Goal: Task Accomplishment & Management: Complete application form

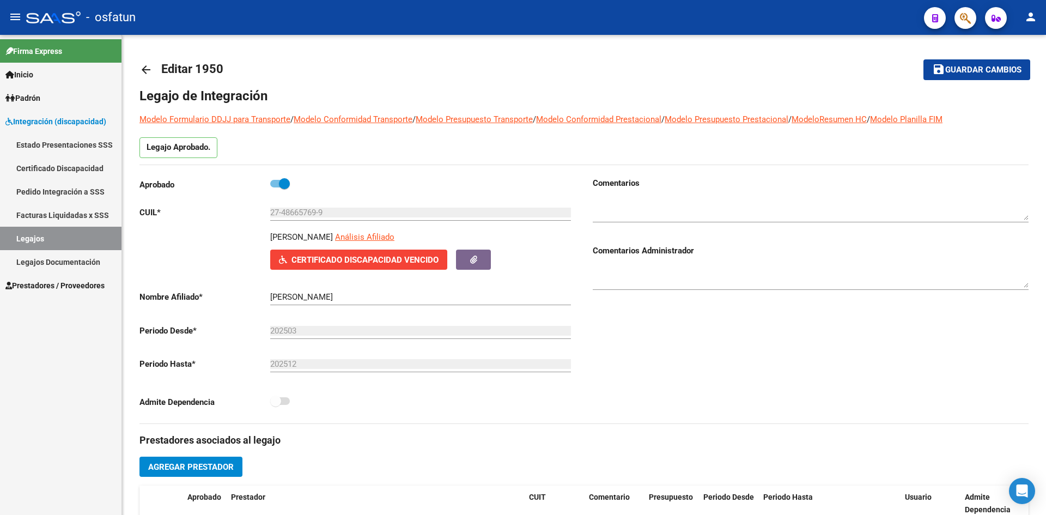
click at [49, 123] on span "Integración (discapacidad)" at bounding box center [55, 121] width 101 height 12
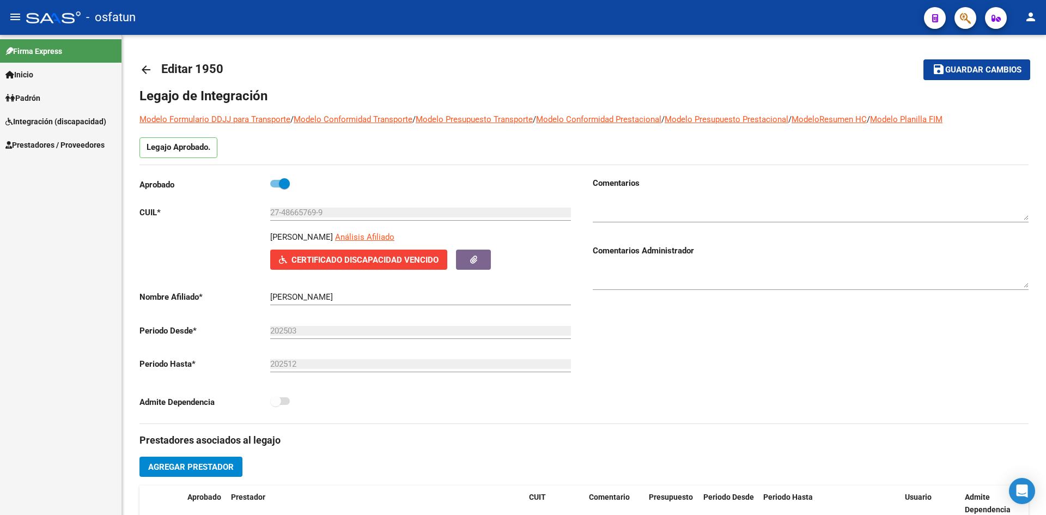
click at [52, 148] on span "Prestadores / Proveedores" at bounding box center [54, 145] width 99 height 12
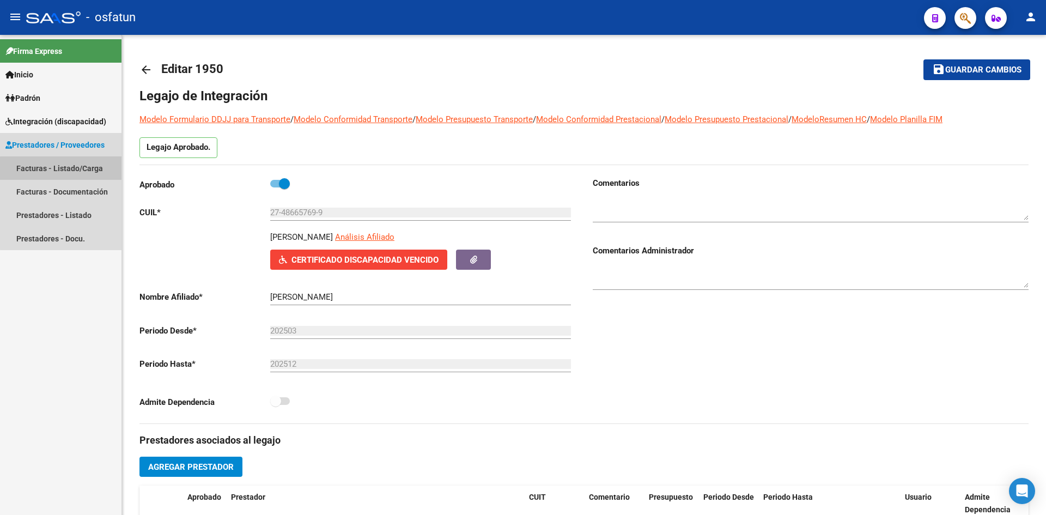
drag, startPoint x: 65, startPoint y: 173, endPoint x: 134, endPoint y: 193, distance: 71.5
click at [66, 173] on link "Facturas - Listado/Carga" at bounding box center [60, 167] width 121 height 23
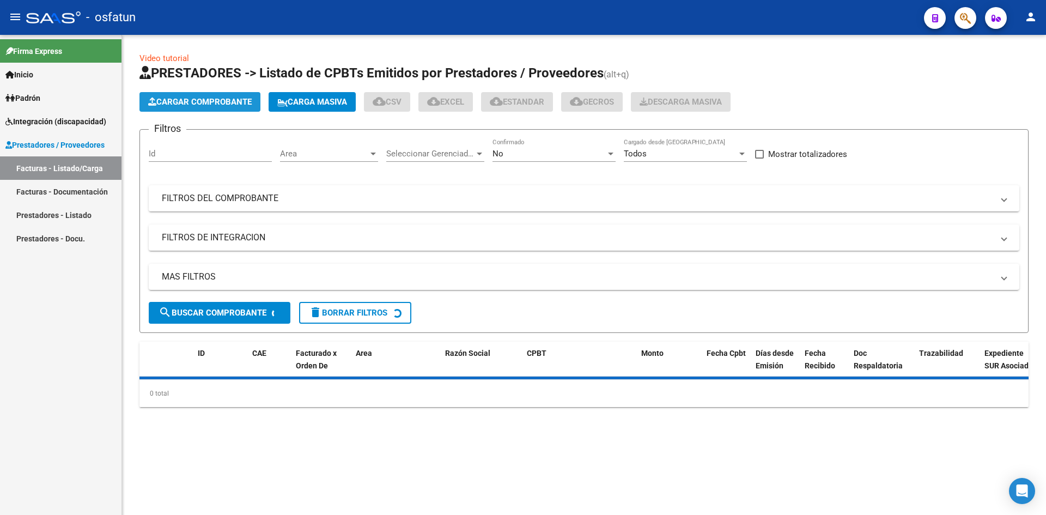
click at [237, 102] on span "Cargar Comprobante" at bounding box center [199, 102] width 103 height 10
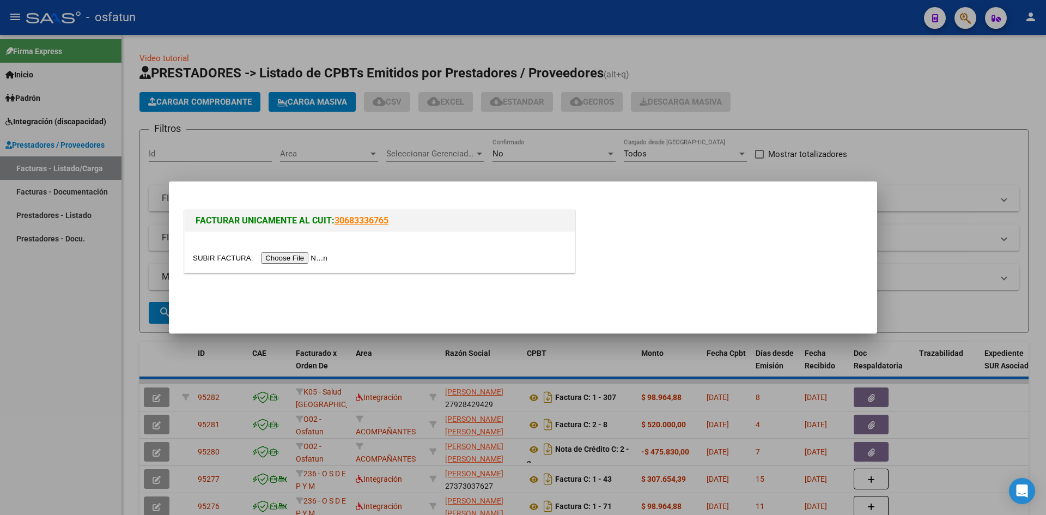
click at [308, 265] on div at bounding box center [380, 251] width 390 height 41
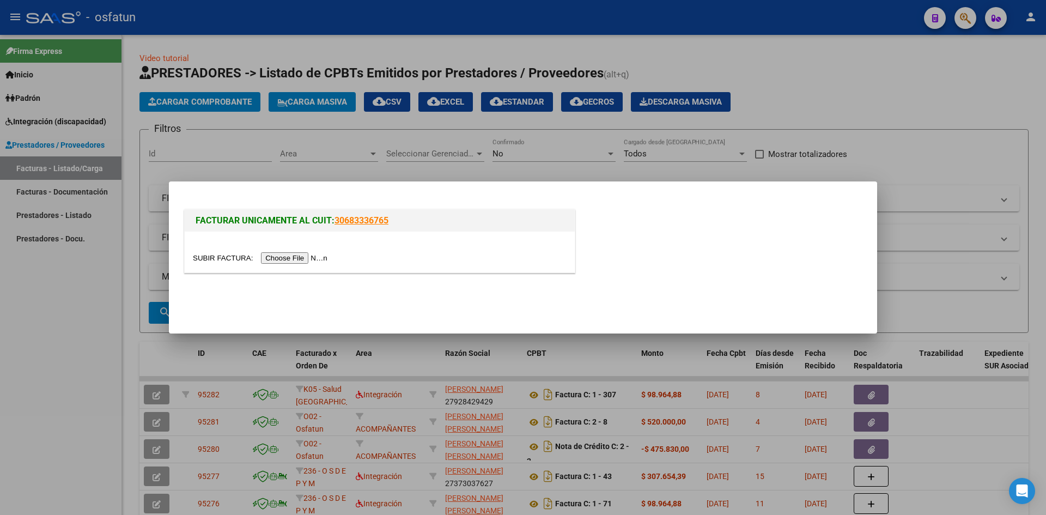
click at [307, 258] on input "file" at bounding box center [262, 257] width 138 height 11
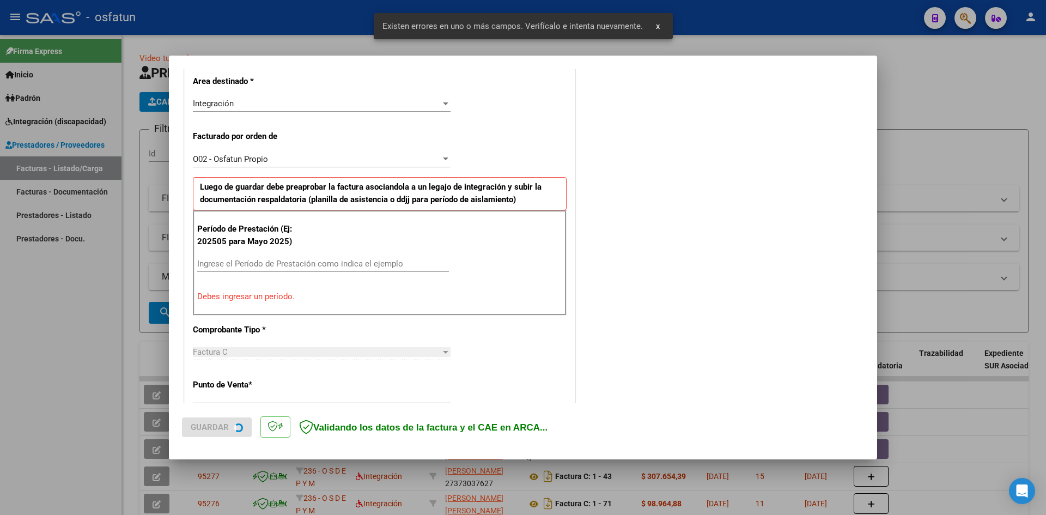
scroll to position [267, 0]
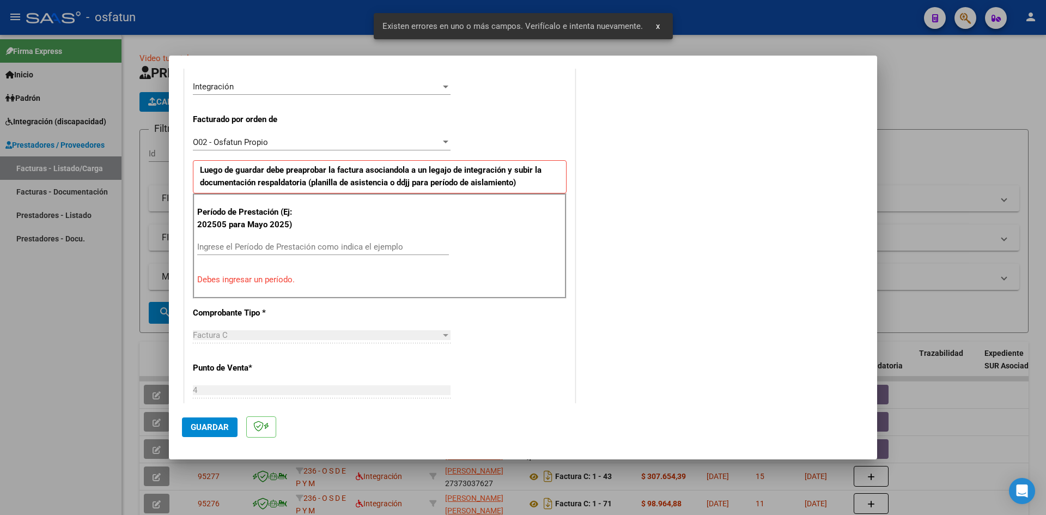
click at [268, 251] on input "Ingrese el Período de Prestación como indica el ejemplo" at bounding box center [323, 247] width 252 height 10
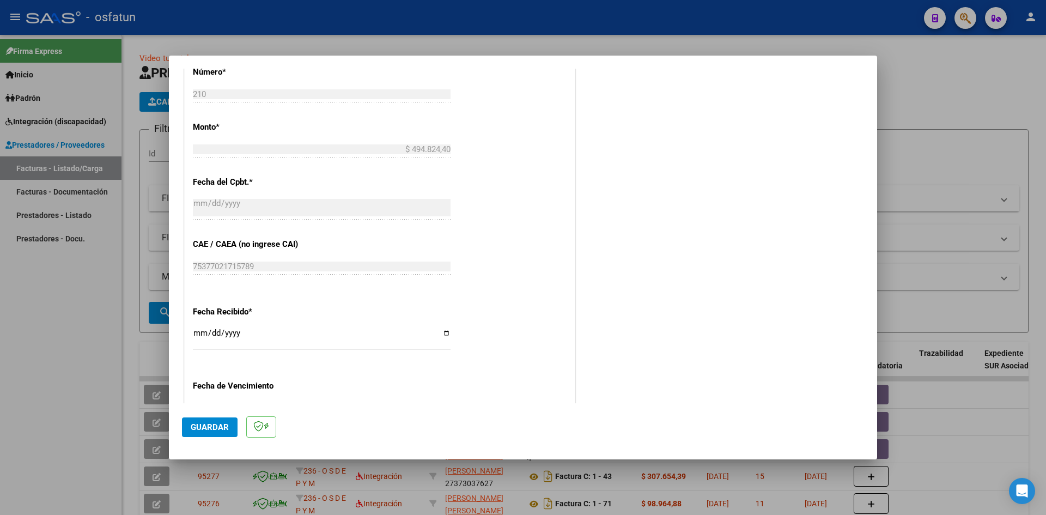
scroll to position [594, 0]
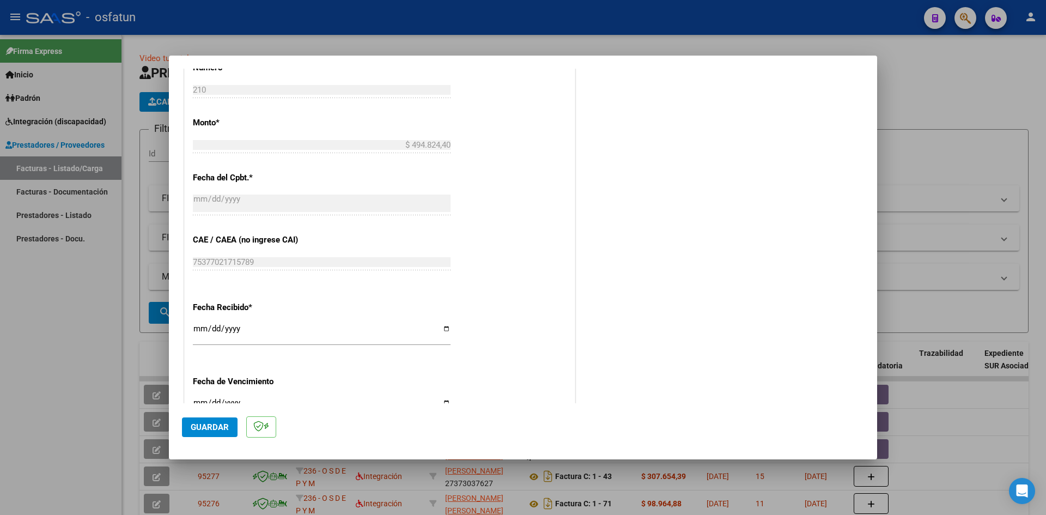
type input "202507"
drag, startPoint x: 198, startPoint y: 335, endPoint x: 209, endPoint y: 334, distance: 11.4
click at [199, 334] on input "[DATE]" at bounding box center [322, 332] width 258 height 17
type input "[DATE]"
click at [243, 426] on mat-dialog-actions "Guardar" at bounding box center [523, 424] width 682 height 43
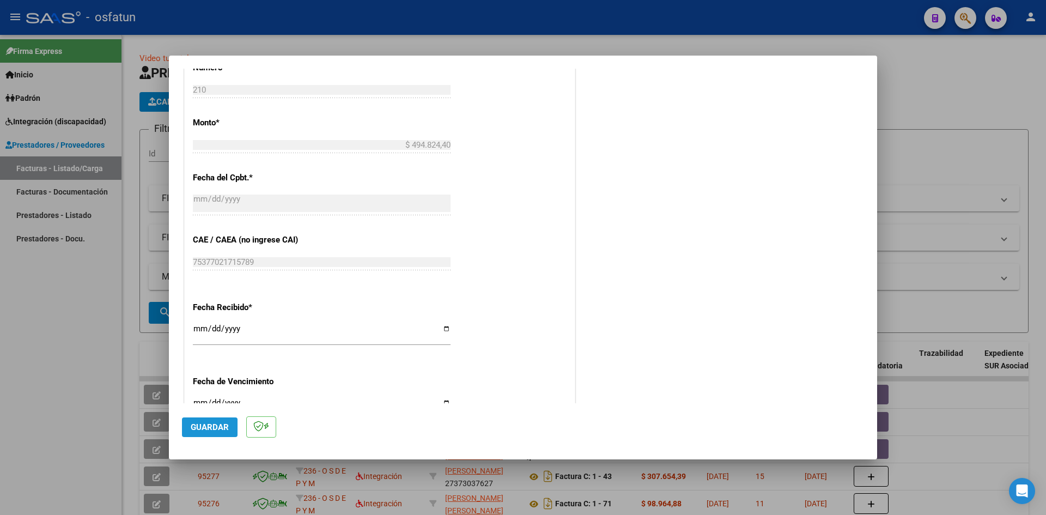
drag, startPoint x: 231, startPoint y: 430, endPoint x: 312, endPoint y: 406, distance: 83.6
click at [231, 429] on button "Guardar" at bounding box center [210, 427] width 56 height 20
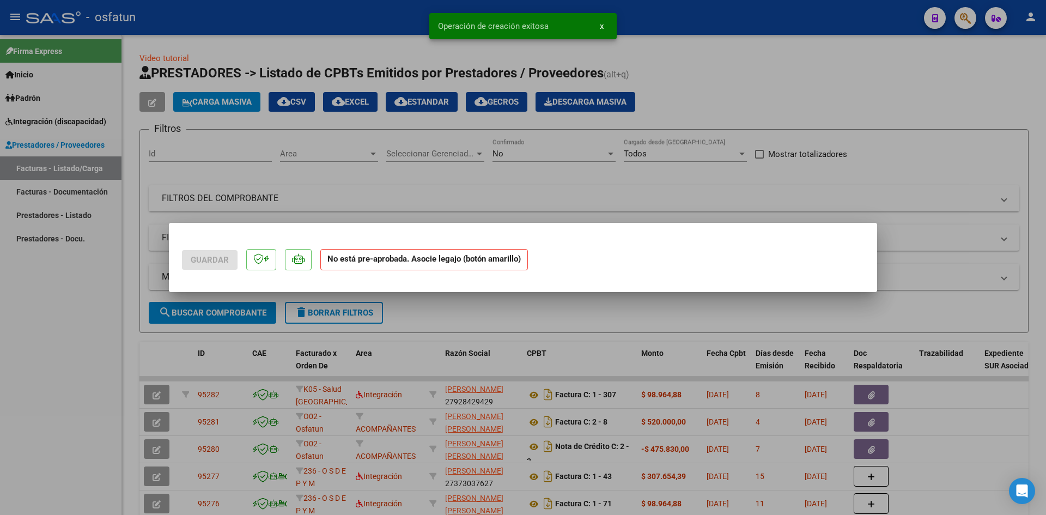
scroll to position [0, 0]
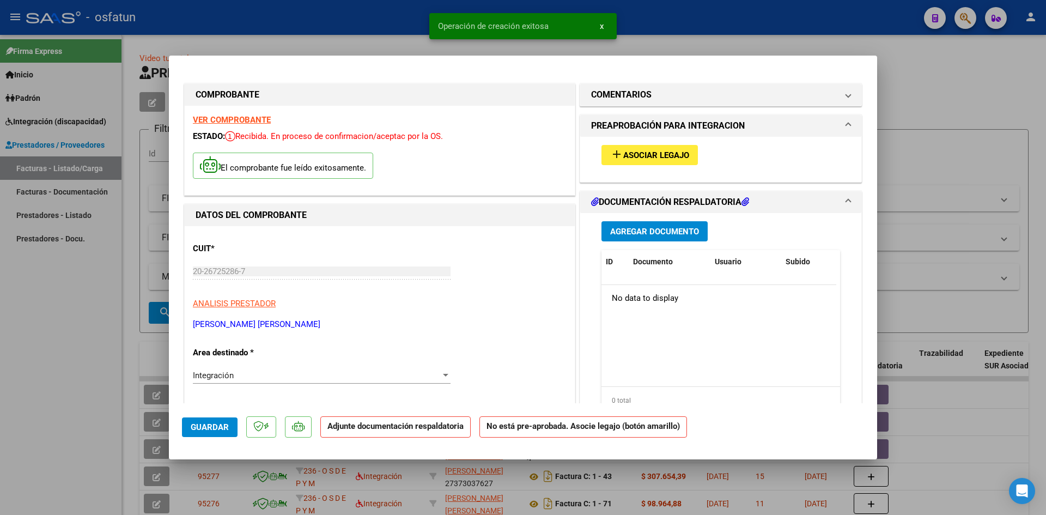
click at [654, 155] on span "Asociar Legajo" at bounding box center [656, 155] width 66 height 10
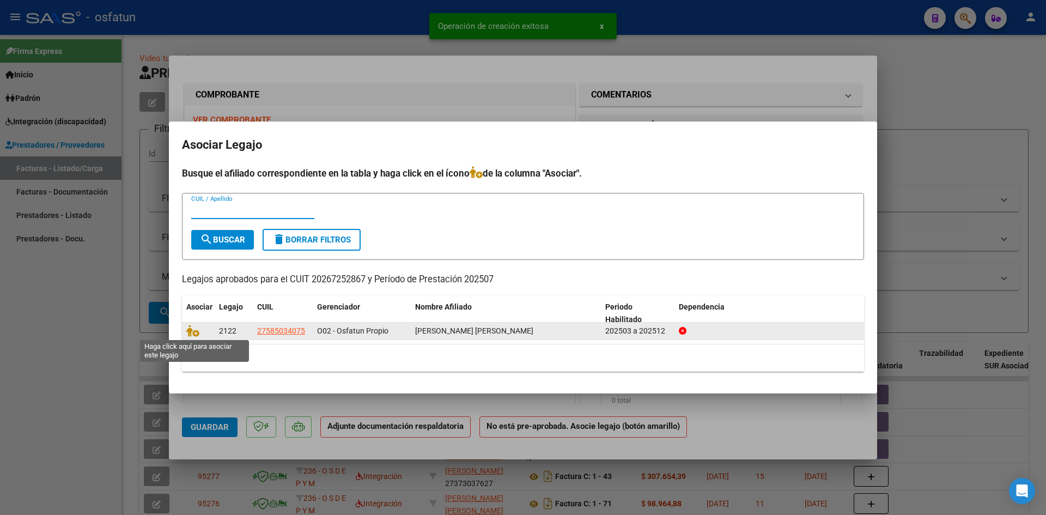
drag, startPoint x: 192, startPoint y: 333, endPoint x: 202, endPoint y: 331, distance: 9.5
click at [192, 332] on icon at bounding box center [192, 331] width 13 height 12
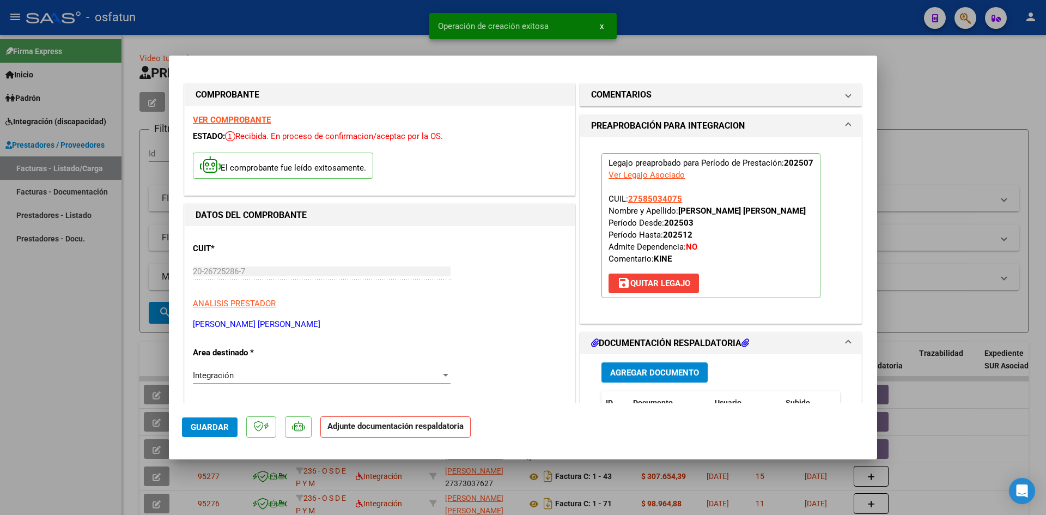
click at [628, 371] on span "Agregar Documento" at bounding box center [654, 373] width 89 height 10
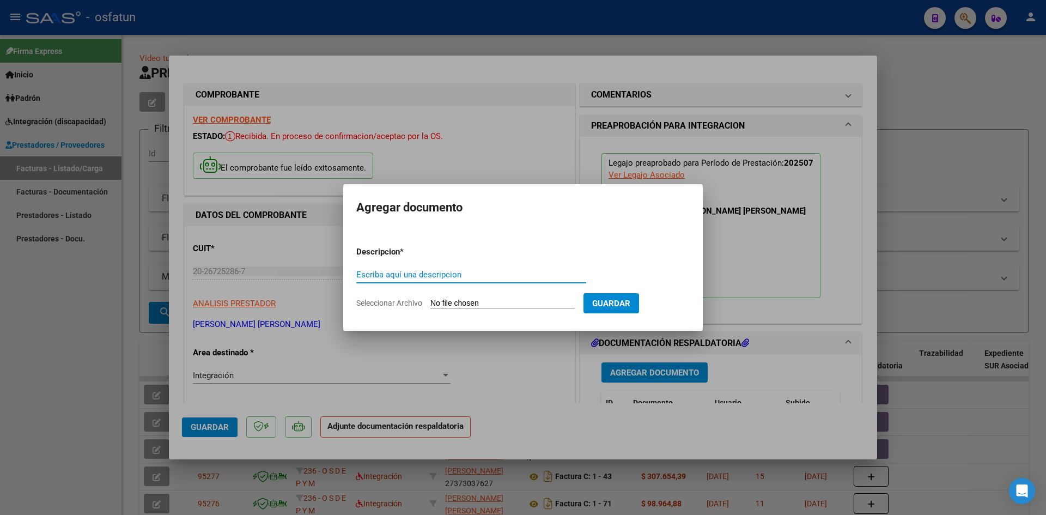
click at [399, 273] on input "Escriba aquí una descripcion" at bounding box center [471, 275] width 230 height 10
type input "ASISTENCIA"
click at [469, 297] on form "Descripcion * ASISTENCIA Escriba aquí una descripcion Seleccionar Archivo Guard…" at bounding box center [522, 277] width 333 height 80
click at [466, 304] on input "Seleccionar Archivo" at bounding box center [502, 303] width 144 height 10
type input "C:\fakepath\PLANILLA ASISTENCIA - KINESIO RESP - [DATE].pdf"
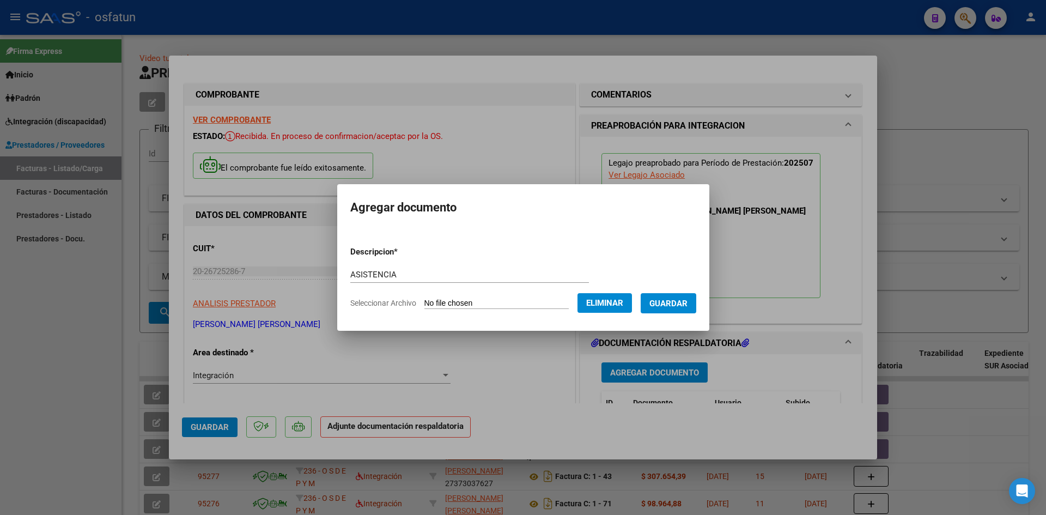
click at [678, 305] on span "Guardar" at bounding box center [668, 303] width 38 height 10
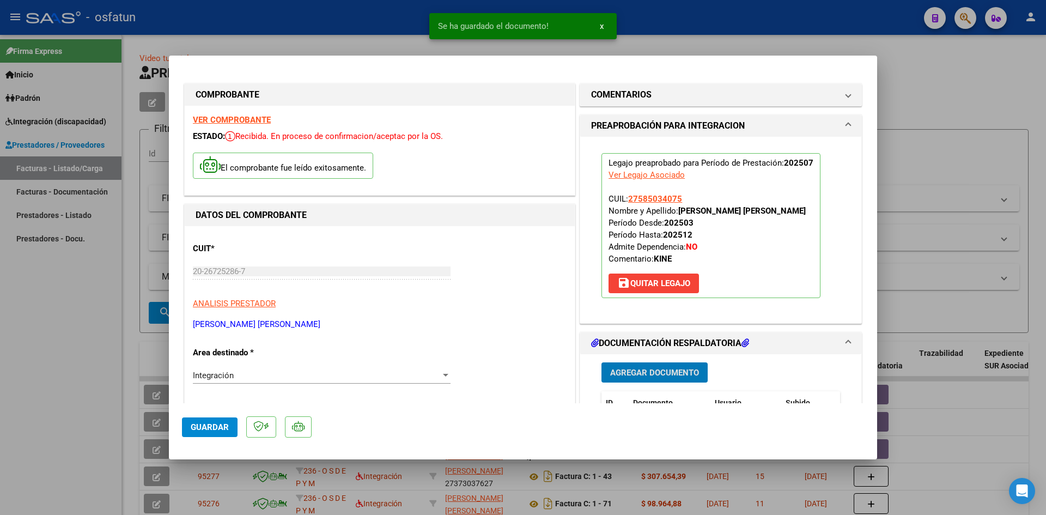
click at [631, 368] on span "Agregar Documento" at bounding box center [654, 373] width 89 height 10
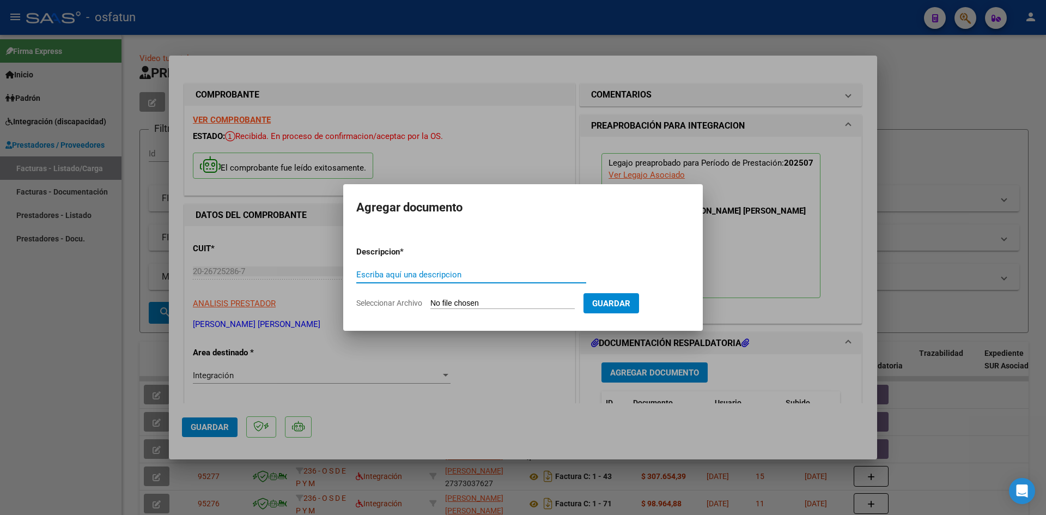
click at [392, 278] on input "Escriba aquí una descripcion" at bounding box center [471, 275] width 230 height 10
type input "ASISTENCIA"
click at [481, 308] on input "Seleccionar Archivo" at bounding box center [502, 303] width 144 height 10
type input "C:\fakepath\PLANILLA ASISTENCIA - KINESIO RESP - [DATE].pdf"
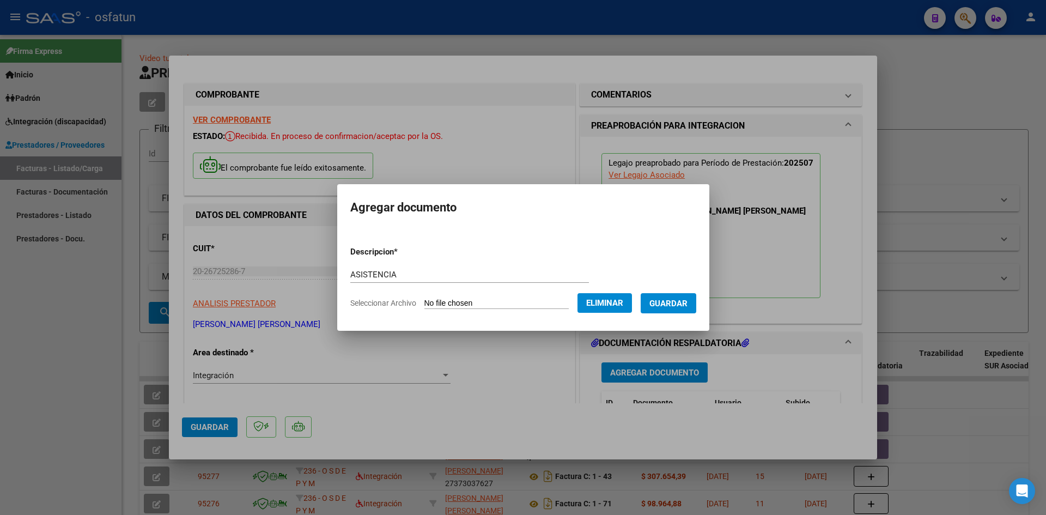
drag, startPoint x: 673, startPoint y: 304, endPoint x: 540, endPoint y: 315, distance: 132.8
click at [672, 304] on span "Guardar" at bounding box center [668, 303] width 38 height 10
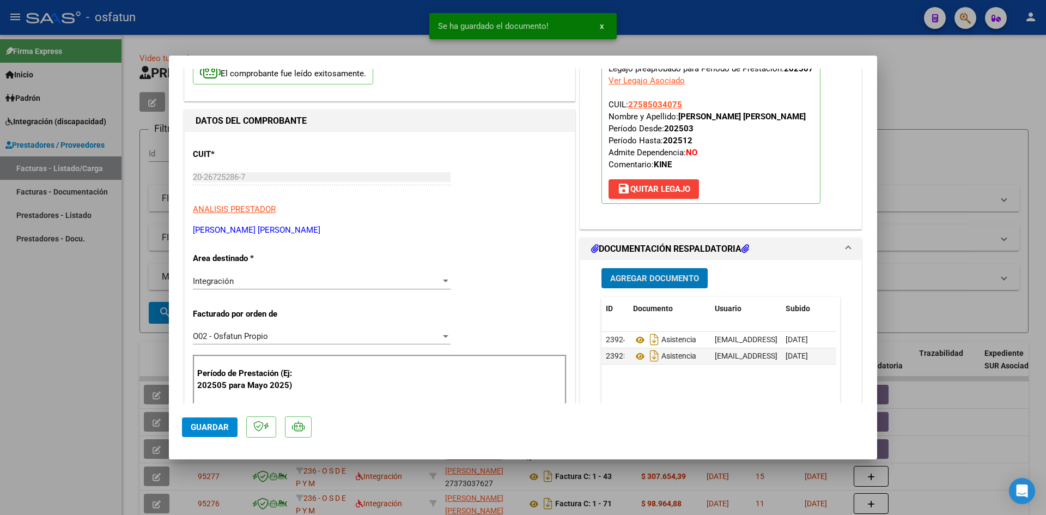
scroll to position [109, 0]
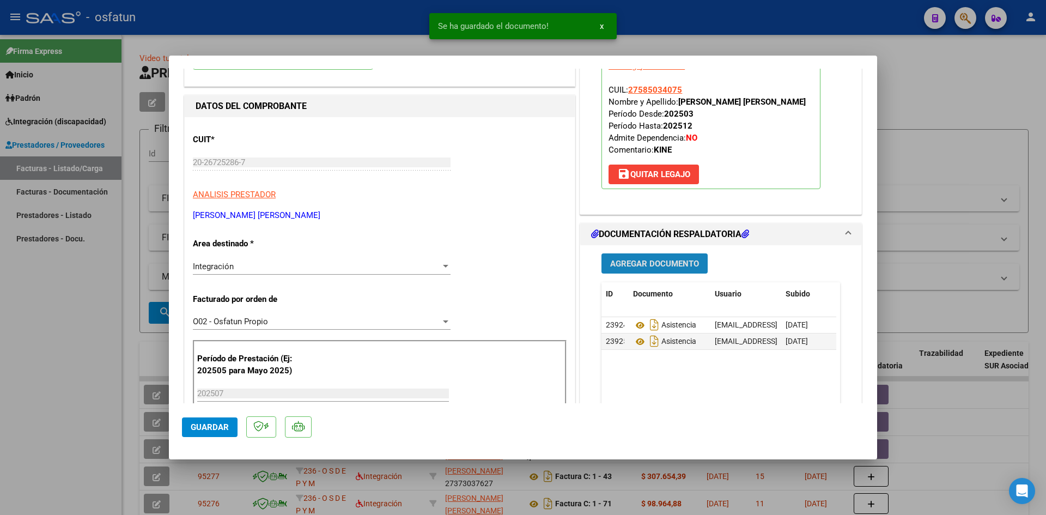
click at [637, 257] on button "Agregar Documento" at bounding box center [654, 263] width 106 height 20
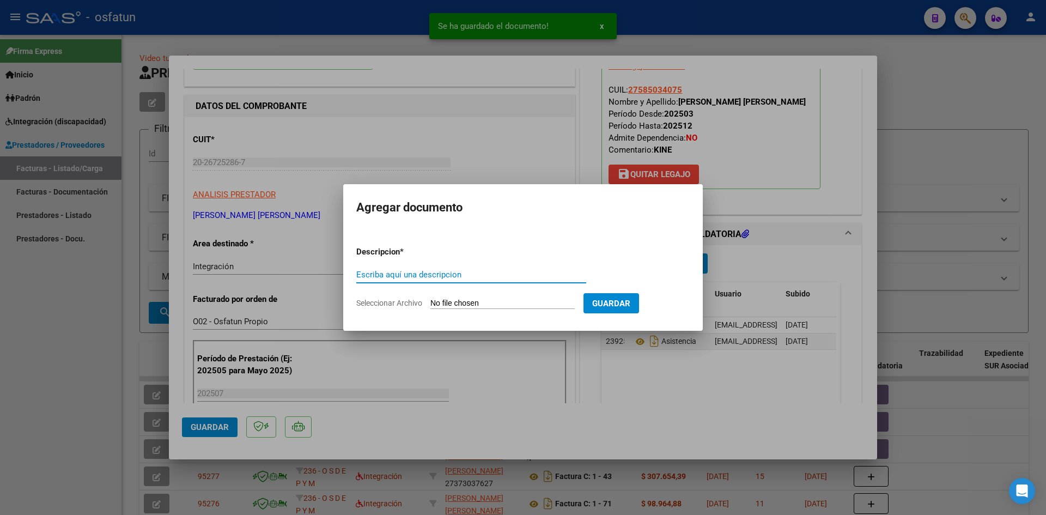
drag, startPoint x: 469, startPoint y: 158, endPoint x: 479, endPoint y: 163, distance: 11.2
click at [469, 158] on div at bounding box center [523, 257] width 1046 height 515
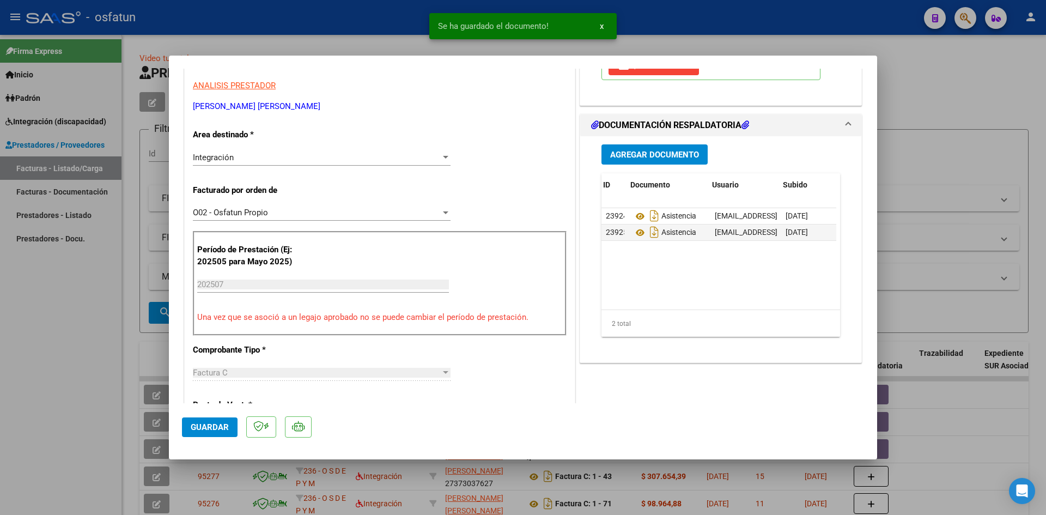
scroll to position [0, 54]
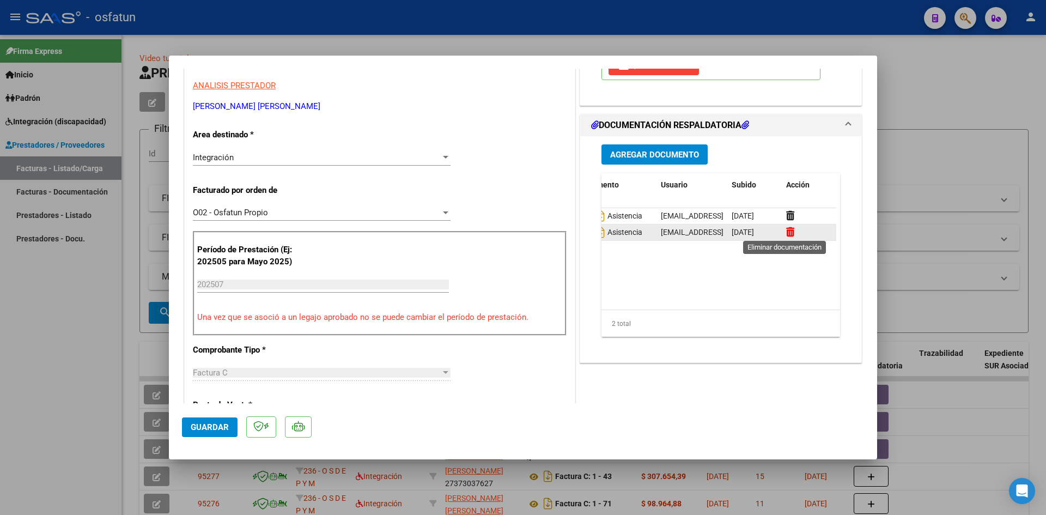
click at [786, 233] on icon at bounding box center [790, 232] width 8 height 10
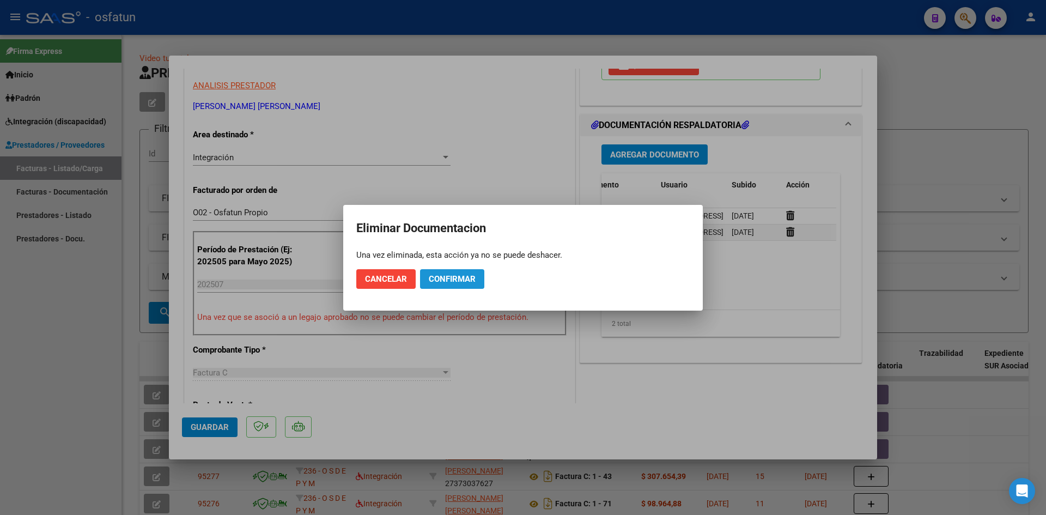
click at [448, 282] on span "Confirmar" at bounding box center [452, 279] width 47 height 10
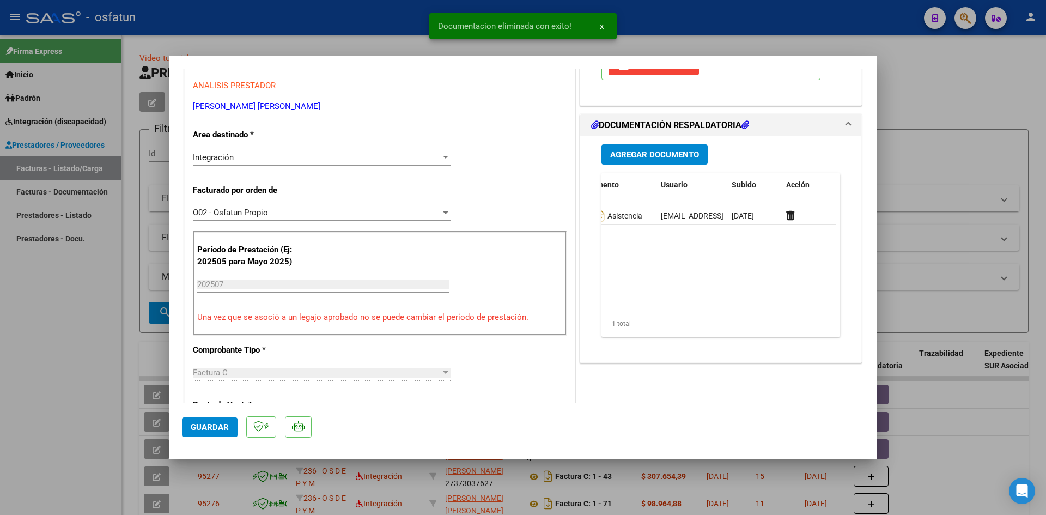
click at [638, 162] on button "Agregar Documento" at bounding box center [654, 154] width 106 height 20
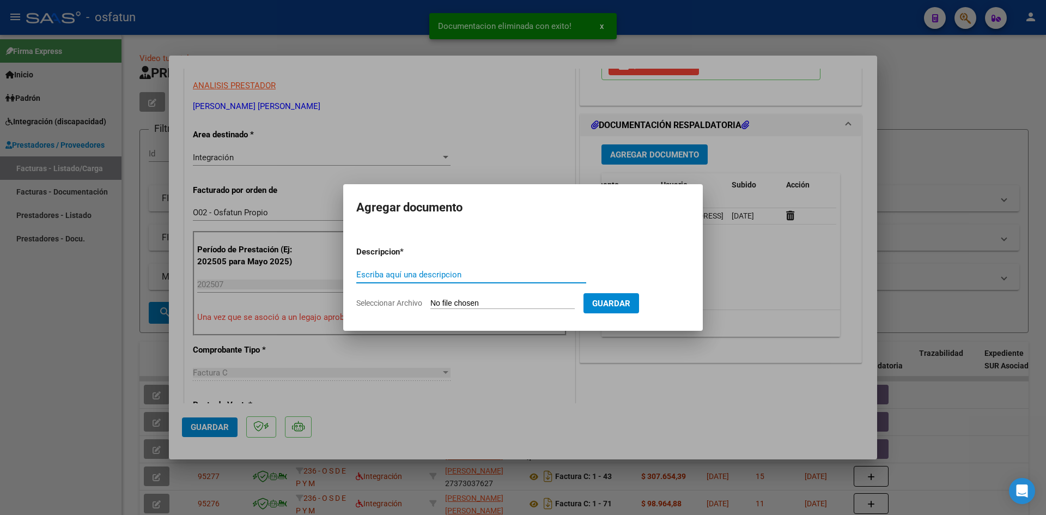
drag, startPoint x: 404, startPoint y: 273, endPoint x: 413, endPoint y: 267, distance: 10.3
click at [406, 273] on input "Escriba aquí una descripcion" at bounding box center [471, 275] width 230 height 10
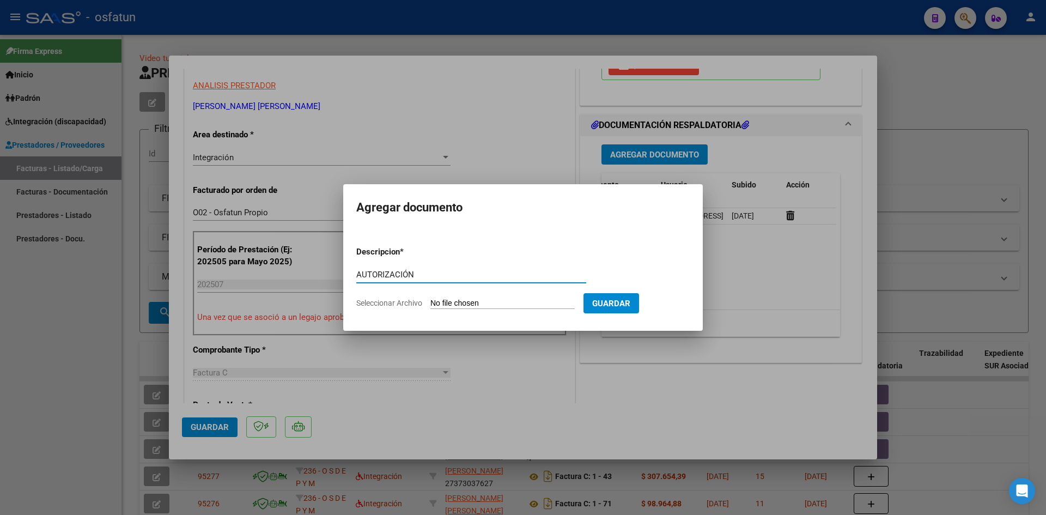
type input "AUTORIZACIÓN"
click at [475, 304] on input "Seleccionar Archivo" at bounding box center [502, 303] width 144 height 10
type input "C:\fakepath\PRESUPUESTO AUTORIZADO - KINESIO RESP - 2025.pdf"
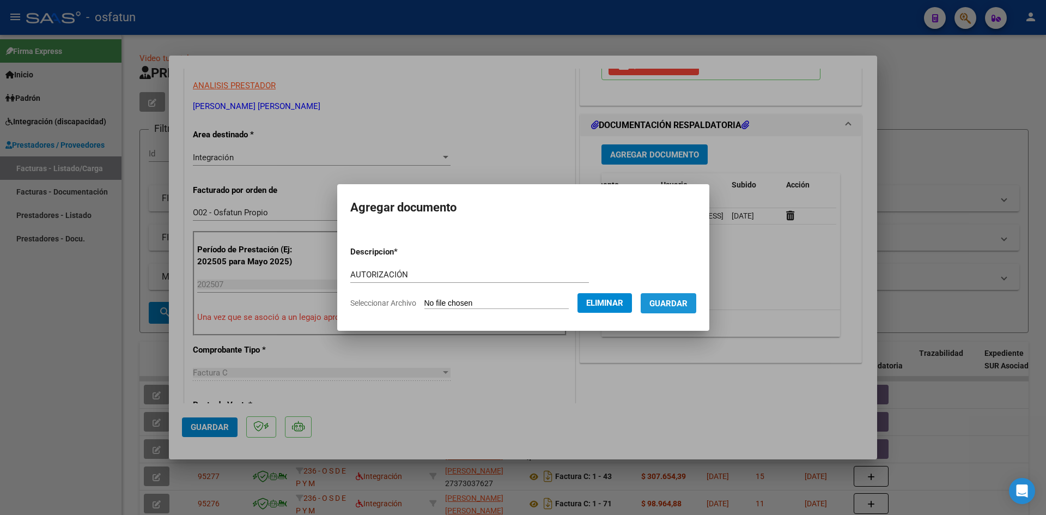
drag, startPoint x: 690, startPoint y: 308, endPoint x: 665, endPoint y: 313, distance: 25.5
click at [687, 308] on span "Guardar" at bounding box center [668, 303] width 38 height 10
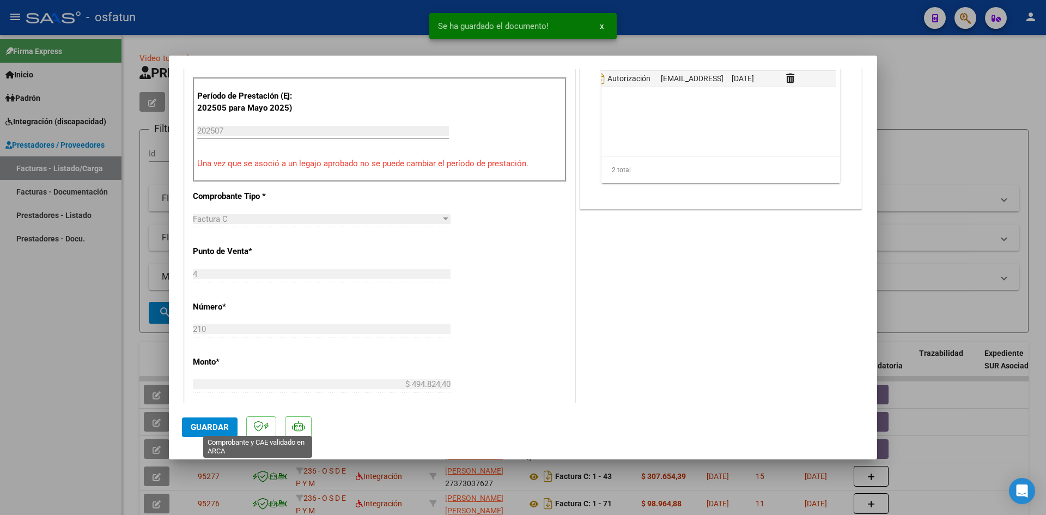
scroll to position [490, 0]
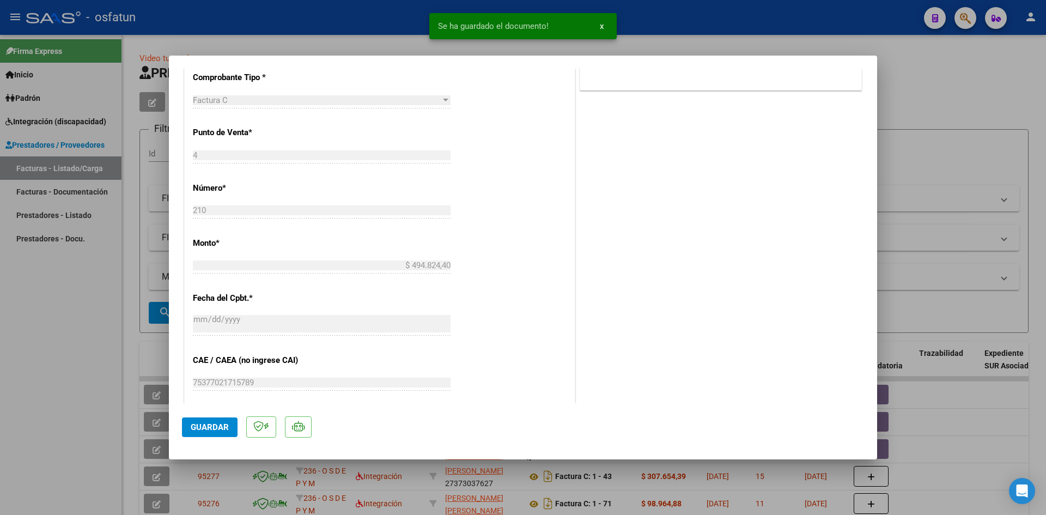
drag, startPoint x: 222, startPoint y: 428, endPoint x: 233, endPoint y: 422, distance: 12.7
click at [222, 428] on span "Guardar" at bounding box center [210, 427] width 38 height 10
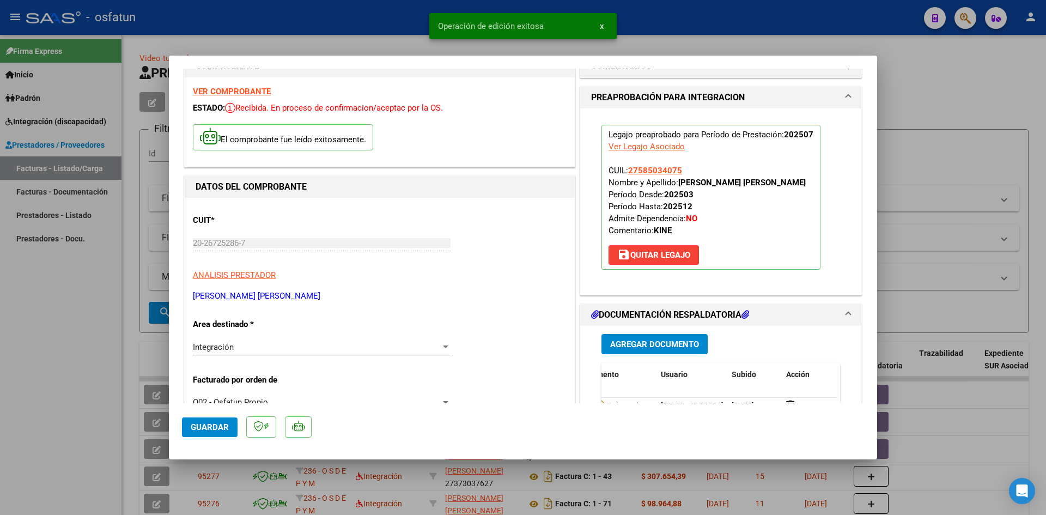
scroll to position [0, 0]
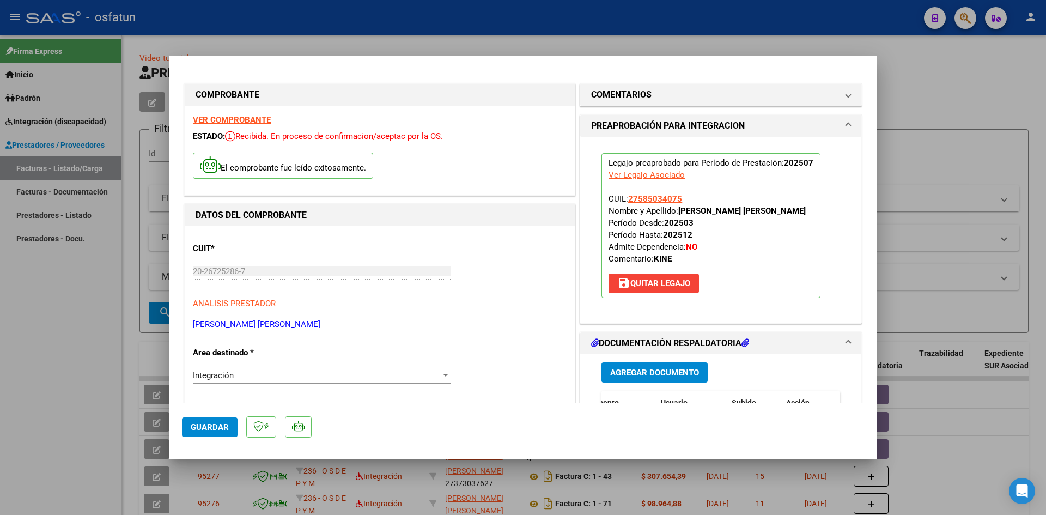
click at [377, 23] on div at bounding box center [523, 257] width 1046 height 515
type input "$ 0,00"
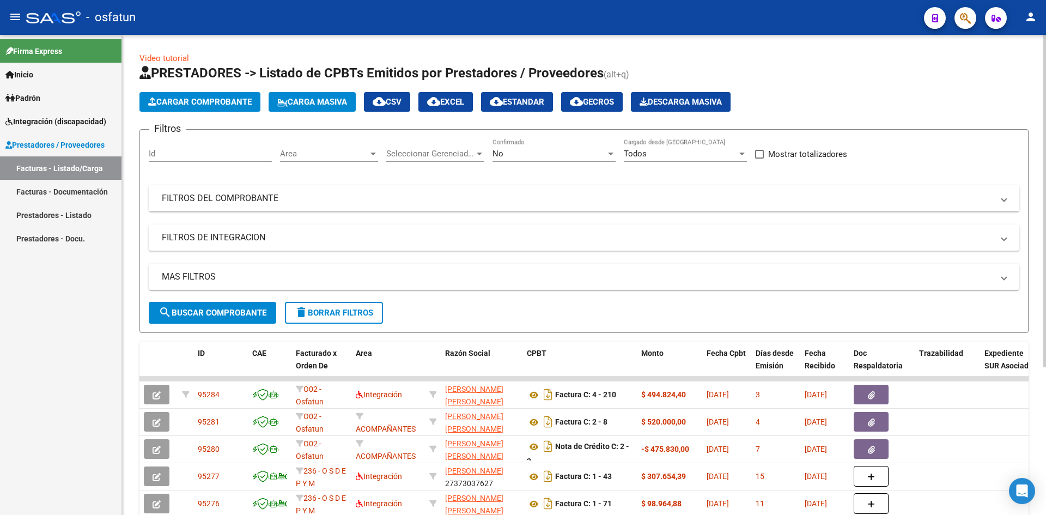
click at [193, 100] on span "Cargar Comprobante" at bounding box center [199, 102] width 103 height 10
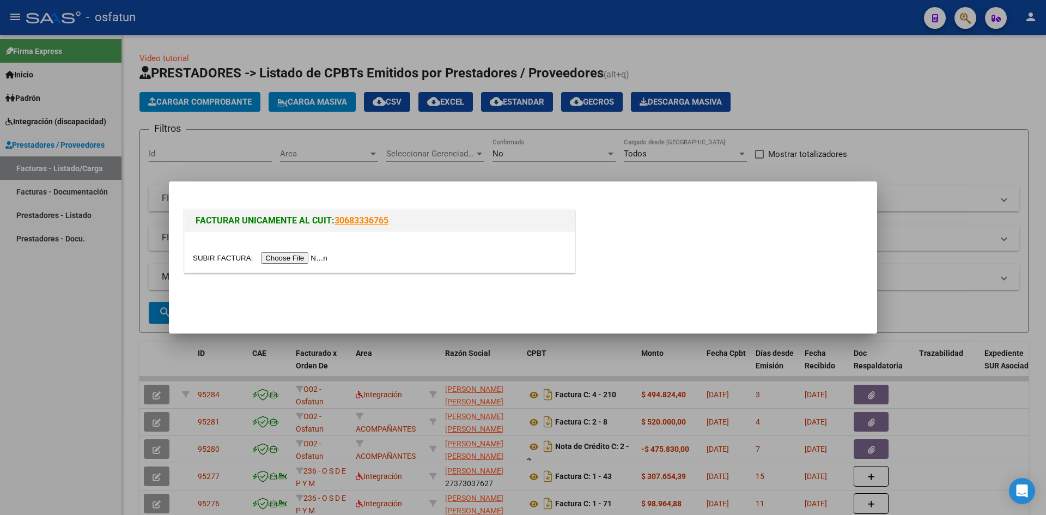
click at [315, 262] on input "file" at bounding box center [262, 257] width 138 height 11
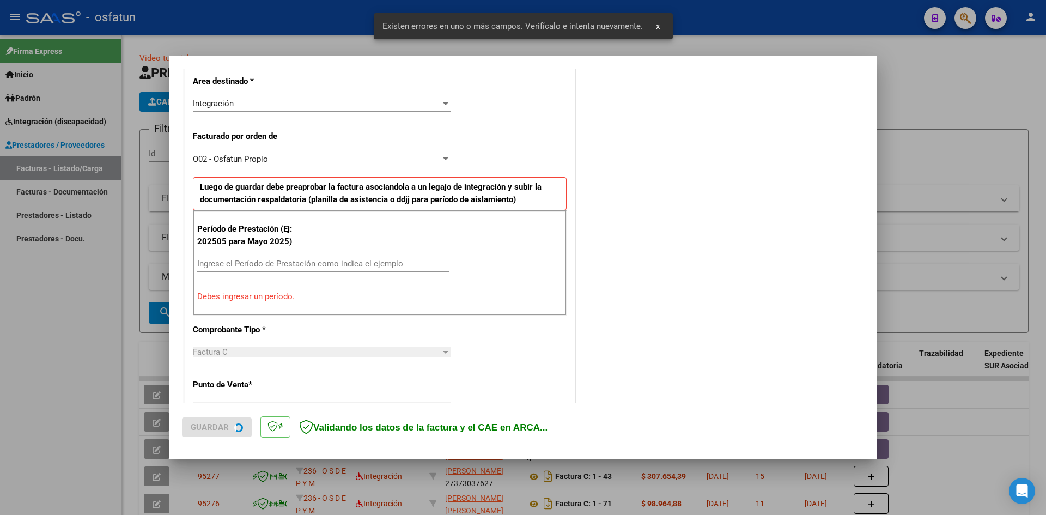
scroll to position [267, 0]
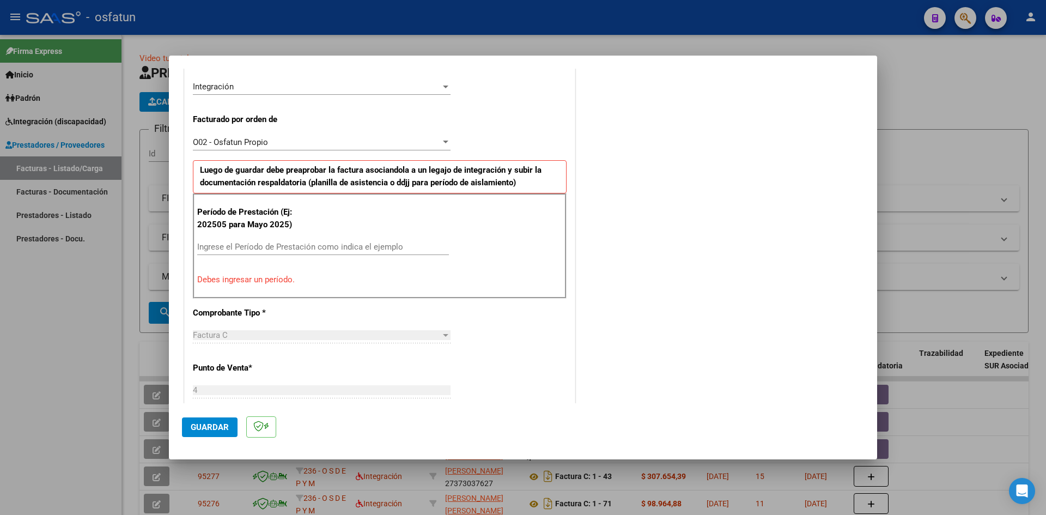
drag, startPoint x: 220, startPoint y: 246, endPoint x: 232, endPoint y: 233, distance: 17.7
click at [222, 242] on input "Ingrese el Período de Prestación como indica el ejemplo" at bounding box center [323, 247] width 252 height 10
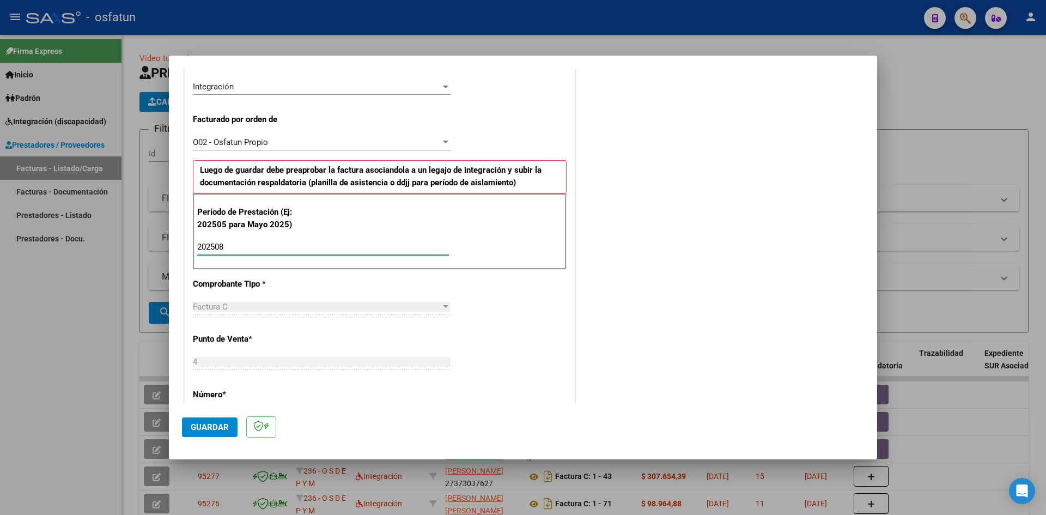
type input "202508"
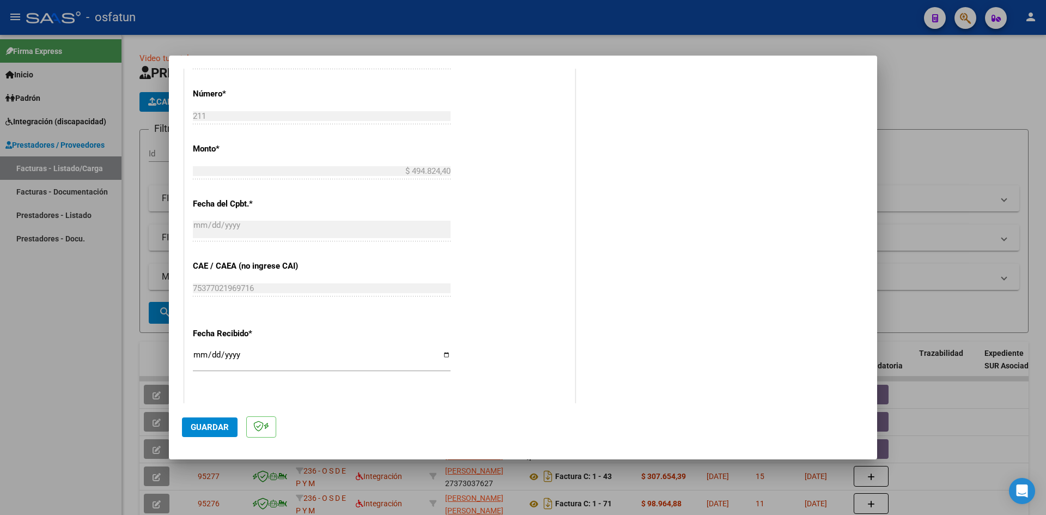
scroll to position [594, 0]
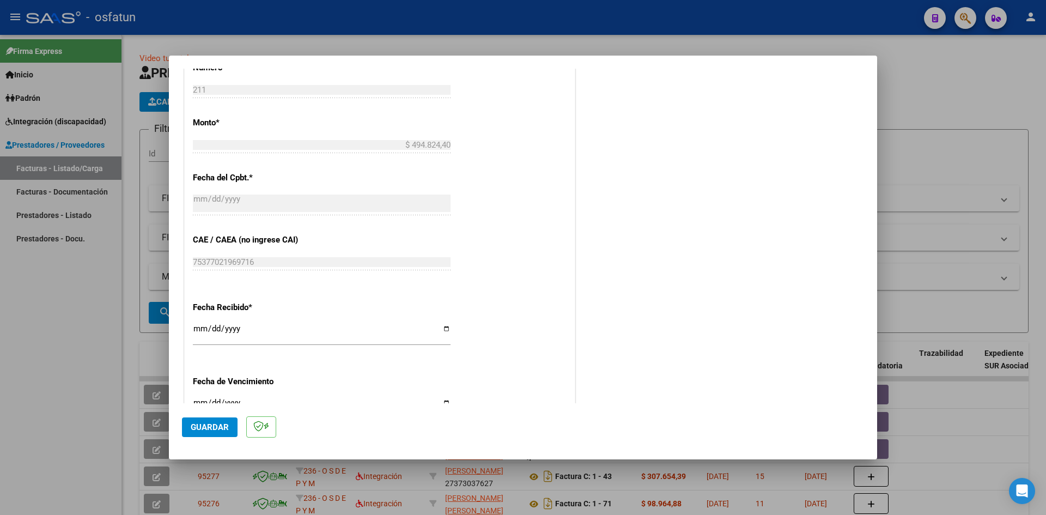
click at [203, 331] on input "[DATE]" at bounding box center [322, 332] width 258 height 17
type input "[DATE]"
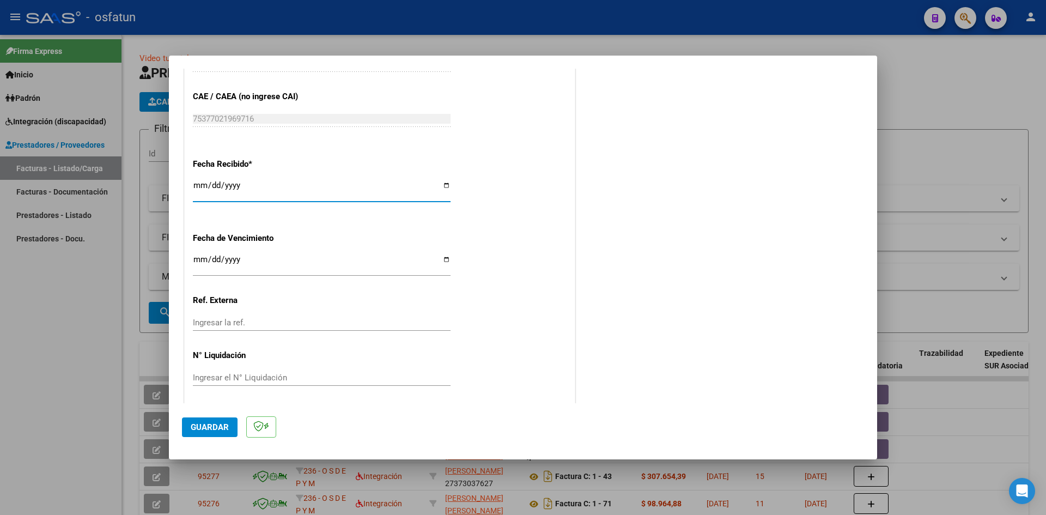
scroll to position [741, 0]
click at [207, 429] on span "Guardar" at bounding box center [210, 427] width 38 height 10
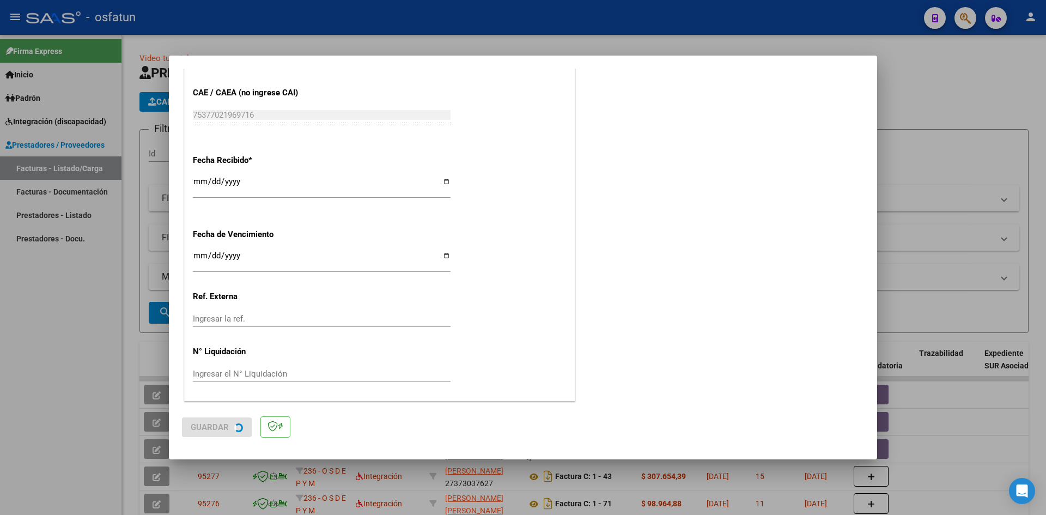
scroll to position [0, 0]
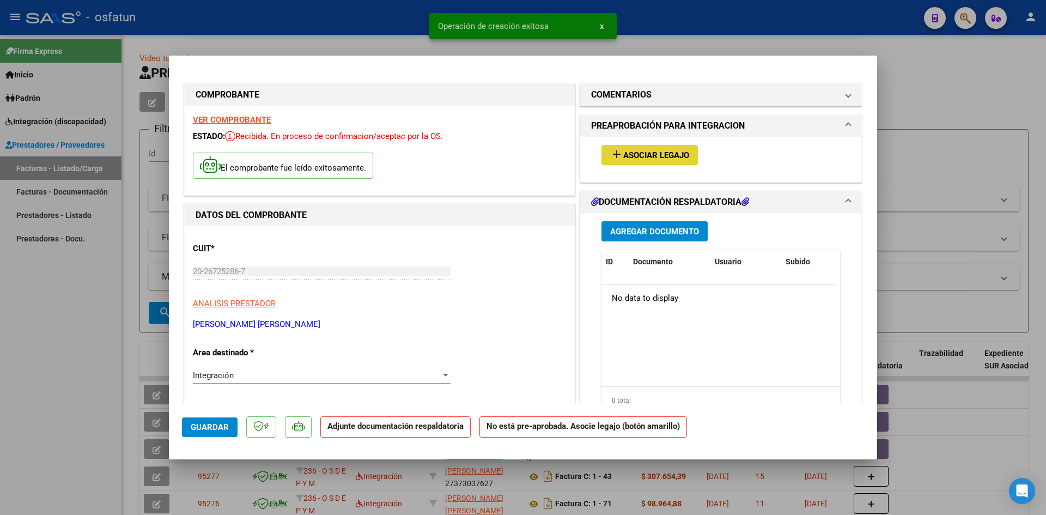
click at [648, 149] on button "add Asociar Legajo" at bounding box center [649, 155] width 96 height 20
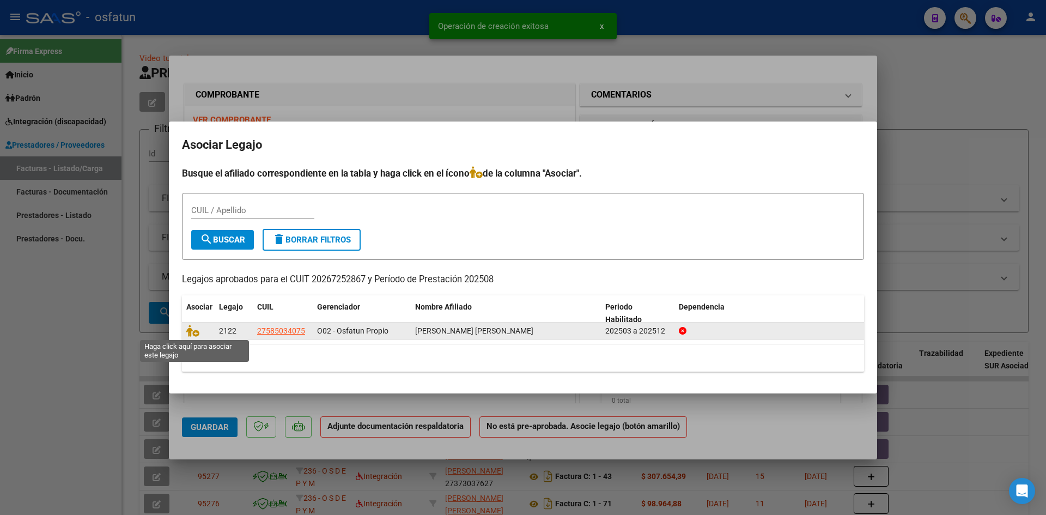
drag, startPoint x: 193, startPoint y: 330, endPoint x: 211, endPoint y: 326, distance: 18.5
click at [194, 331] on icon at bounding box center [192, 331] width 13 height 12
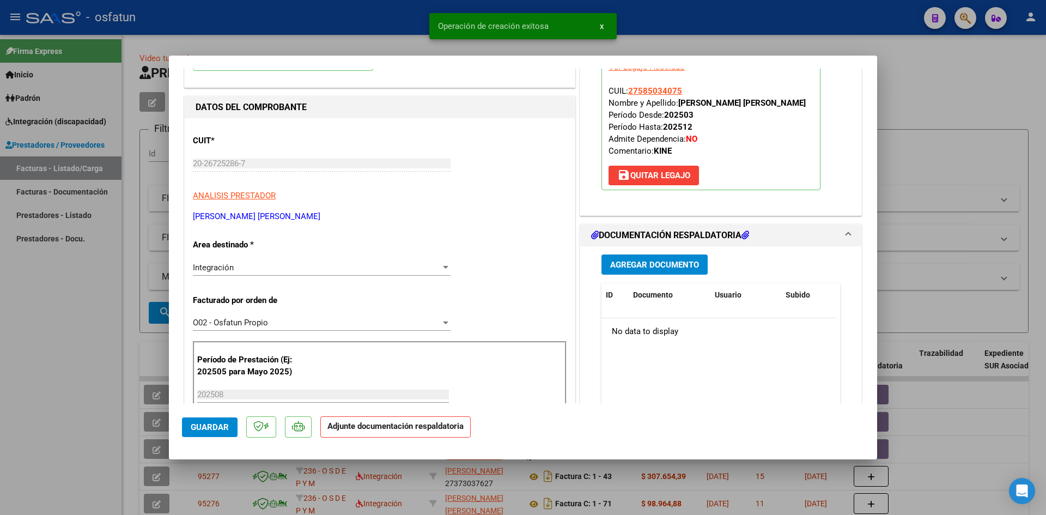
scroll to position [109, 0]
click at [628, 253] on button "Agregar Documento" at bounding box center [654, 263] width 106 height 20
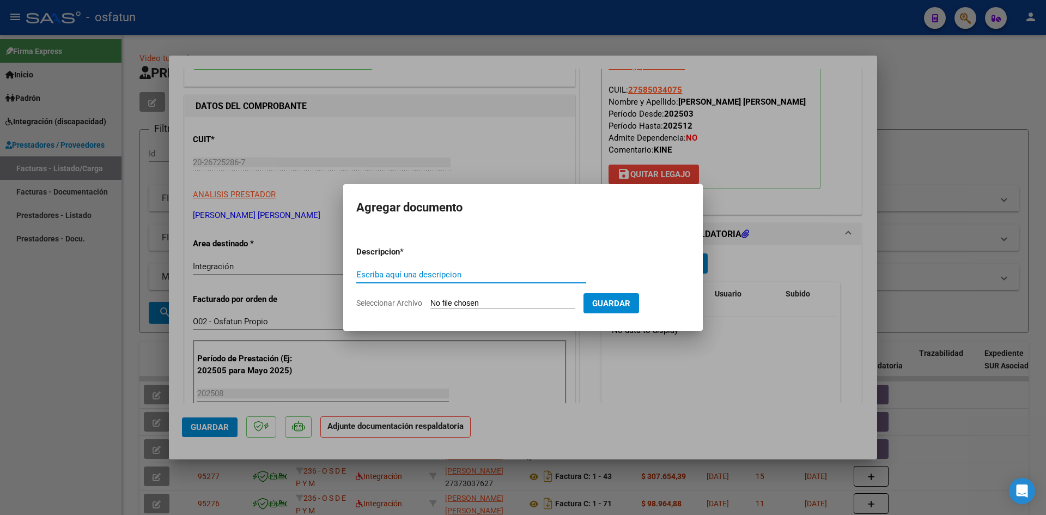
click at [445, 277] on input "Escriba aquí una descripcion" at bounding box center [471, 275] width 230 height 10
type input "ASISTENCIA"
click at [456, 304] on input "Seleccionar Archivo" at bounding box center [502, 303] width 144 height 10
type input "C:\fakepath\PLANILLA ASISTENCIA - KINESIO RESP - [DATE].pdf"
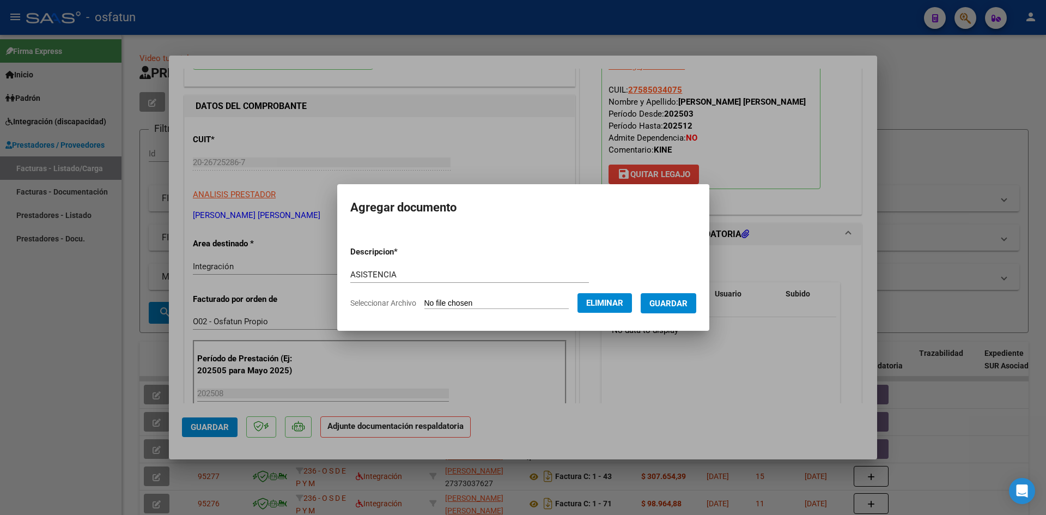
click at [685, 302] on span "Guardar" at bounding box center [668, 303] width 38 height 10
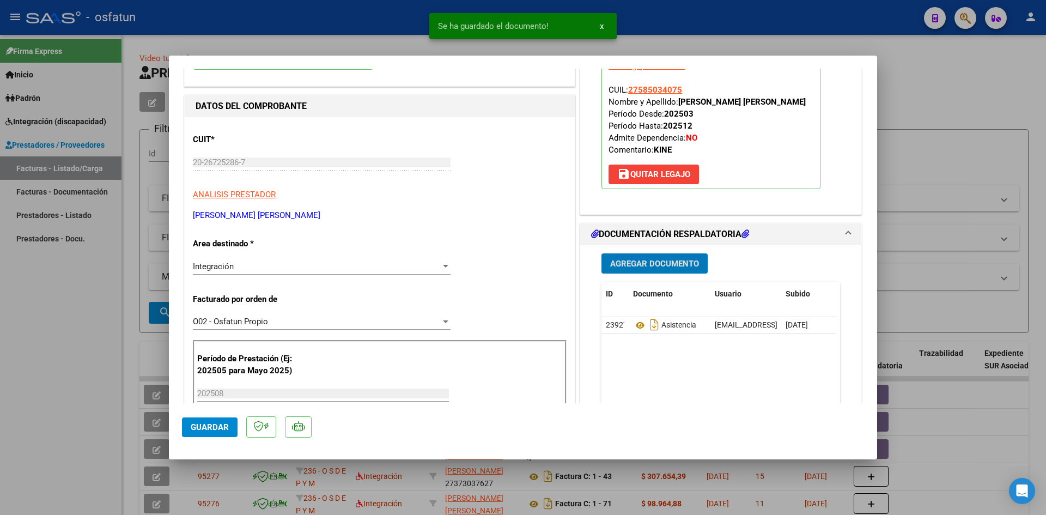
click at [639, 263] on span "Agregar Documento" at bounding box center [654, 264] width 89 height 10
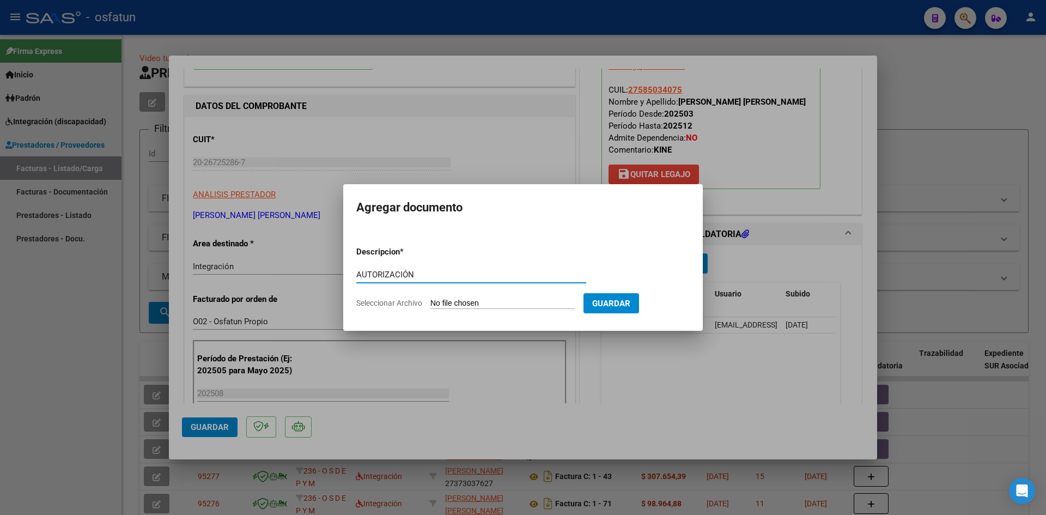
type input "AUTORIZACIÓN"
click at [487, 308] on input "Seleccionar Archivo" at bounding box center [502, 303] width 144 height 10
type input "C:\fakepath\PRESUPUESTO AUTORIZADO - KINESIO RESP - 2025.pdf"
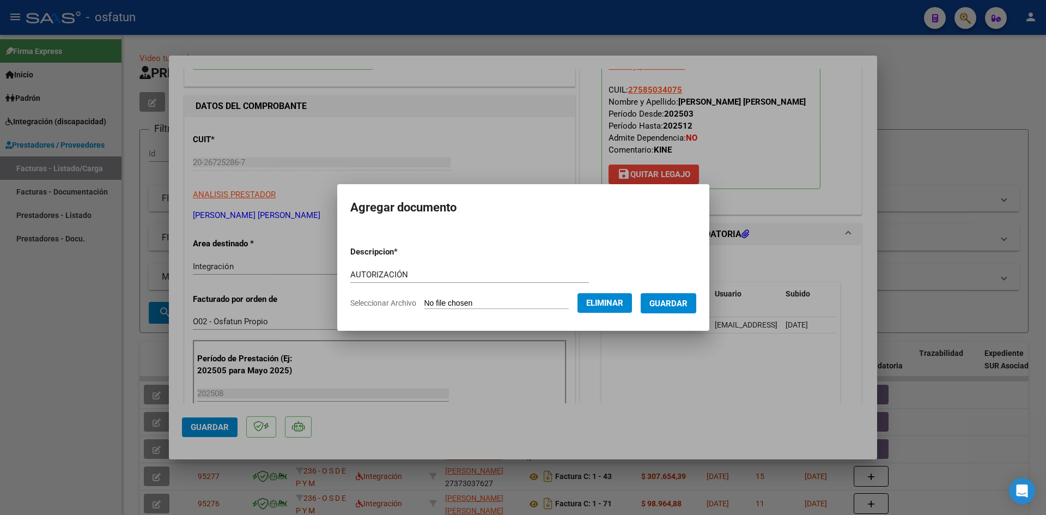
drag, startPoint x: 677, startPoint y: 307, endPoint x: 633, endPoint y: 312, distance: 44.9
click at [677, 307] on span "Guardar" at bounding box center [668, 303] width 38 height 10
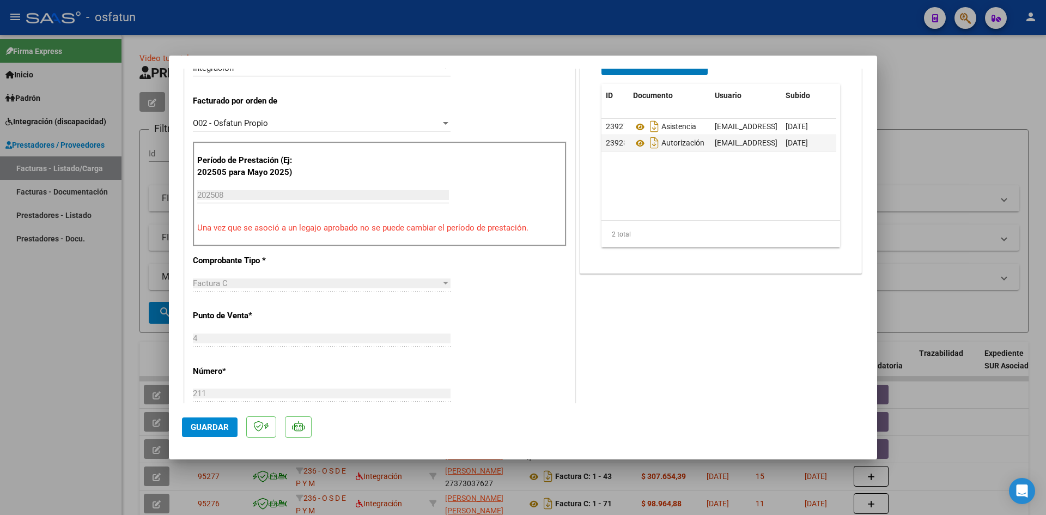
scroll to position [327, 0]
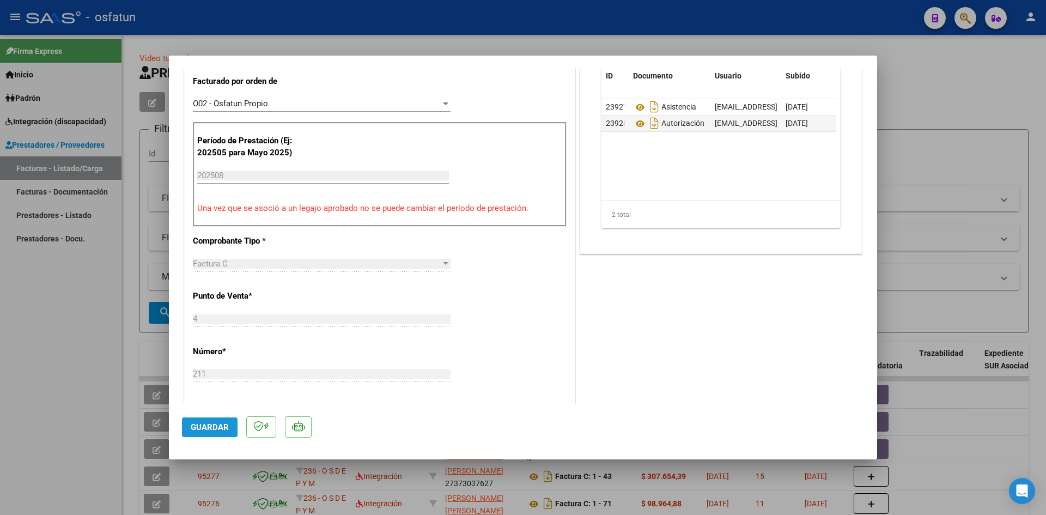
drag, startPoint x: 204, startPoint y: 425, endPoint x: 215, endPoint y: 422, distance: 11.0
click at [206, 425] on span "Guardar" at bounding box center [210, 427] width 38 height 10
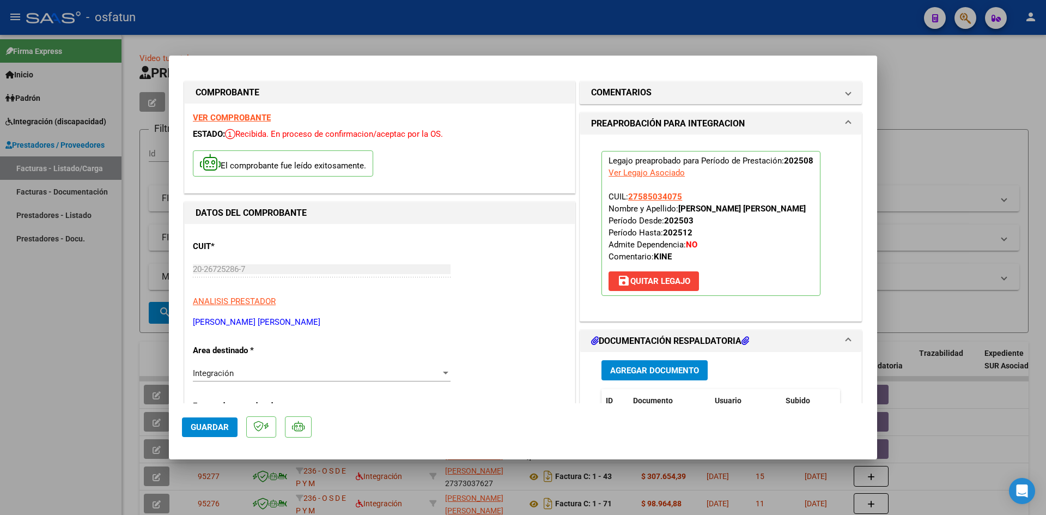
scroll to position [0, 0]
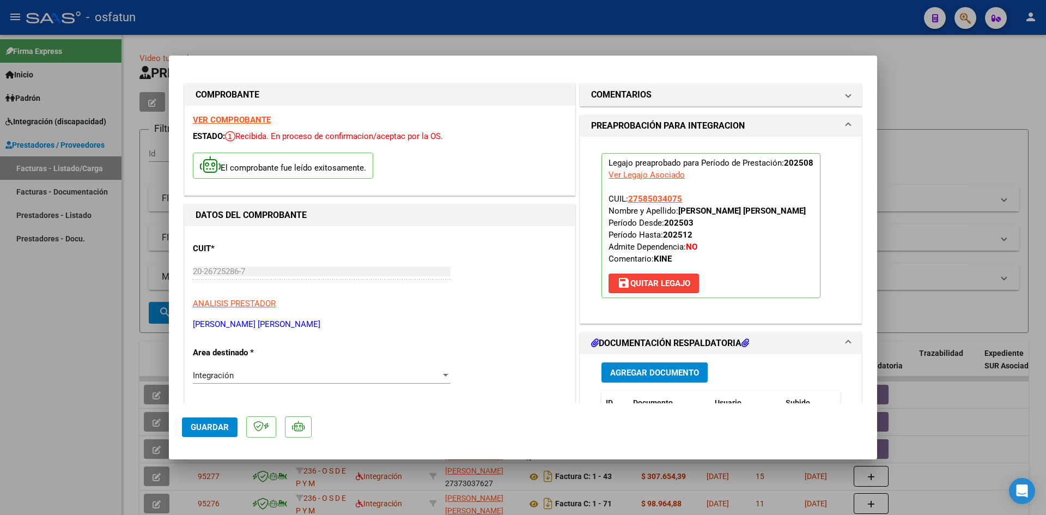
click at [404, 44] on div at bounding box center [523, 257] width 1046 height 515
type input "$ 0,00"
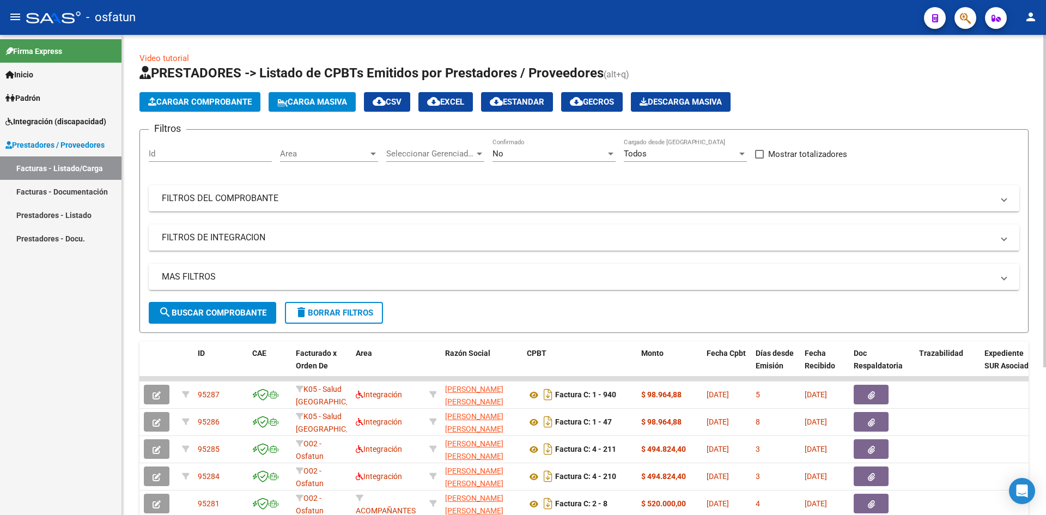
click at [226, 102] on span "Cargar Comprobante" at bounding box center [199, 102] width 103 height 10
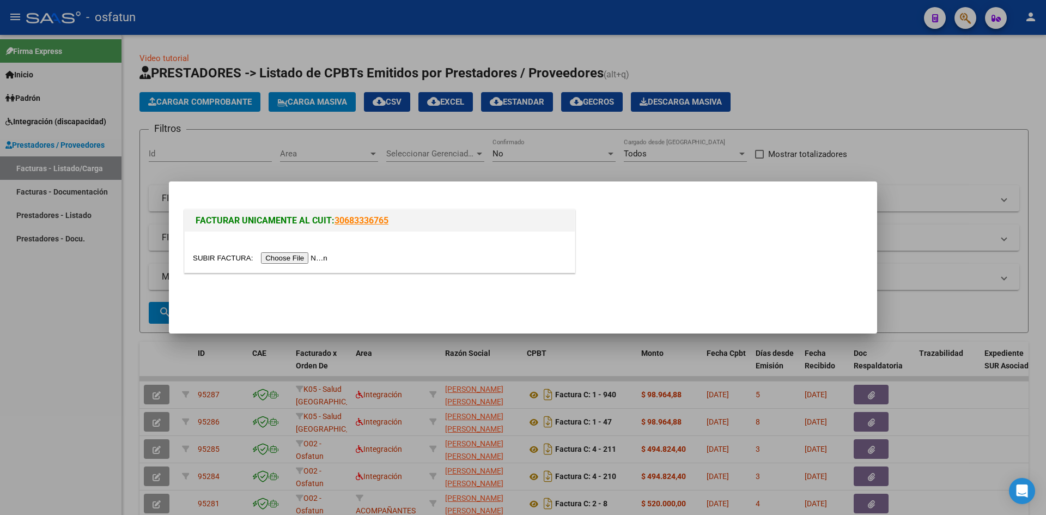
click at [313, 257] on input "file" at bounding box center [262, 257] width 138 height 11
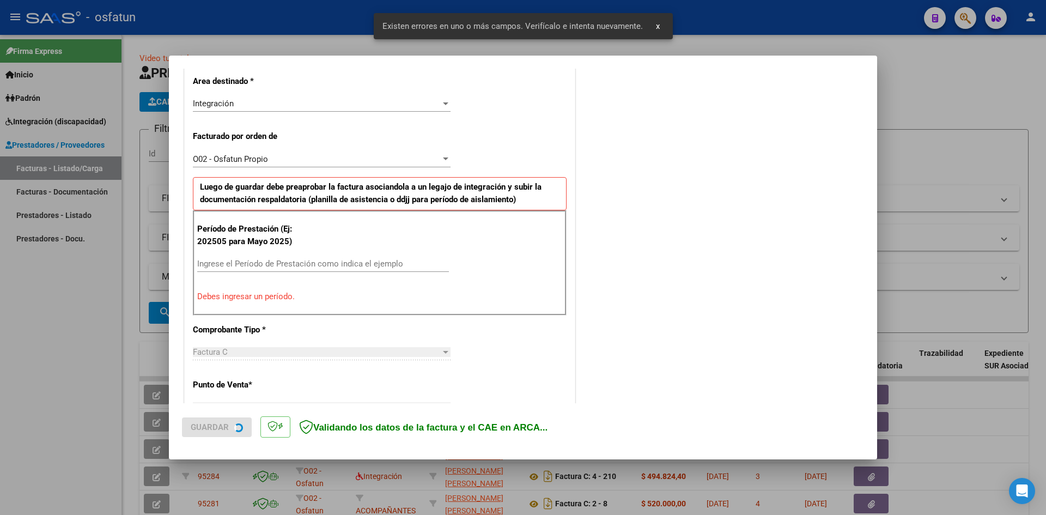
scroll to position [267, 0]
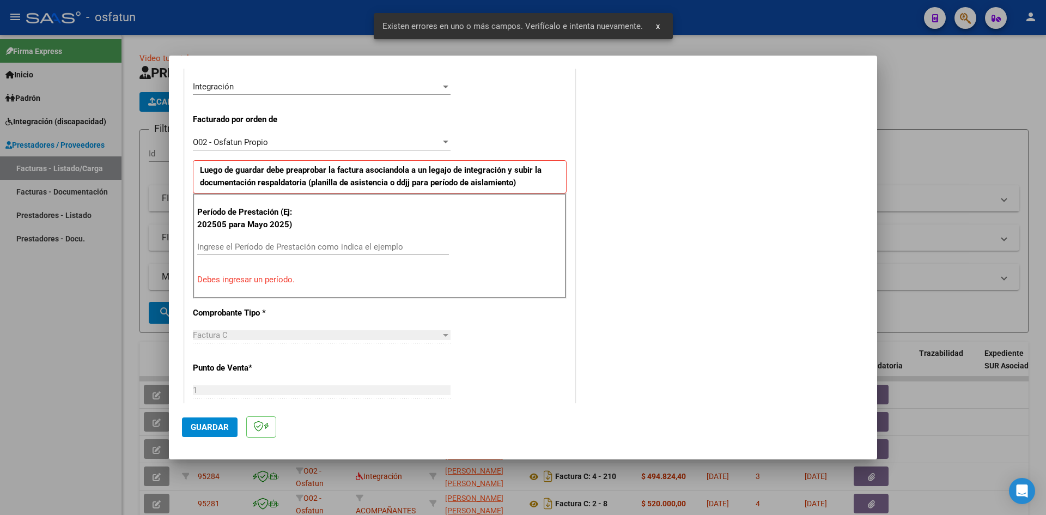
click at [291, 247] on input "Ingrese el Período de Prestación como indica el ejemplo" at bounding box center [323, 247] width 252 height 10
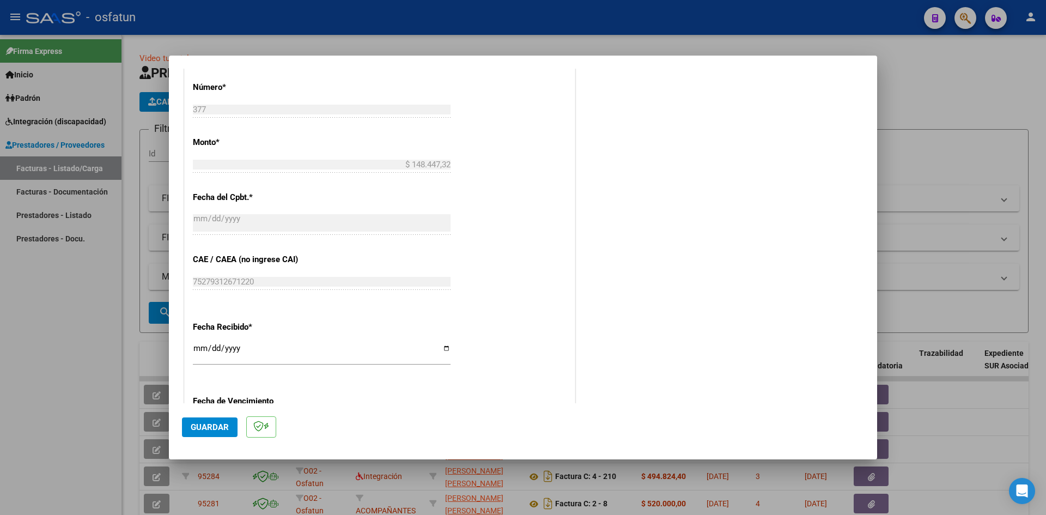
scroll to position [594, 0]
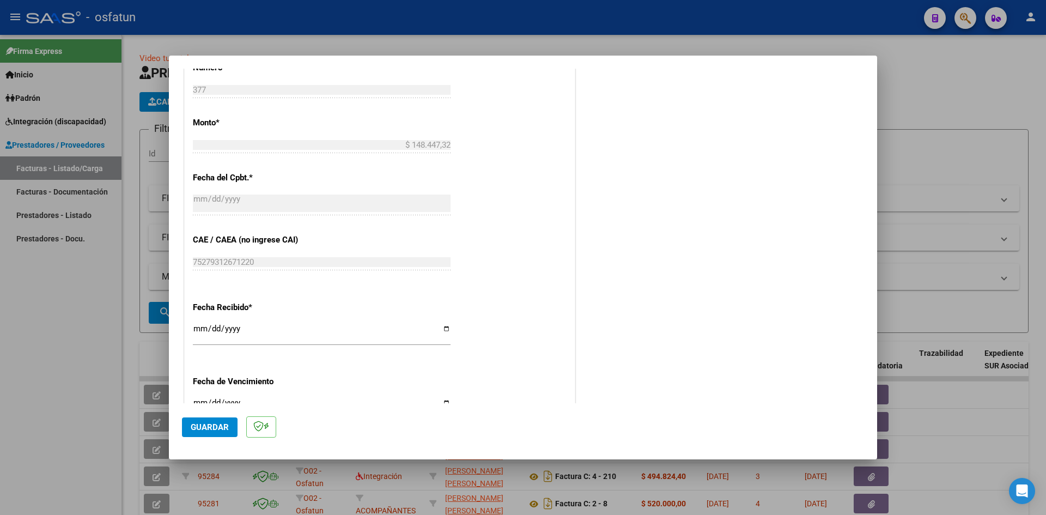
type input "202506"
drag, startPoint x: 197, startPoint y: 326, endPoint x: 240, endPoint y: 341, distance: 46.2
click at [198, 326] on input "[DATE]" at bounding box center [322, 332] width 258 height 17
type input "[DATE]"
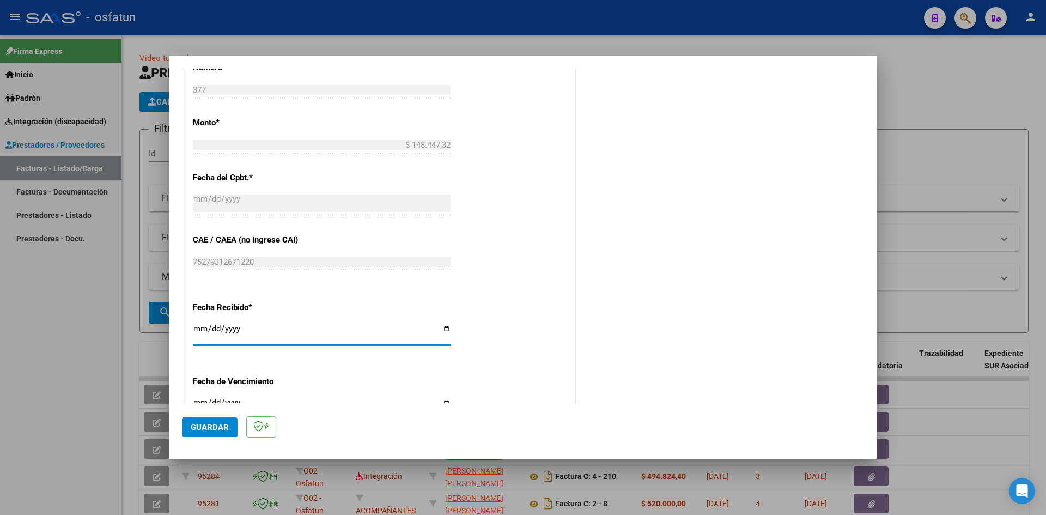
drag, startPoint x: 205, startPoint y: 419, endPoint x: 211, endPoint y: 417, distance: 6.2
click at [207, 419] on button "Guardar" at bounding box center [210, 427] width 56 height 20
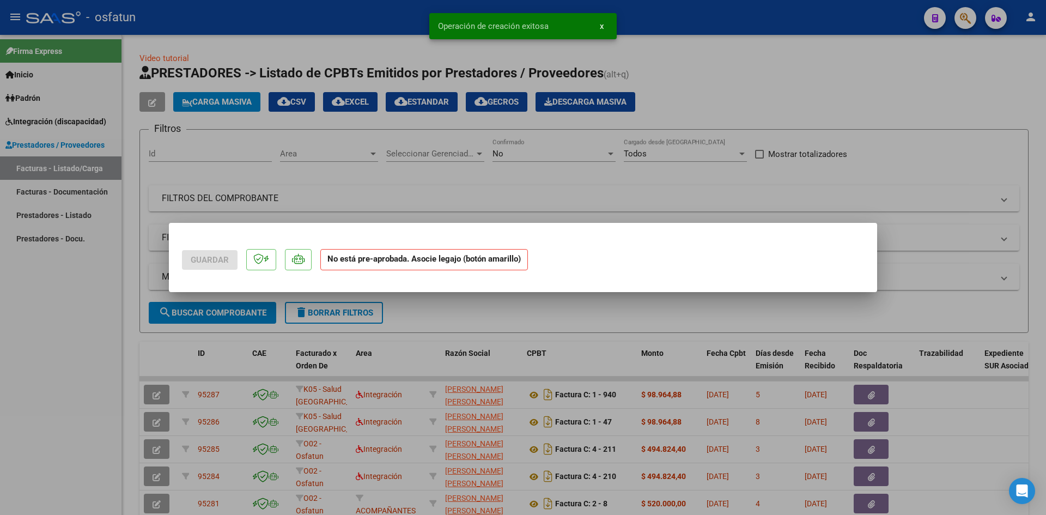
scroll to position [0, 0]
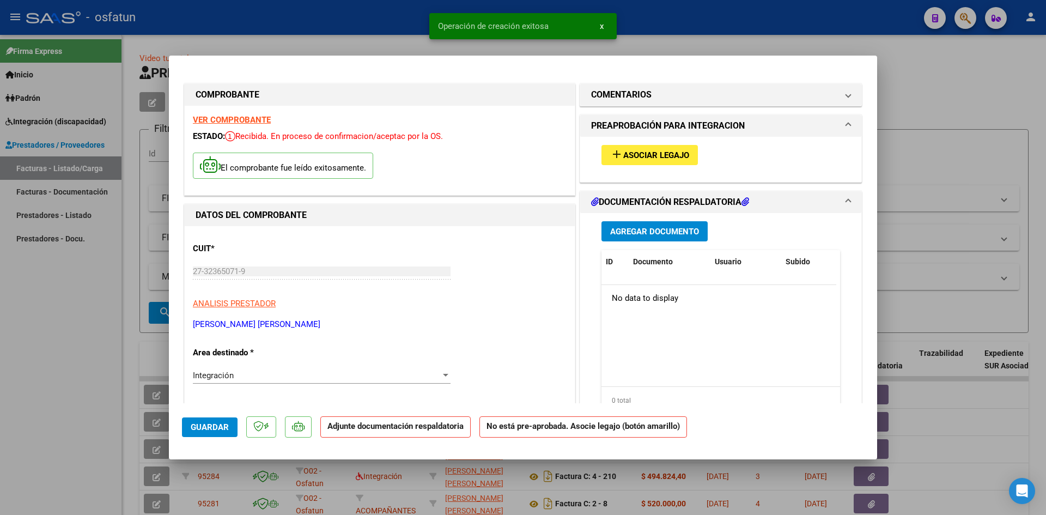
drag, startPoint x: 622, startPoint y: 168, endPoint x: 627, endPoint y: 162, distance: 7.0
click at [622, 166] on div "add Asociar Legajo" at bounding box center [720, 155] width 255 height 36
click at [636, 155] on span "Asociar Legajo" at bounding box center [656, 155] width 66 height 10
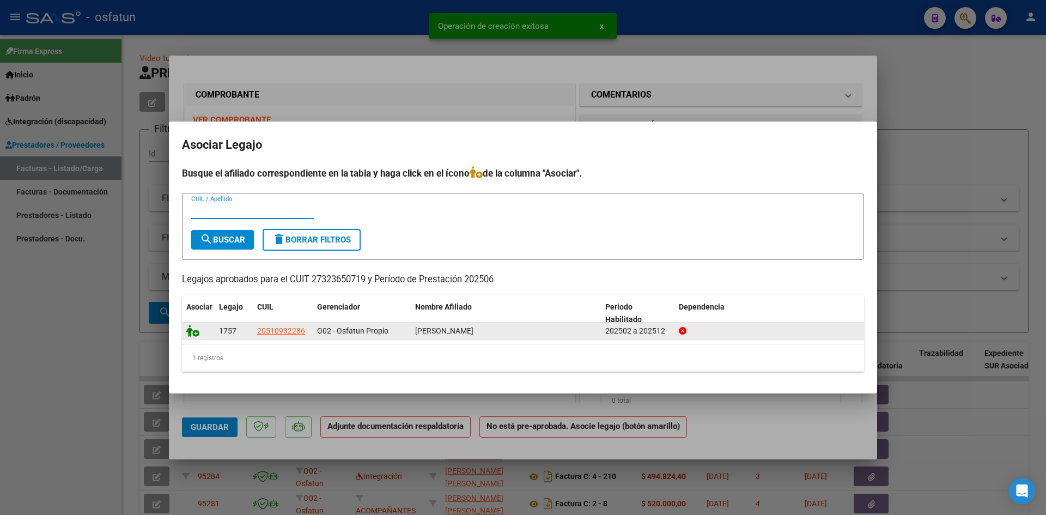
drag, startPoint x: 190, startPoint y: 334, endPoint x: 248, endPoint y: 336, distance: 58.3
click at [192, 334] on icon at bounding box center [192, 331] width 13 height 12
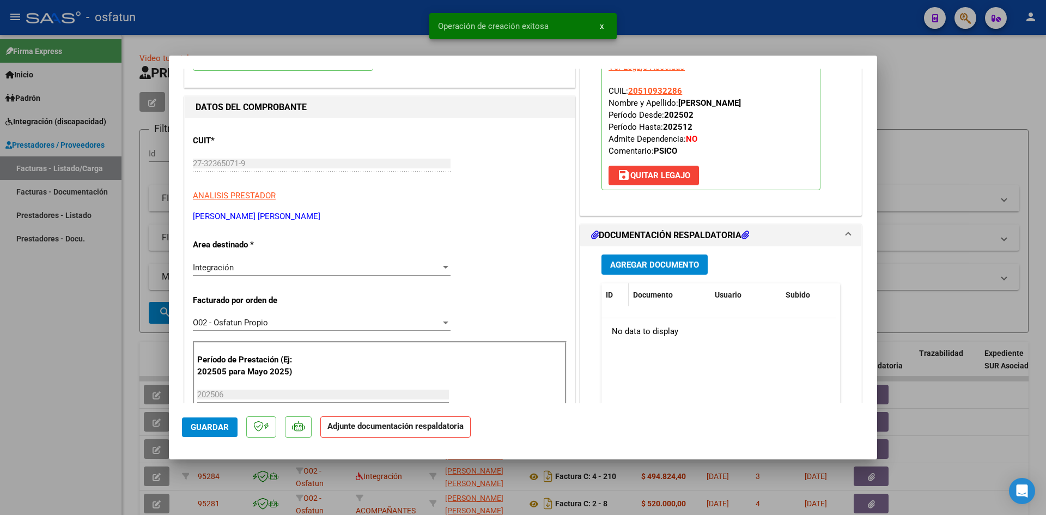
scroll to position [109, 0]
click at [637, 261] on span "Agregar Documento" at bounding box center [654, 264] width 89 height 10
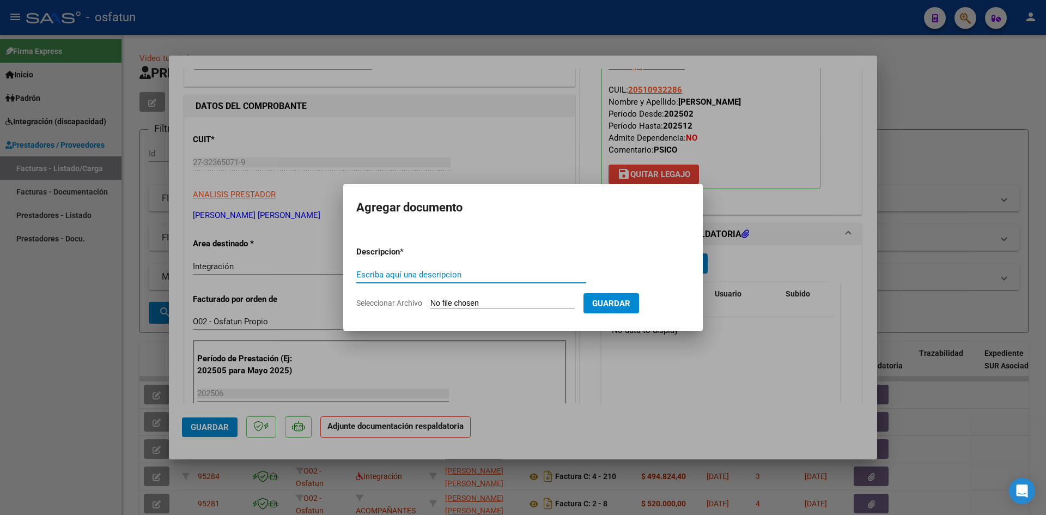
drag, startPoint x: 414, startPoint y: 278, endPoint x: 426, endPoint y: 266, distance: 16.9
click at [417, 272] on input "Escriba aquí una descripcion" at bounding box center [471, 275] width 230 height 10
type input "ASISTENCIA"
click at [443, 296] on form "Descripcion * ASISTENCIA Escriba aquí una descripcion Seleccionar Archivo Guard…" at bounding box center [522, 277] width 333 height 80
click at [462, 306] on input "Seleccionar Archivo" at bounding box center [502, 303] width 144 height 10
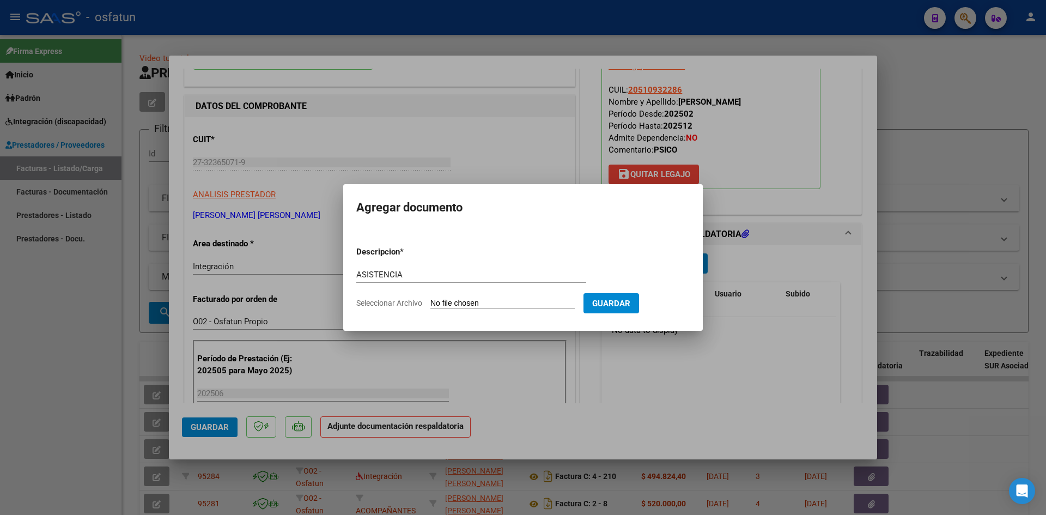
click at [465, 303] on input "Seleccionar Archivo" at bounding box center [502, 303] width 144 height 10
type input "C:\fakepath\PLANILLA ASISTENCIA - PSICO - [DATE].pdf"
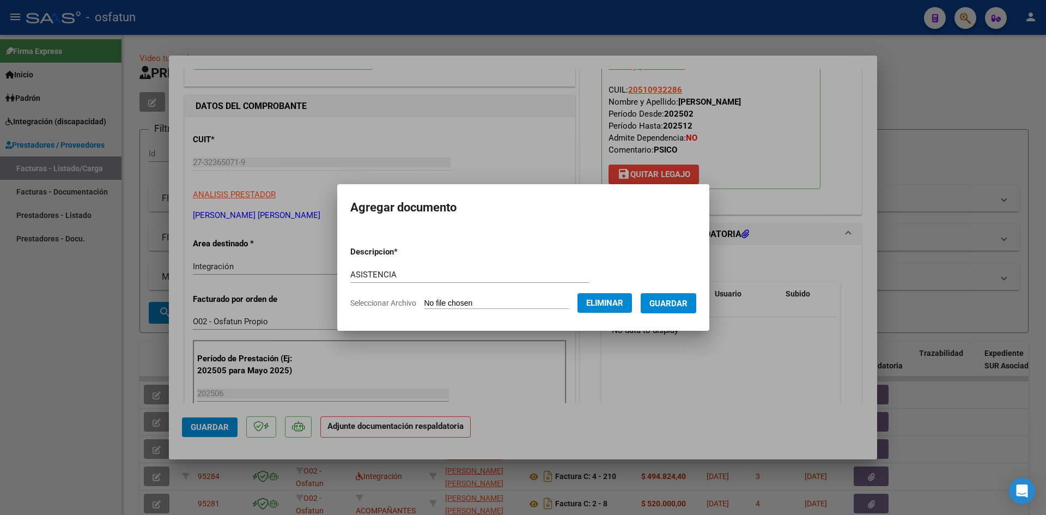
drag, startPoint x: 675, startPoint y: 306, endPoint x: 634, endPoint y: 311, distance: 41.1
click at [674, 306] on span "Guardar" at bounding box center [668, 303] width 38 height 10
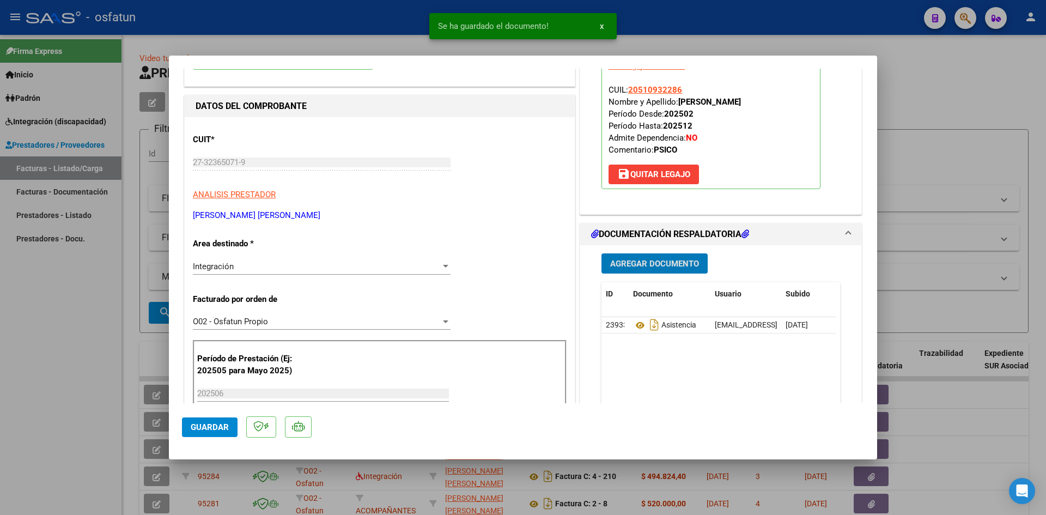
click at [666, 268] on button "Agregar Documento" at bounding box center [654, 263] width 106 height 20
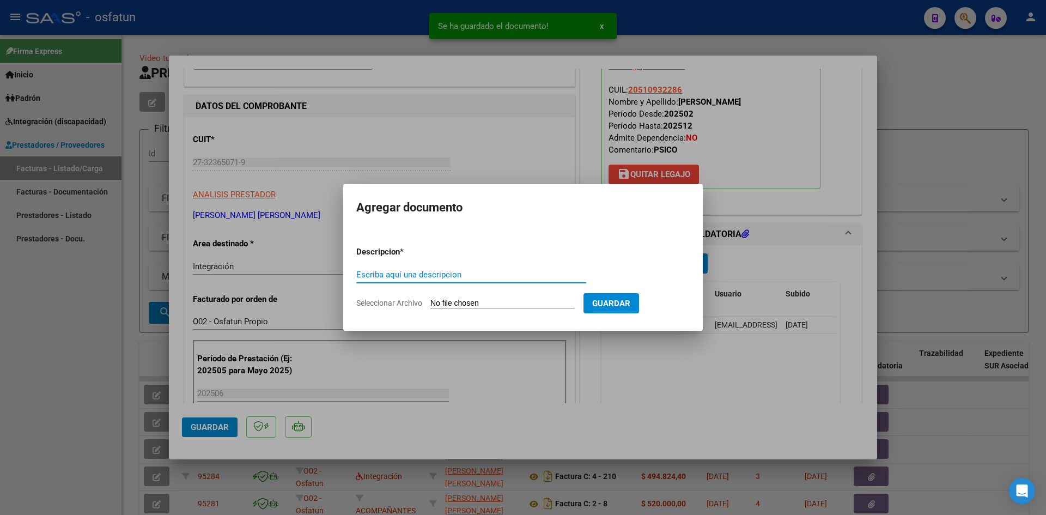
click at [405, 274] on input "Escriba aquí una descripcion" at bounding box center [471, 275] width 230 height 10
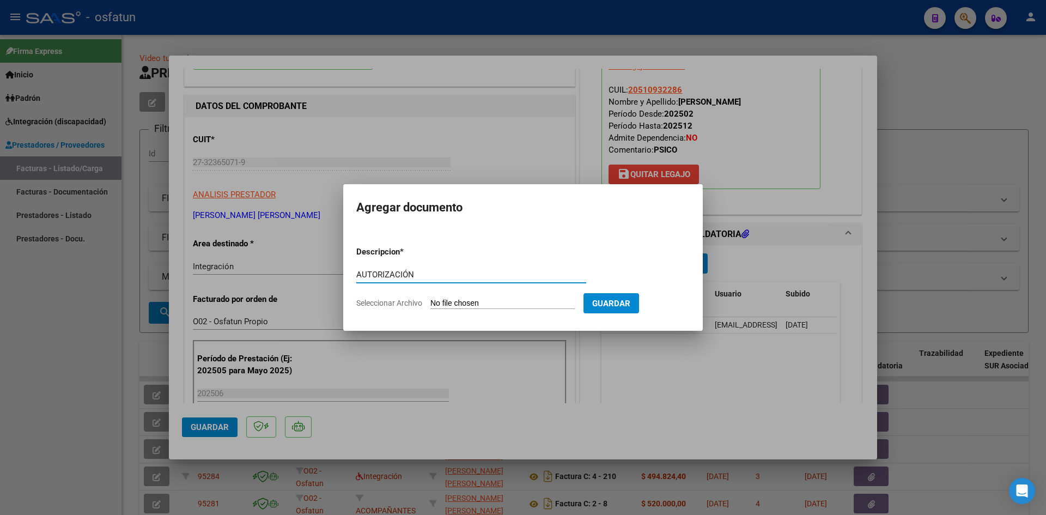
type input "AUTORIZACIÓN"
click at [449, 298] on input "Seleccionar Archivo" at bounding box center [502, 303] width 144 height 10
type input "C:\fakepath\PRESUPUESTO AUTORIZADO - PSICO - 2025.pdf"
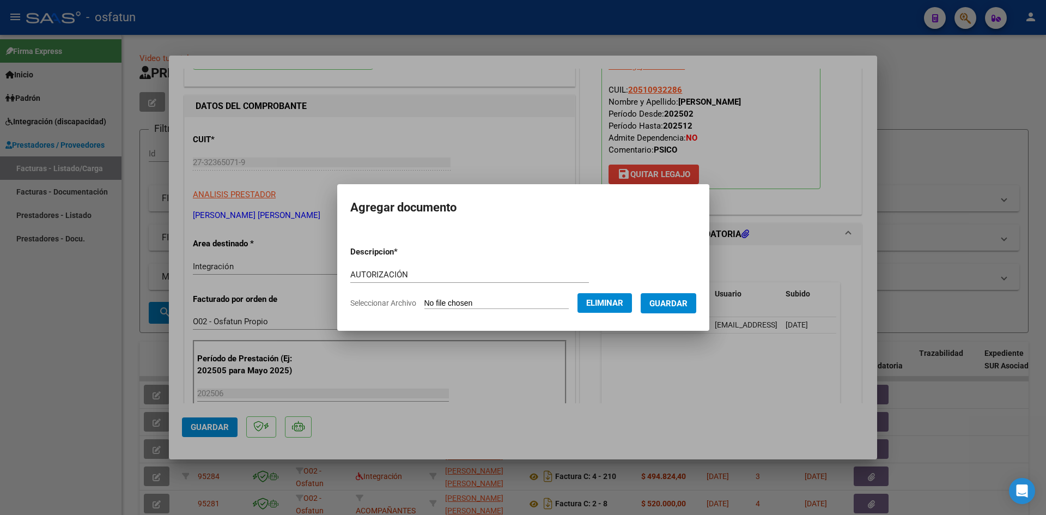
click at [677, 298] on span "Guardar" at bounding box center [668, 303] width 38 height 10
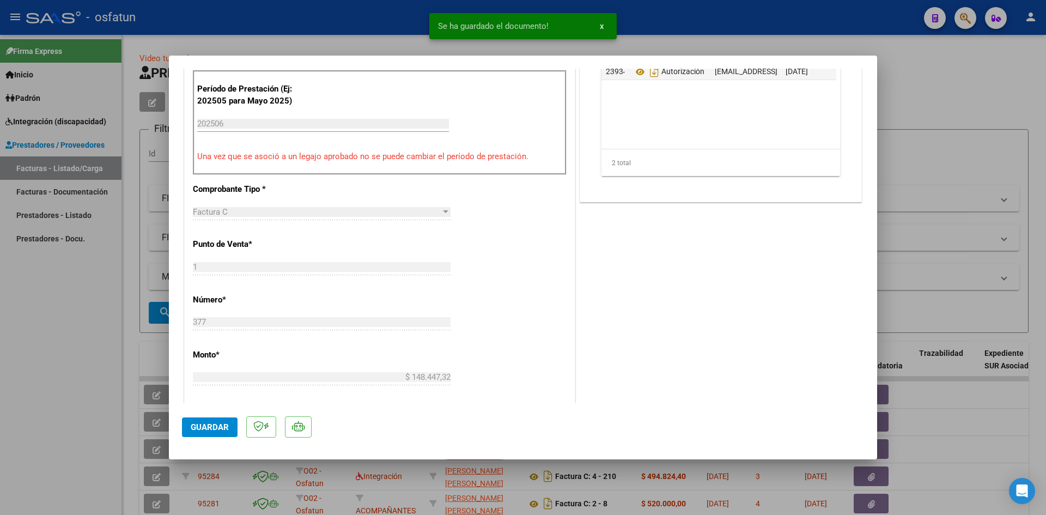
scroll to position [381, 0]
drag, startPoint x: 209, startPoint y: 431, endPoint x: 563, endPoint y: 323, distance: 370.1
click at [216, 431] on span "Guardar" at bounding box center [210, 427] width 38 height 10
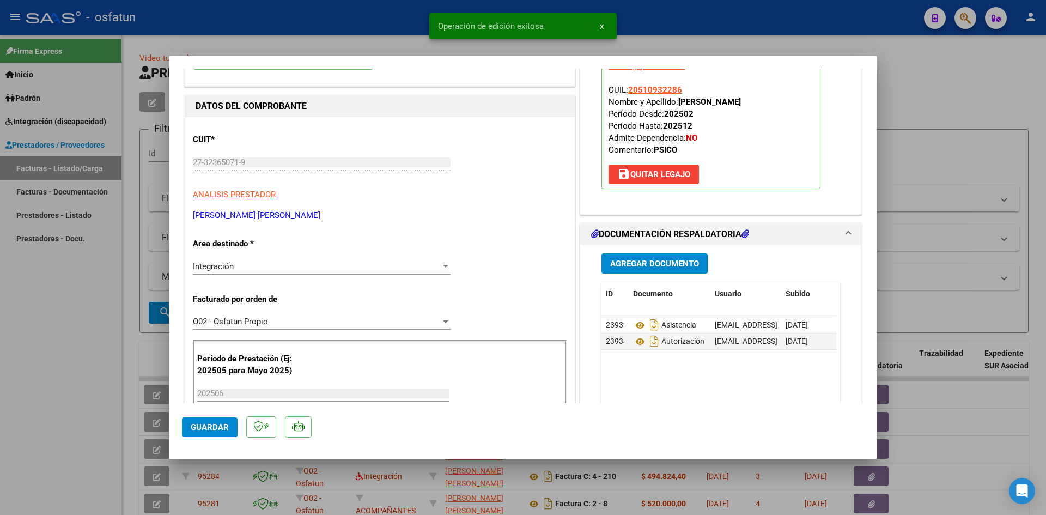
scroll to position [0, 0]
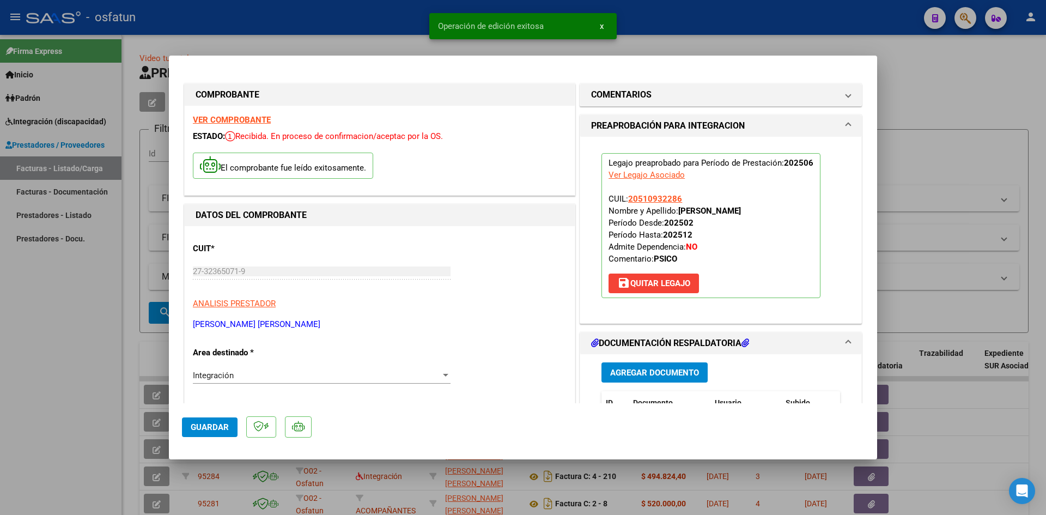
drag, startPoint x: 281, startPoint y: 21, endPoint x: 287, endPoint y: 2, distance: 20.5
click at [281, 20] on div at bounding box center [523, 257] width 1046 height 515
type input "$ 0,00"
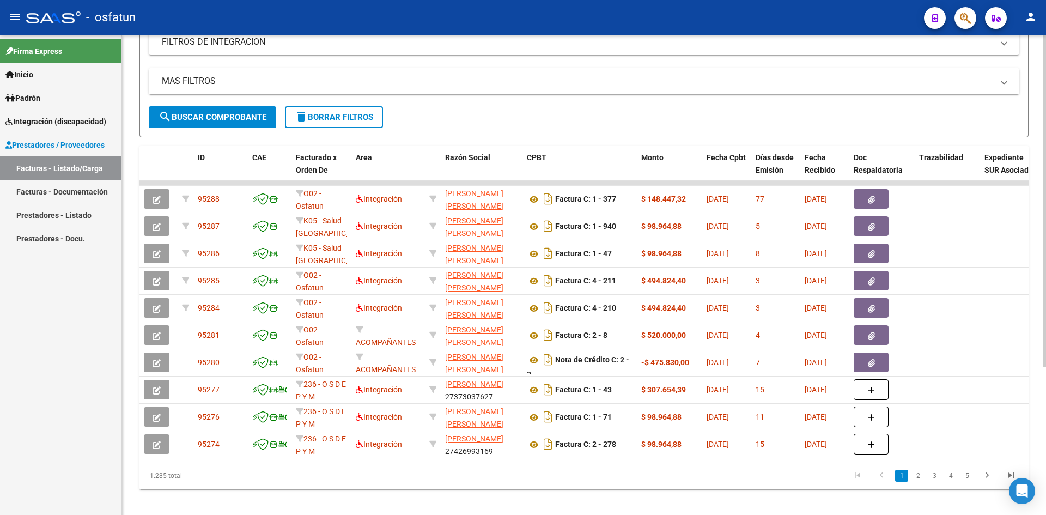
scroll to position [213, 0]
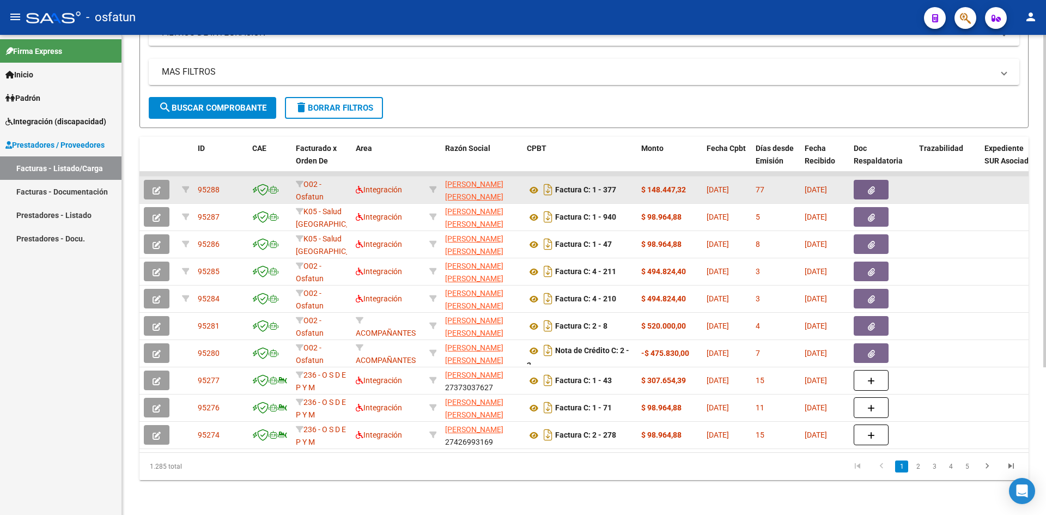
click at [156, 185] on span "button" at bounding box center [156, 190] width 8 height 10
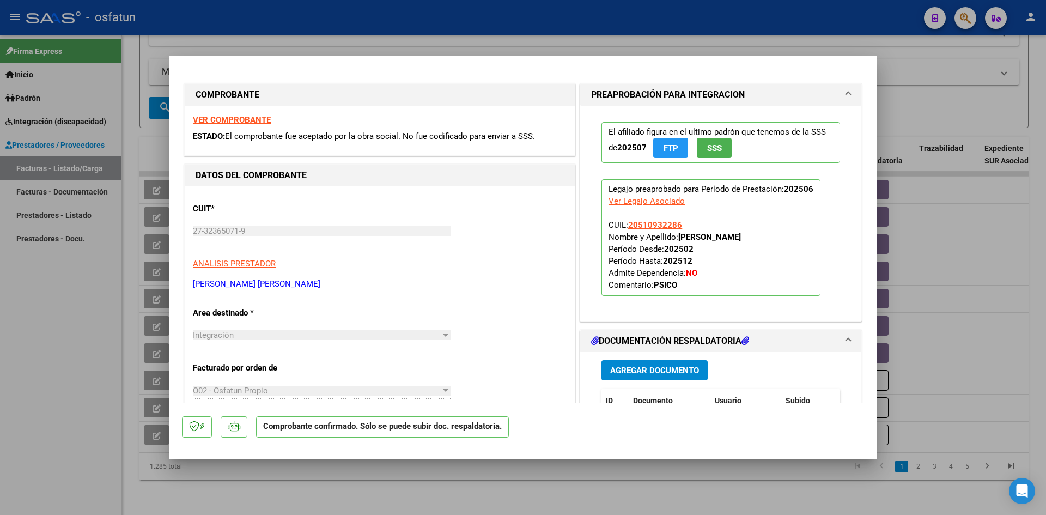
drag, startPoint x: 409, startPoint y: 32, endPoint x: 439, endPoint y: 63, distance: 43.5
click at [409, 32] on div at bounding box center [523, 257] width 1046 height 515
type input "$ 0,00"
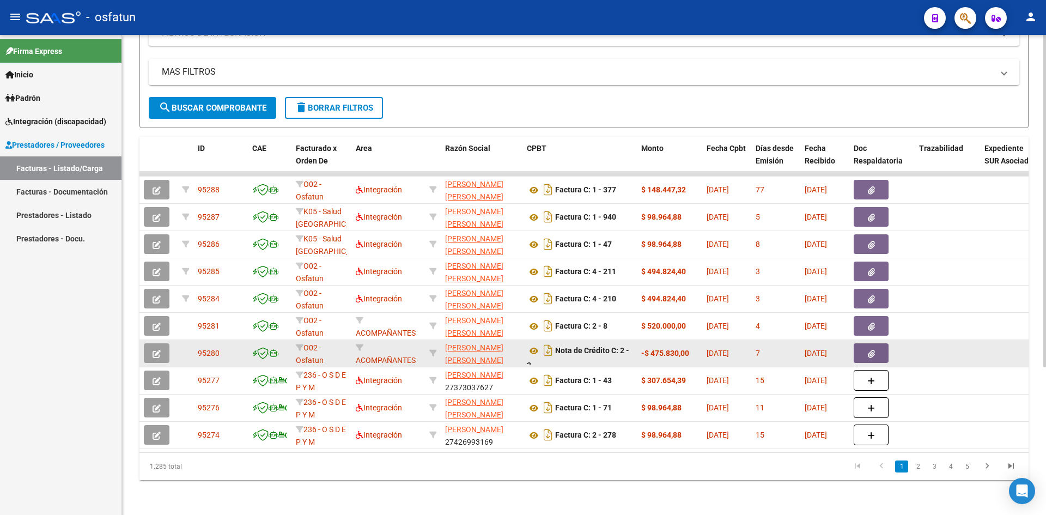
scroll to position [14, 0]
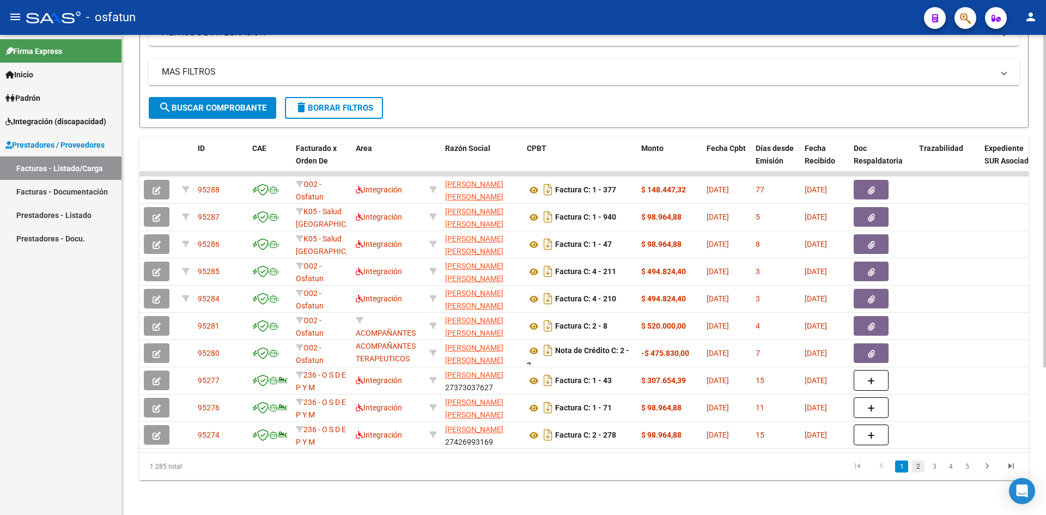
click at [917, 466] on link "2" at bounding box center [917, 466] width 13 height 12
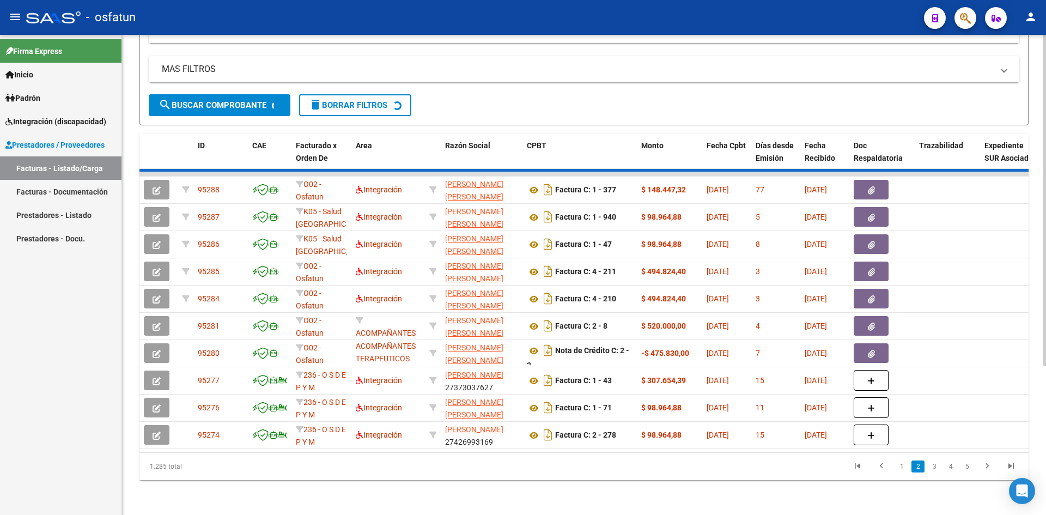
scroll to position [2, 0]
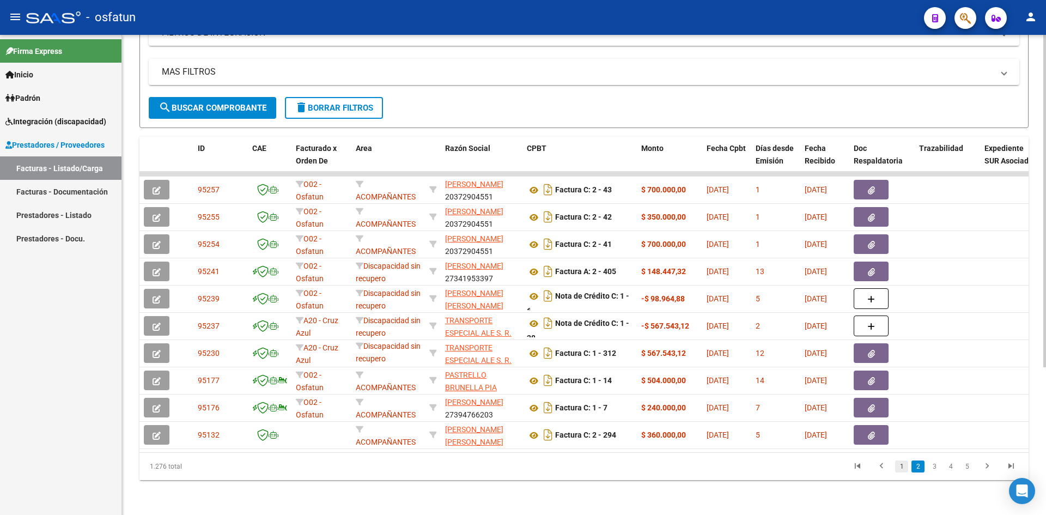
click at [899, 465] on link "1" at bounding box center [901, 466] width 13 height 12
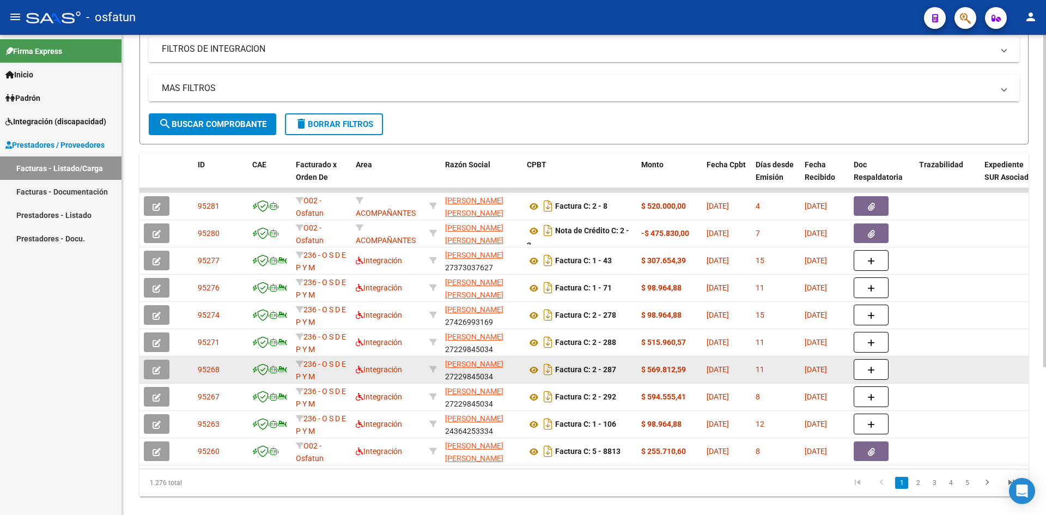
scroll to position [213, 0]
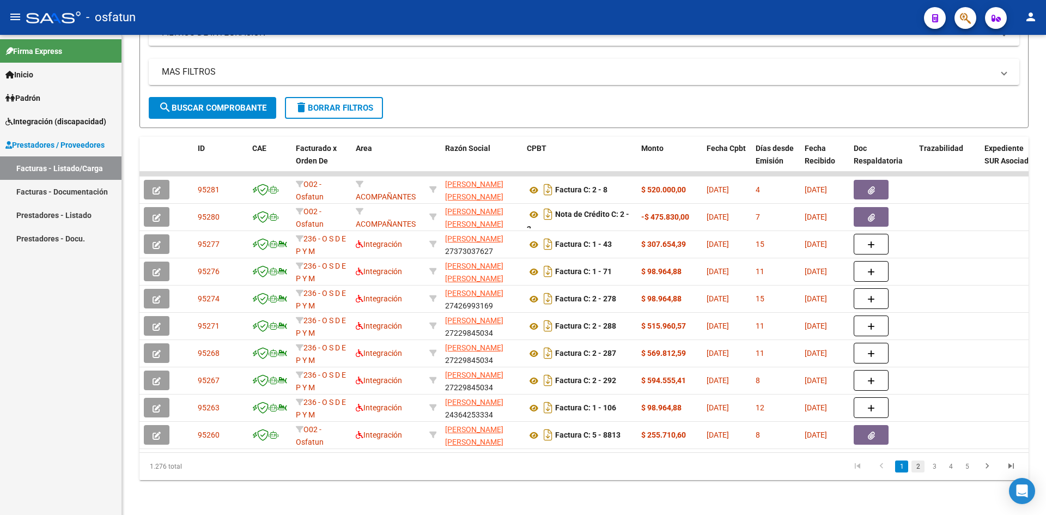
click at [921, 467] on link "2" at bounding box center [917, 466] width 13 height 12
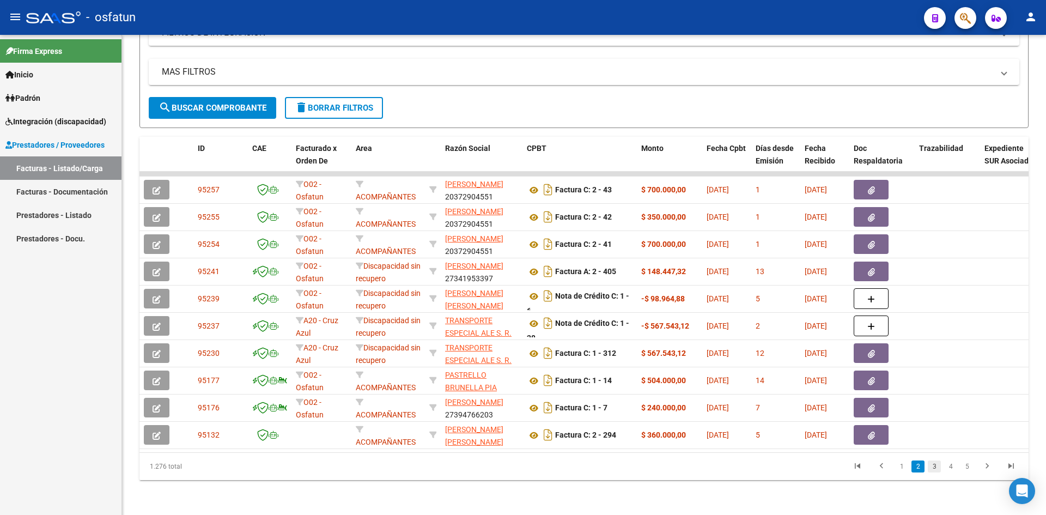
click at [934, 465] on link "3" at bounding box center [933, 466] width 13 height 12
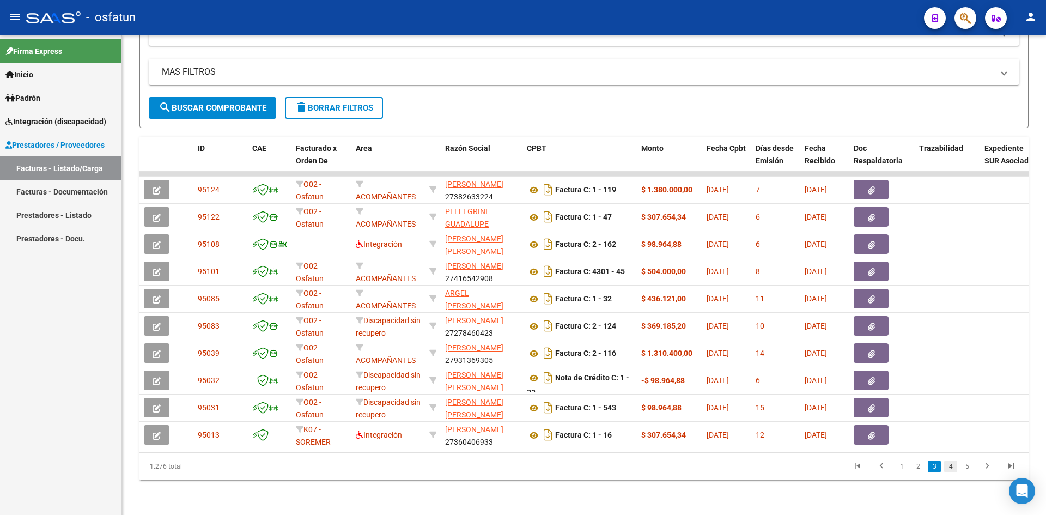
click at [949, 470] on link "4" at bounding box center [950, 466] width 13 height 12
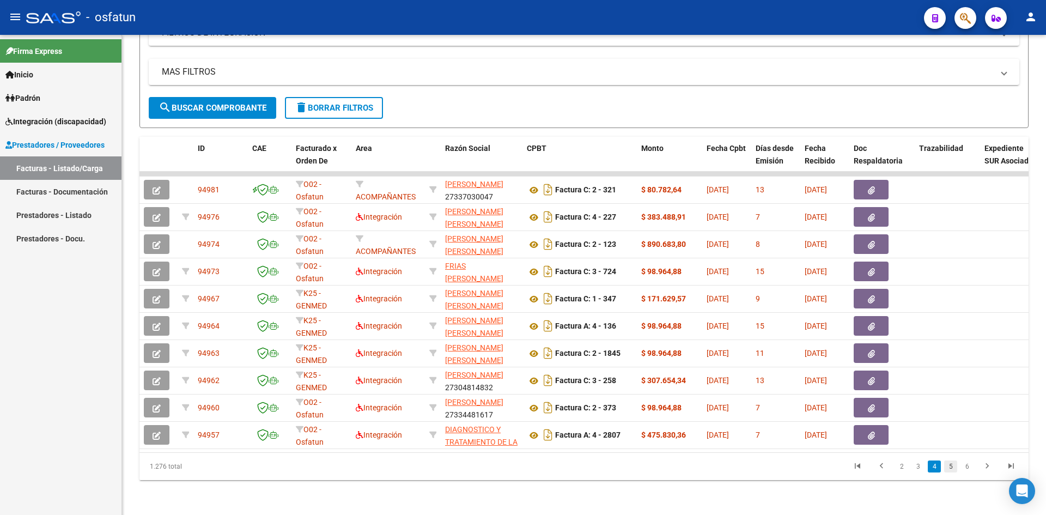
click at [951, 468] on link "5" at bounding box center [950, 466] width 13 height 12
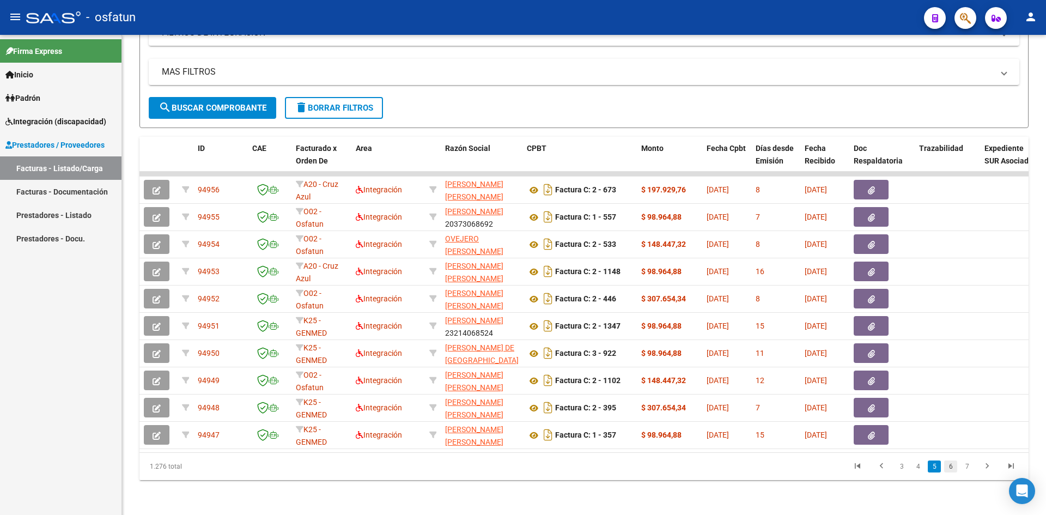
click at [951, 467] on link "6" at bounding box center [950, 466] width 13 height 12
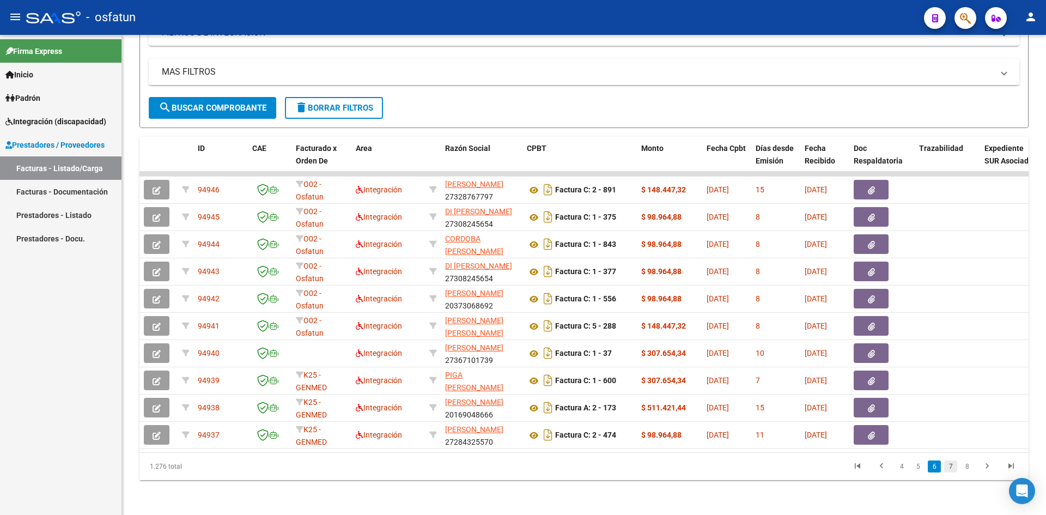
click at [949, 469] on link "7" at bounding box center [950, 466] width 13 height 12
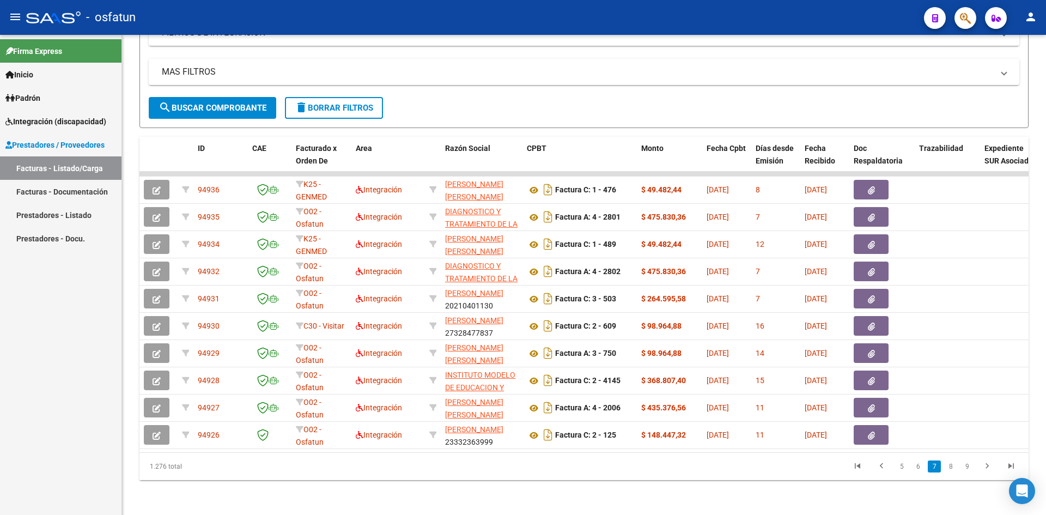
click at [953, 466] on link "8" at bounding box center [950, 466] width 13 height 12
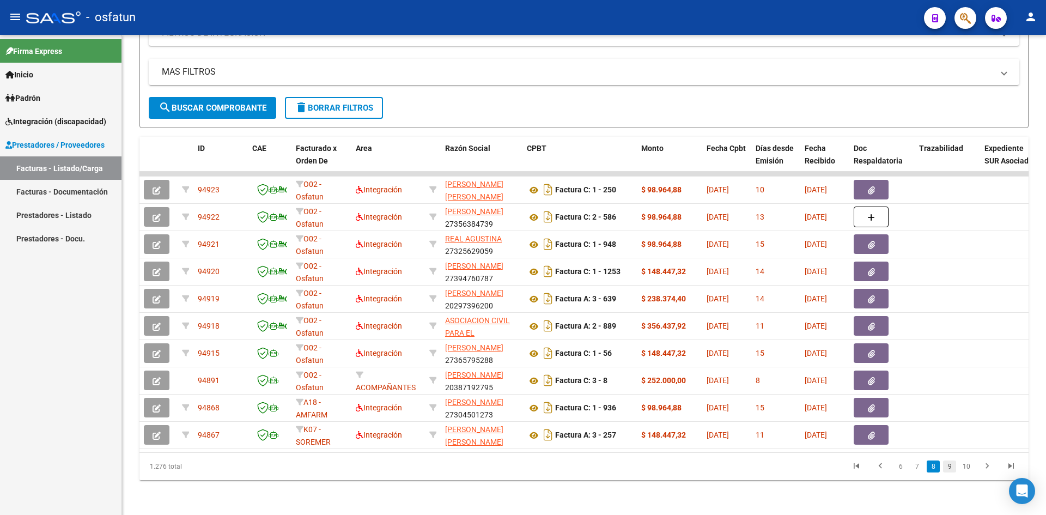
click at [946, 466] on link "9" at bounding box center [949, 466] width 13 height 12
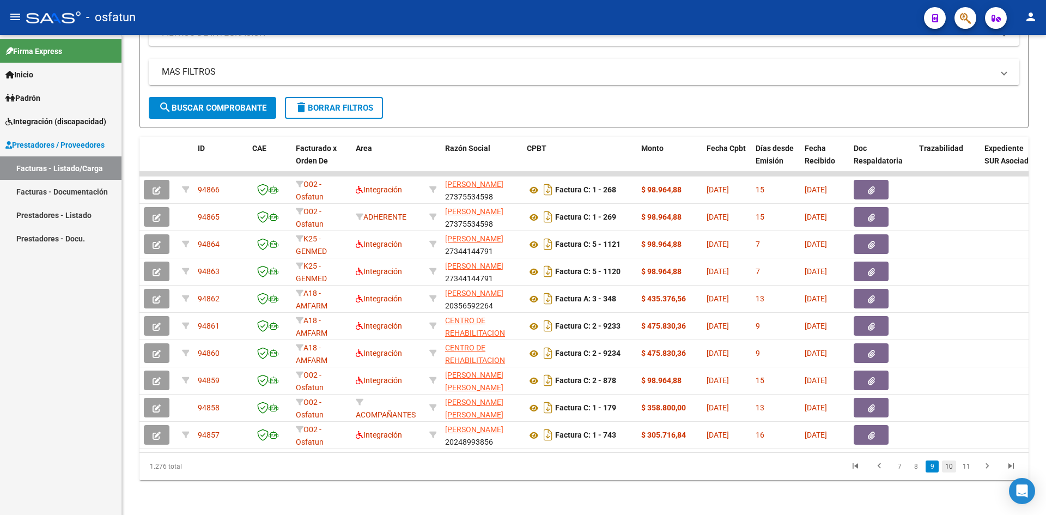
click at [948, 467] on link "10" at bounding box center [949, 466] width 14 height 12
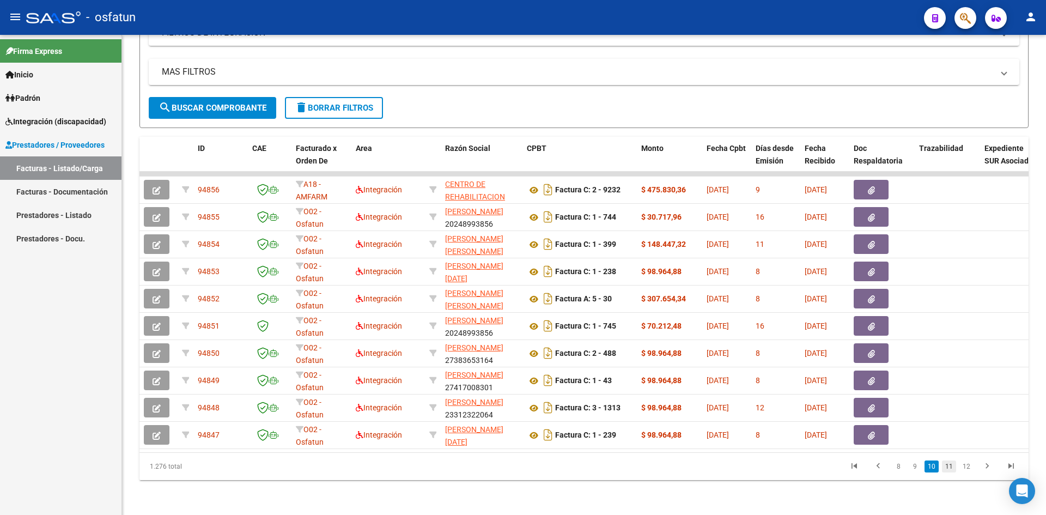
click at [948, 466] on link "11" at bounding box center [949, 466] width 14 height 12
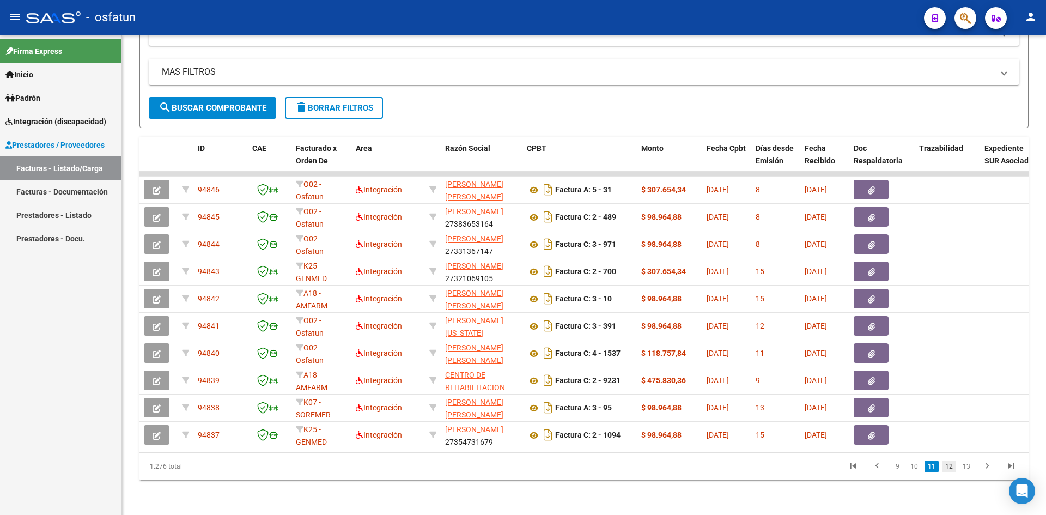
click at [947, 467] on link "12" at bounding box center [949, 466] width 14 height 12
click at [945, 465] on link "13" at bounding box center [949, 466] width 14 height 12
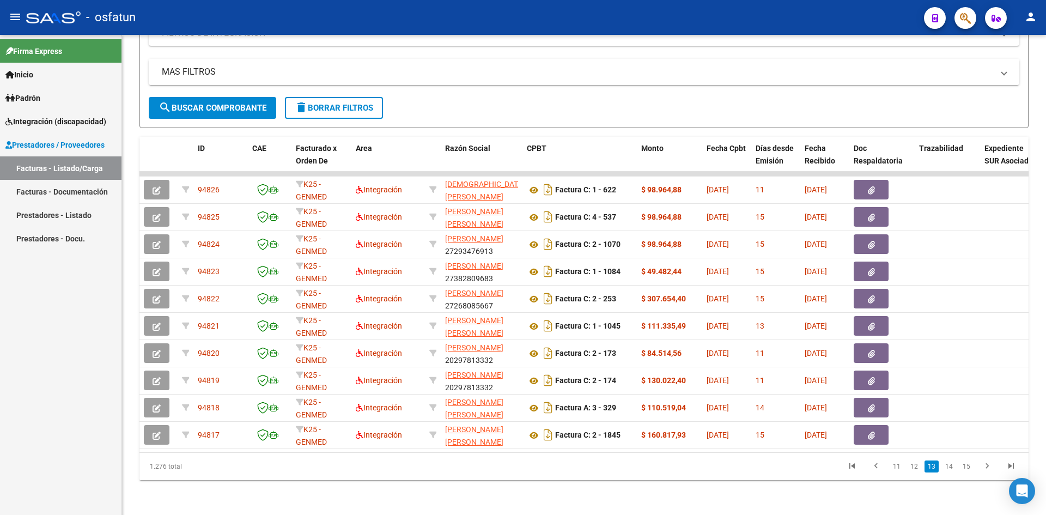
click at [877, 465] on icon "go to previous page" at bounding box center [876, 467] width 14 height 13
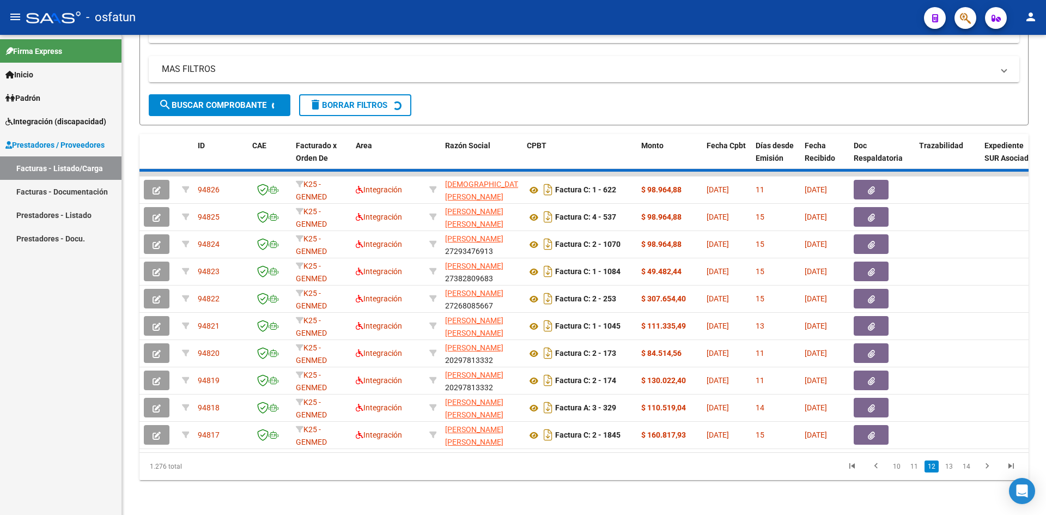
click at [877, 465] on div "1.276 total 10 11 12 13 14" at bounding box center [583, 466] width 889 height 27
click at [877, 467] on div "1.276 total 10 11 12 13 14" at bounding box center [583, 466] width 889 height 27
click at [876, 467] on div "1.276 total 10 11 12 13 14" at bounding box center [583, 466] width 889 height 27
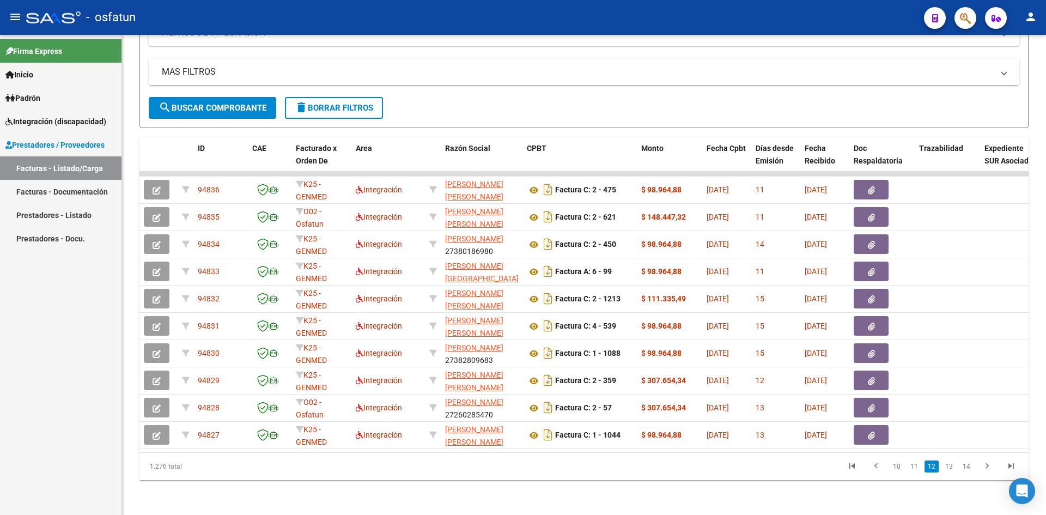
click at [875, 467] on icon "go to previous page" at bounding box center [876, 467] width 14 height 13
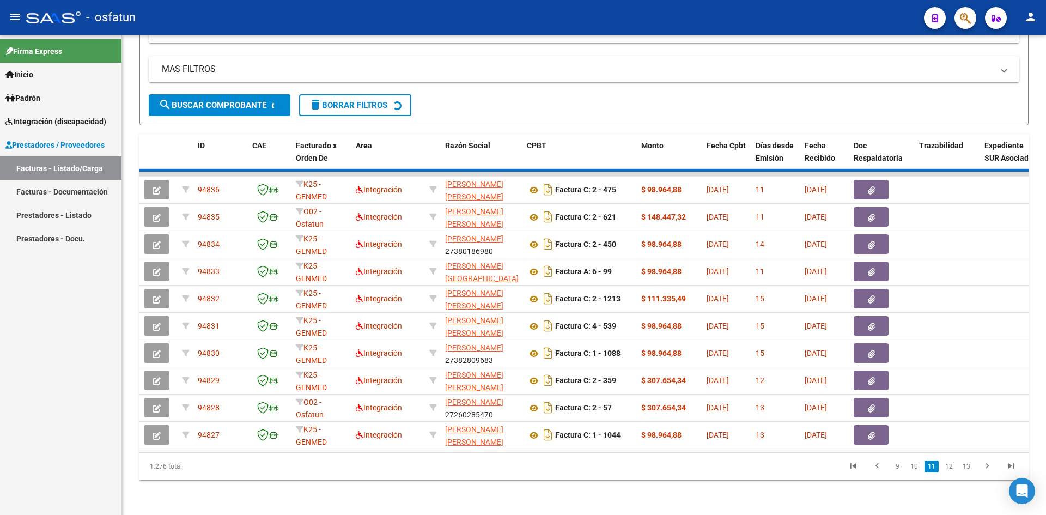
click at [874, 465] on div "1.276 total 9 10 11 12 13" at bounding box center [583, 466] width 889 height 27
click at [874, 466] on div "1.276 total 9 10 11 12 13" at bounding box center [583, 466] width 889 height 27
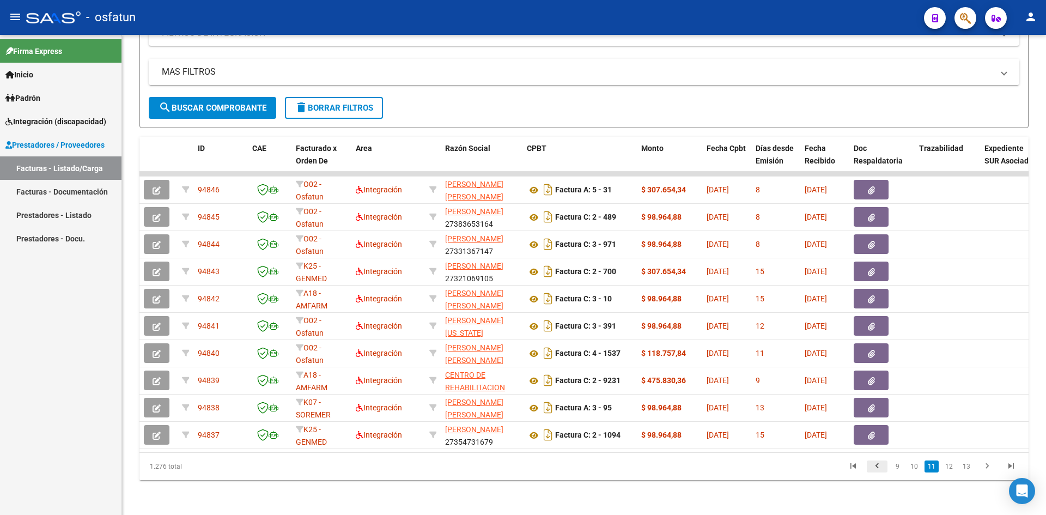
click at [877, 468] on icon "go to previous page" at bounding box center [877, 467] width 14 height 13
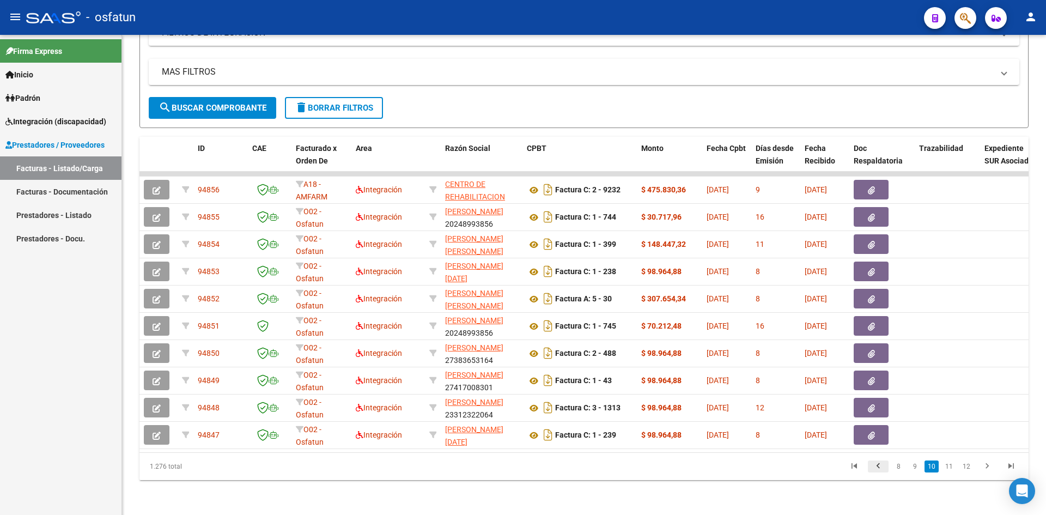
click at [879, 468] on icon "go to previous page" at bounding box center [878, 467] width 14 height 13
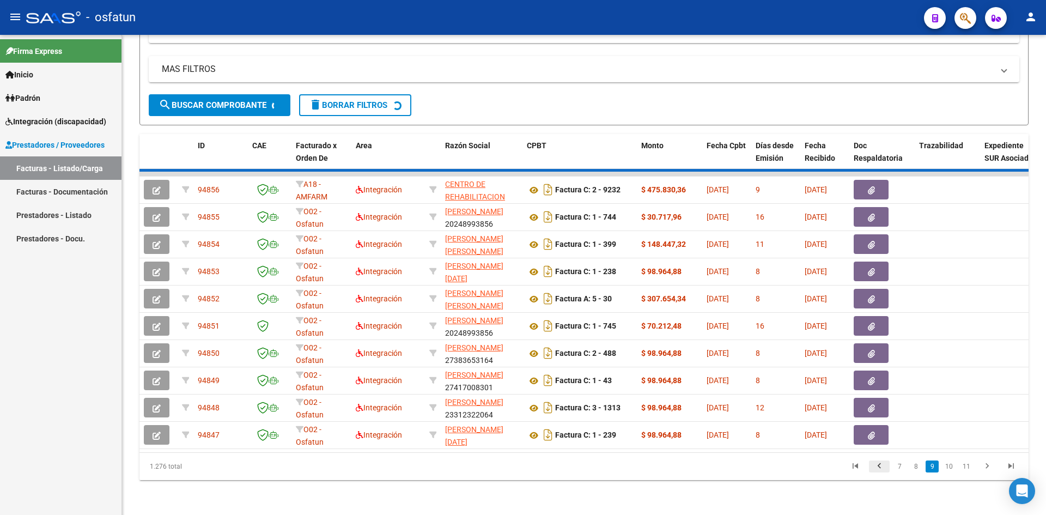
click at [879, 468] on div "1.276 total 7 8 9 10 11" at bounding box center [583, 466] width 889 height 27
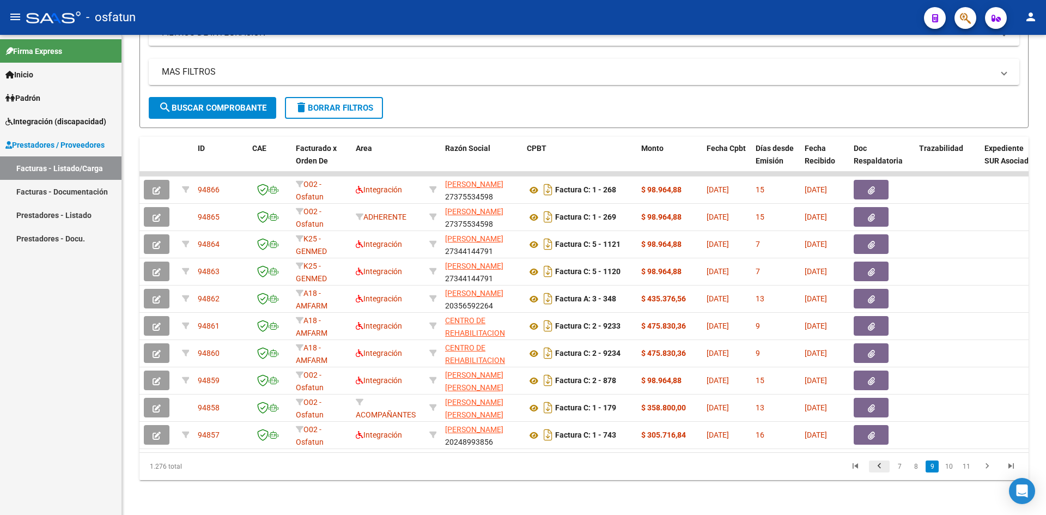
click at [877, 468] on div "1.276 total 7 8 9 10 11" at bounding box center [583, 466] width 889 height 27
click at [877, 468] on icon "go to previous page" at bounding box center [879, 467] width 14 height 13
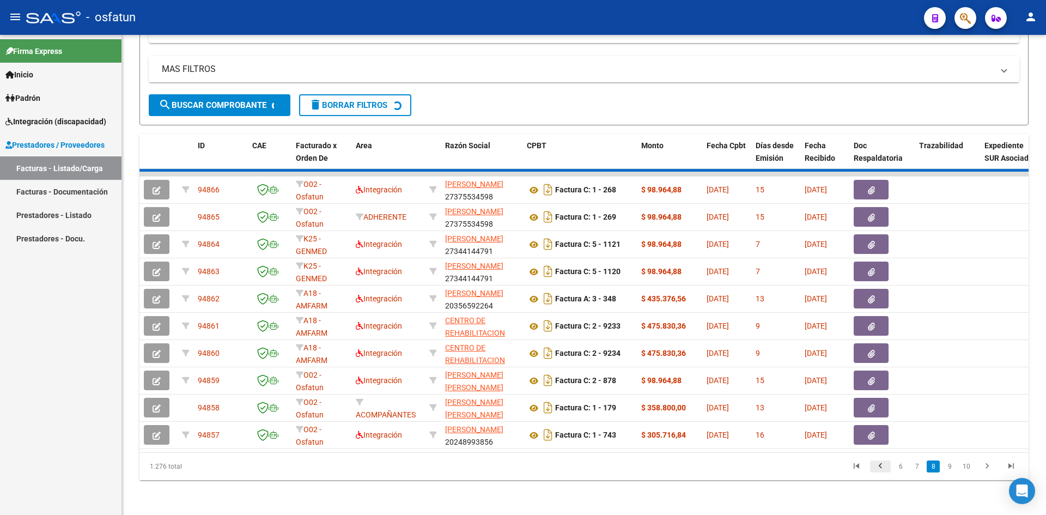
click at [877, 468] on div "1.276 total 6 7 8 9 10" at bounding box center [583, 466] width 889 height 27
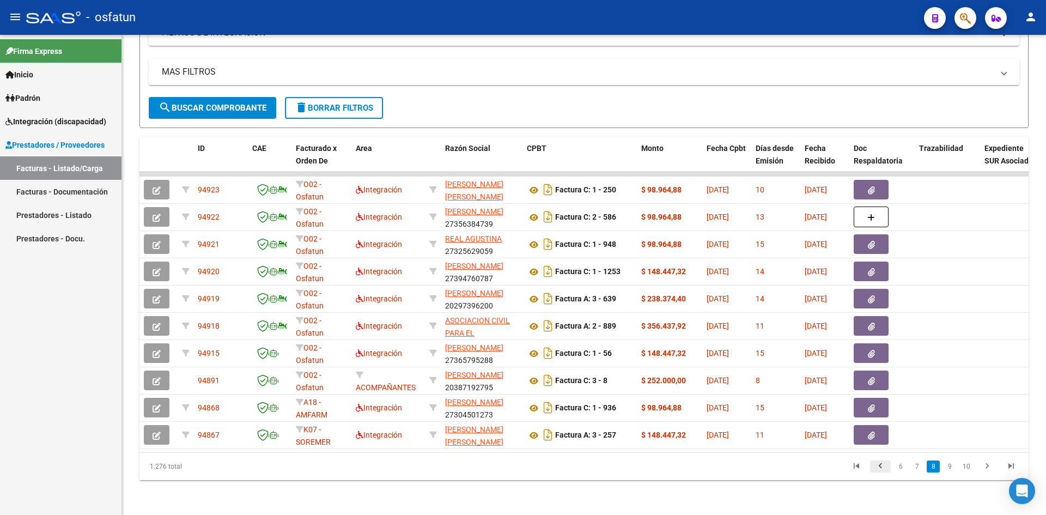
click at [877, 468] on div "1.276 total 6 7 8 9 10" at bounding box center [583, 466] width 889 height 27
click at [877, 468] on icon "go to previous page" at bounding box center [880, 467] width 14 height 13
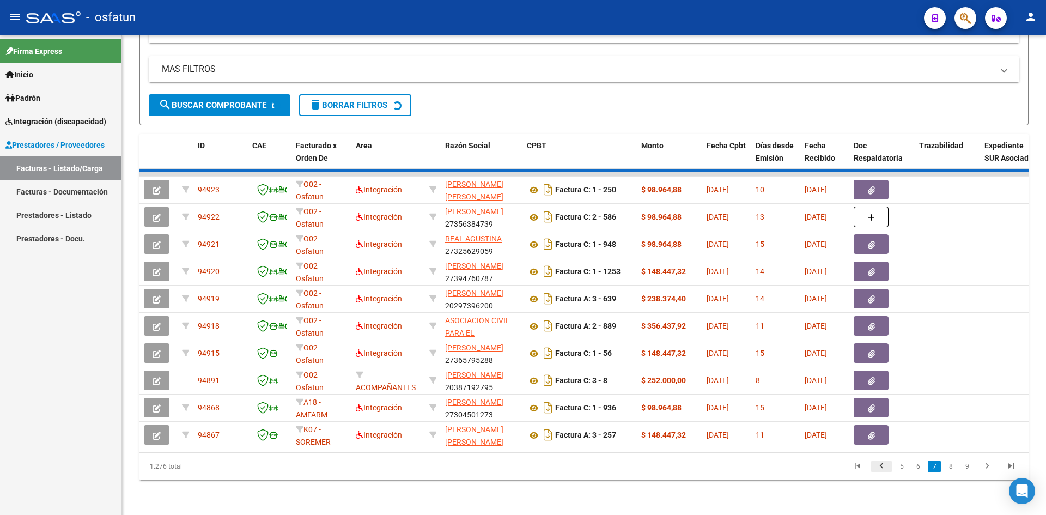
click at [877, 468] on div "1.276 total 5 6 7 8 9" at bounding box center [583, 466] width 889 height 27
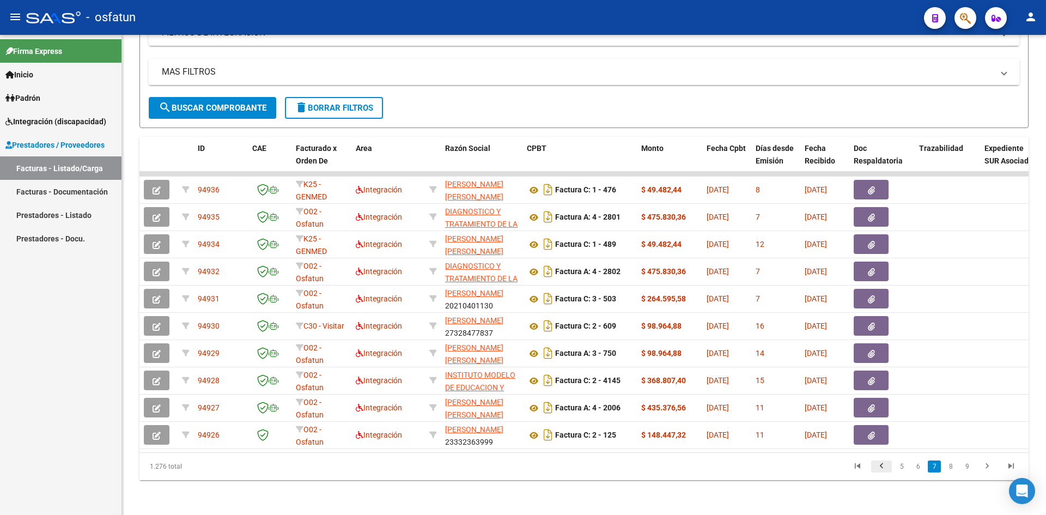
click at [877, 468] on div "1.276 total 5 6 7 8 9" at bounding box center [583, 466] width 889 height 27
click at [877, 468] on icon "go to previous page" at bounding box center [881, 467] width 14 height 13
click at [877, 468] on div "1.276 total 5 6 7 8 9" at bounding box center [583, 466] width 889 height 27
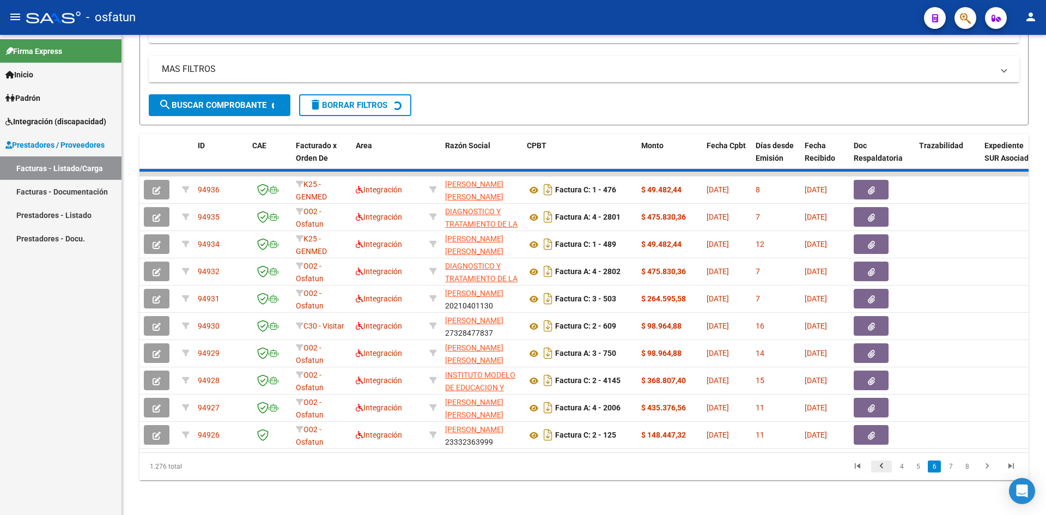
click at [877, 468] on icon "go to previous page" at bounding box center [881, 467] width 14 height 13
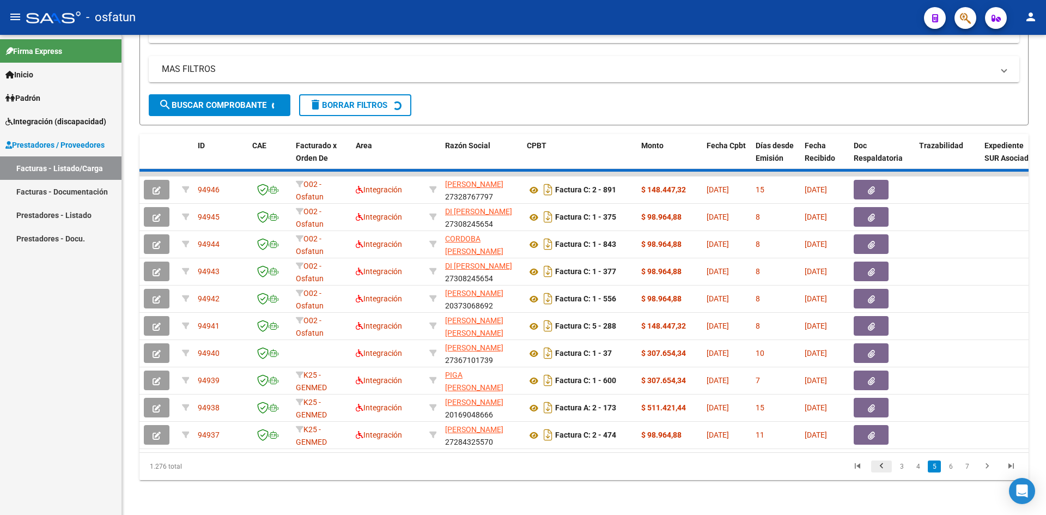
click at [877, 468] on div "1.276 total 3 4 5 6 7" at bounding box center [583, 466] width 889 height 27
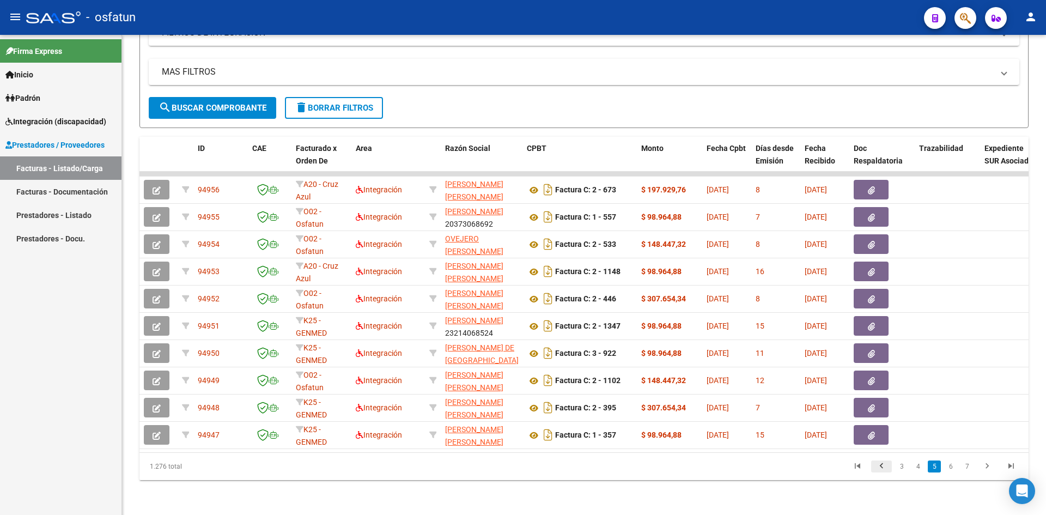
click at [877, 468] on icon "go to previous page" at bounding box center [881, 467] width 14 height 13
click at [877, 468] on div "1.276 total 3 4 5 6 7" at bounding box center [583, 466] width 889 height 27
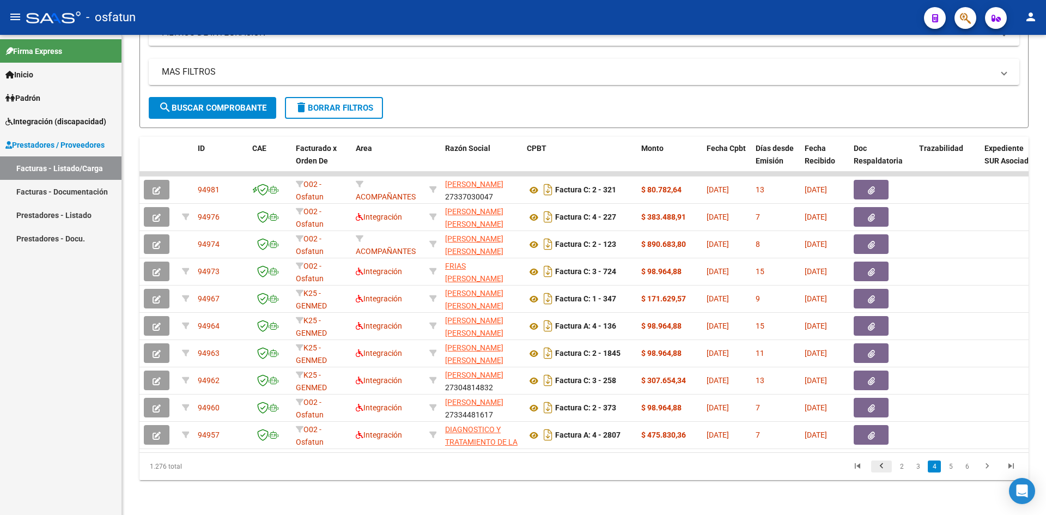
click at [877, 468] on icon "go to previous page" at bounding box center [881, 467] width 14 height 13
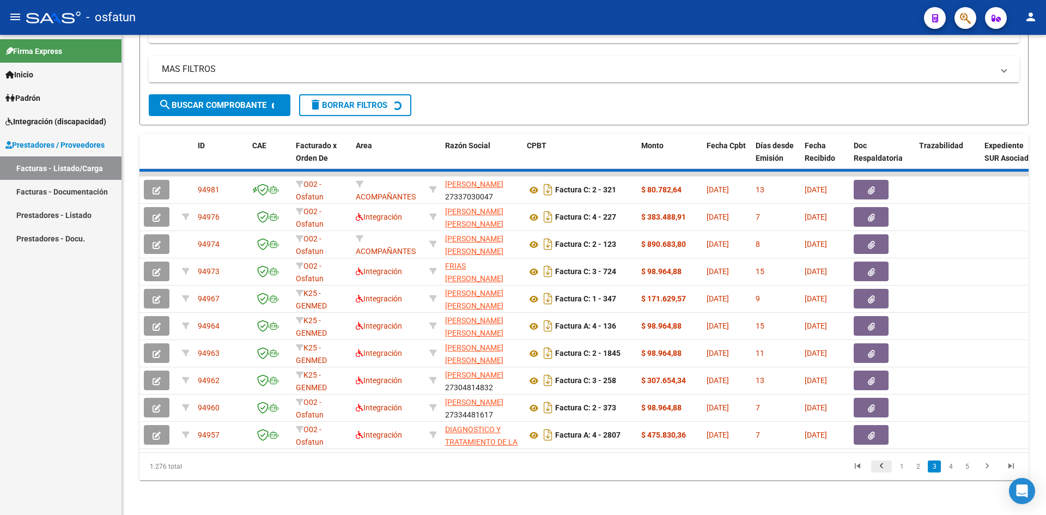
click at [877, 468] on div "1.276 total 1 2 3 4 5" at bounding box center [583, 466] width 889 height 27
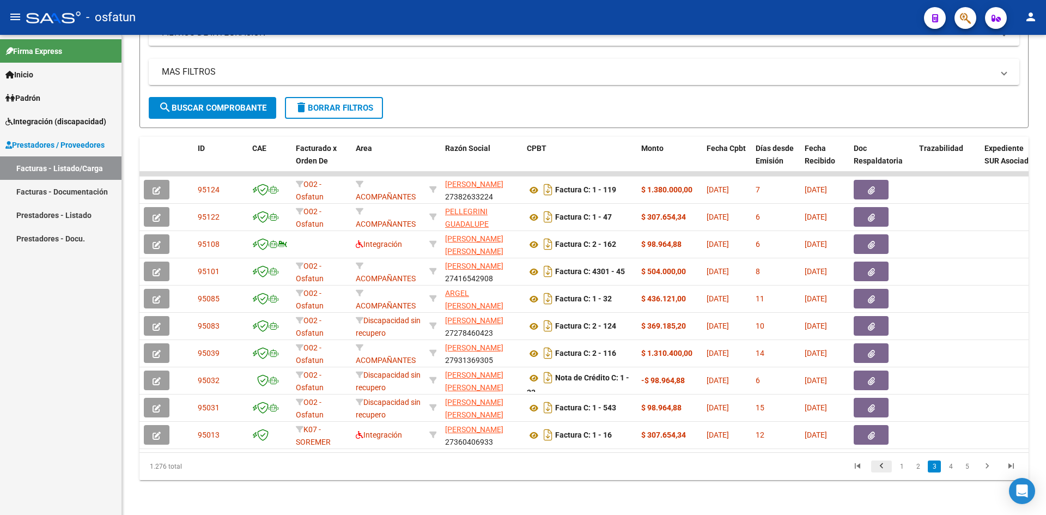
click at [876, 466] on div "1.276 total 1 2 3 4 5" at bounding box center [583, 466] width 889 height 27
click at [921, 468] on link "2" at bounding box center [917, 466] width 13 height 12
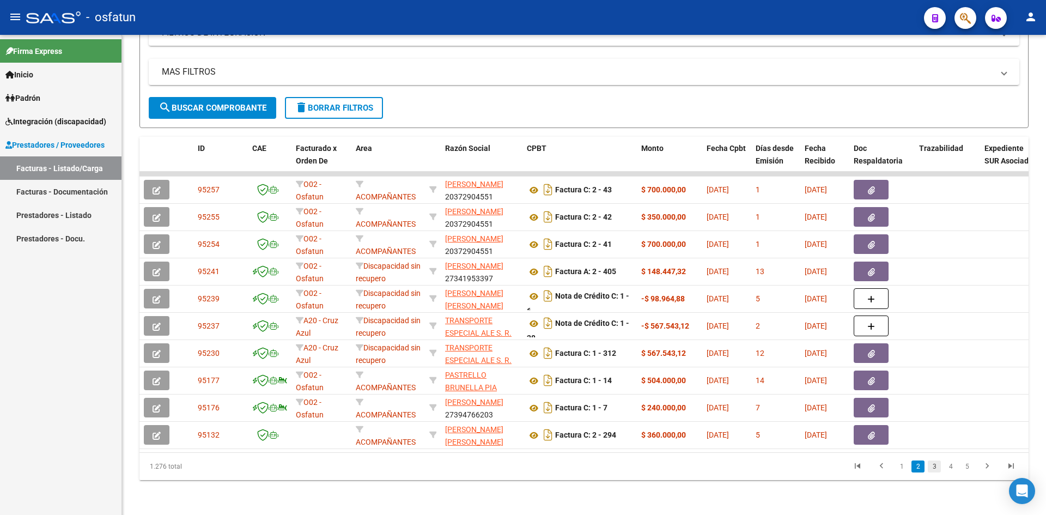
click at [934, 468] on link "3" at bounding box center [933, 466] width 13 height 12
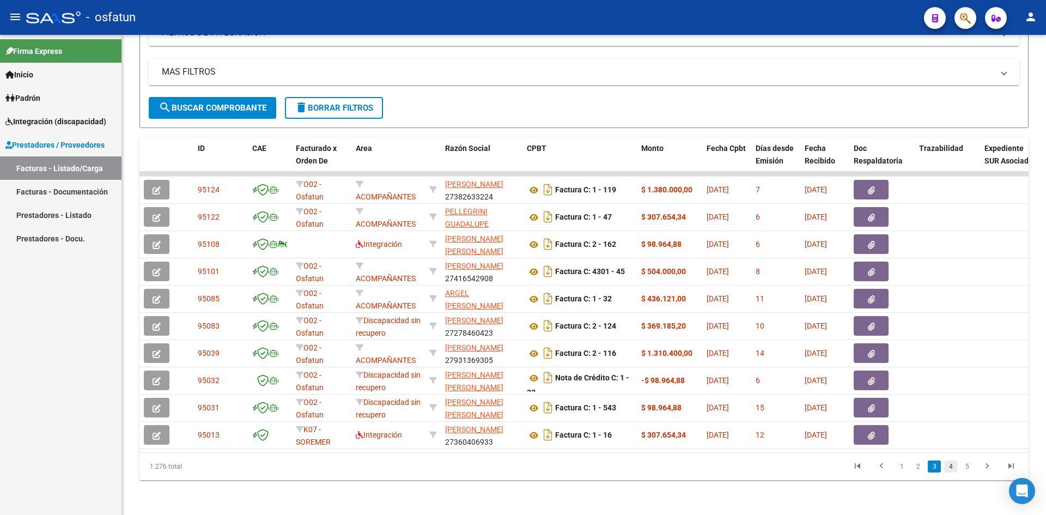
click at [947, 467] on link "4" at bounding box center [950, 466] width 13 height 12
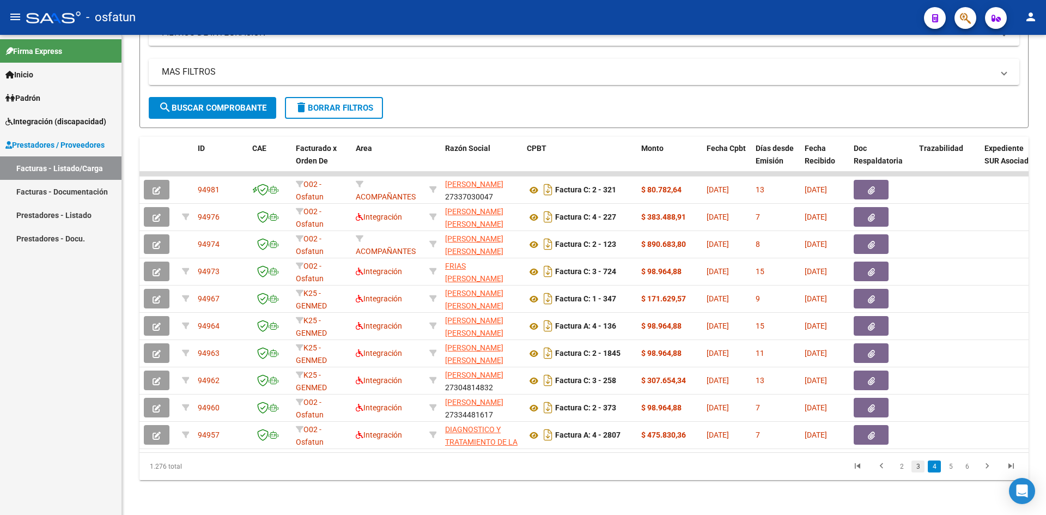
click at [918, 468] on link "3" at bounding box center [917, 466] width 13 height 12
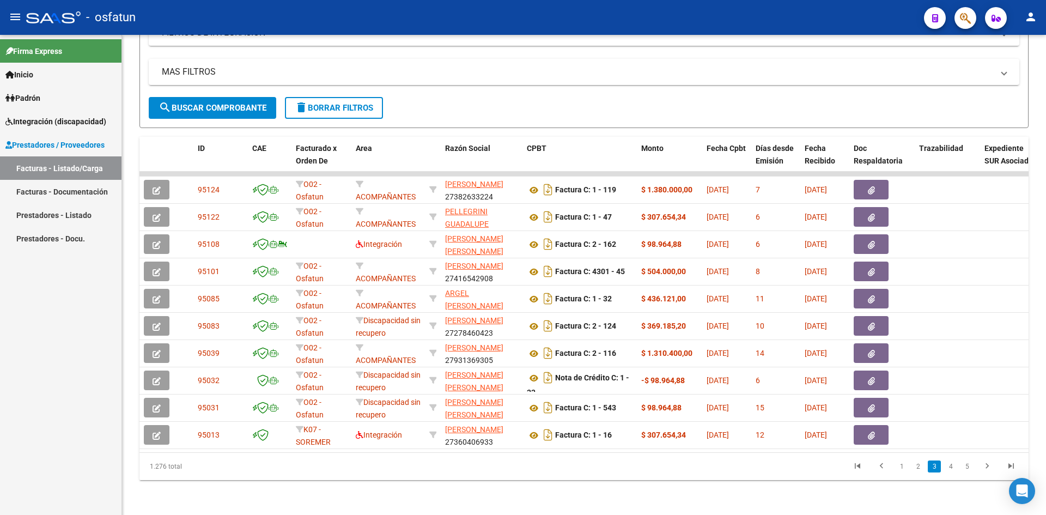
click at [919, 468] on link "2" at bounding box center [917, 466] width 13 height 12
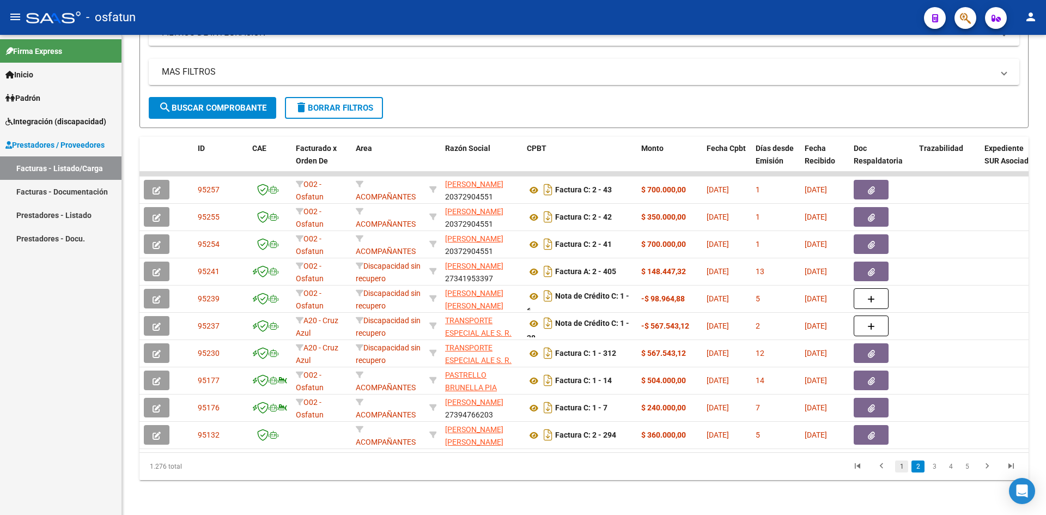
click at [902, 470] on link "1" at bounding box center [901, 466] width 13 height 12
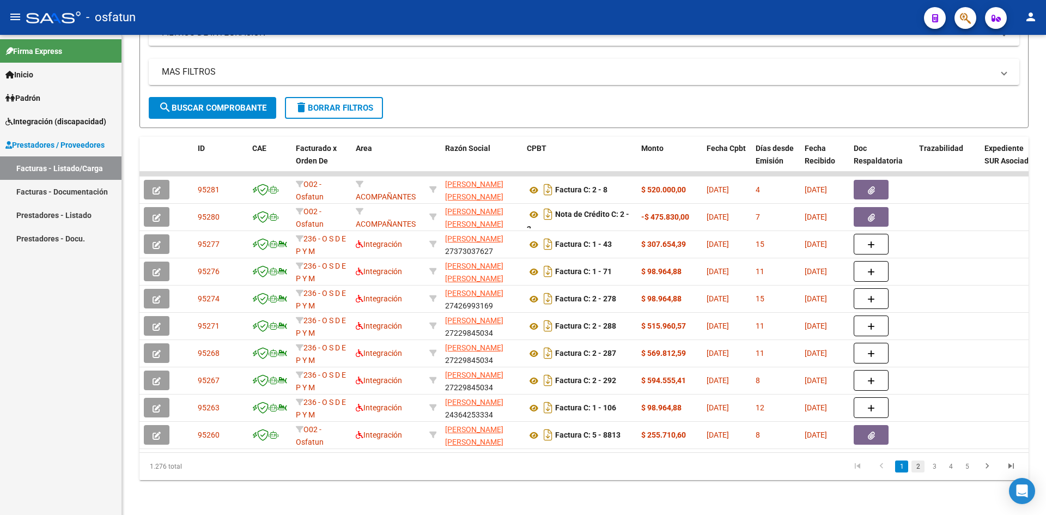
click at [919, 468] on link "2" at bounding box center [917, 466] width 13 height 12
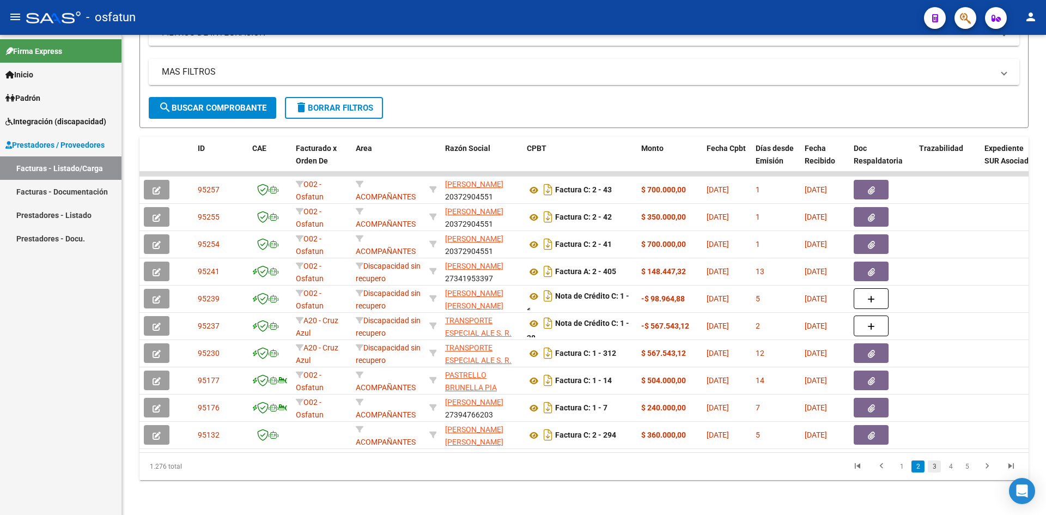
click at [934, 467] on link "3" at bounding box center [933, 466] width 13 height 12
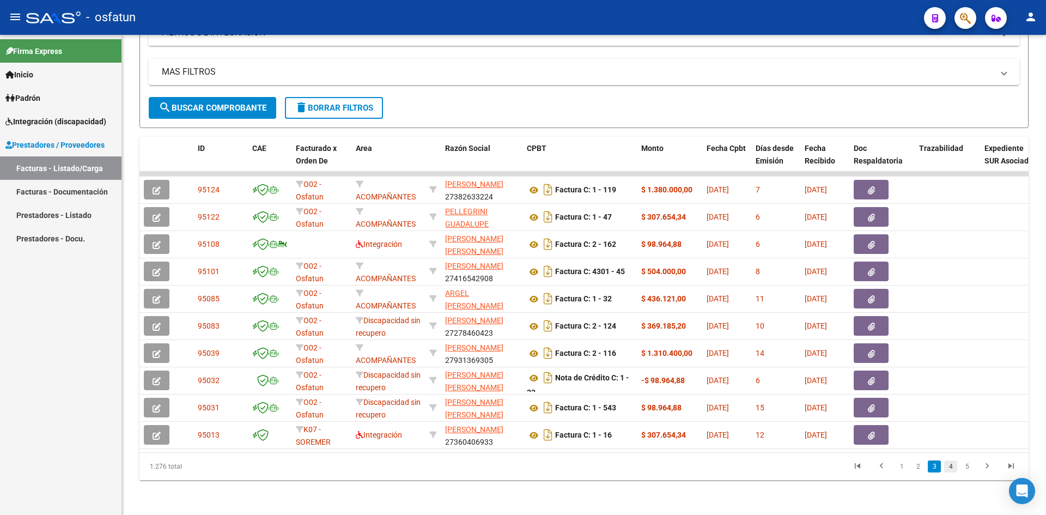
click at [950, 470] on link "4" at bounding box center [950, 466] width 13 height 12
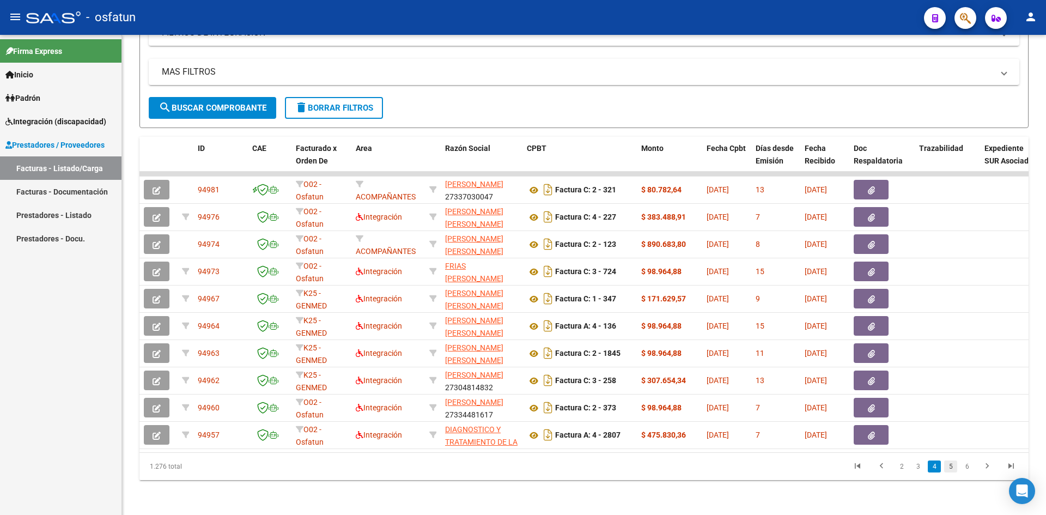
click at [952, 467] on link "5" at bounding box center [950, 466] width 13 height 12
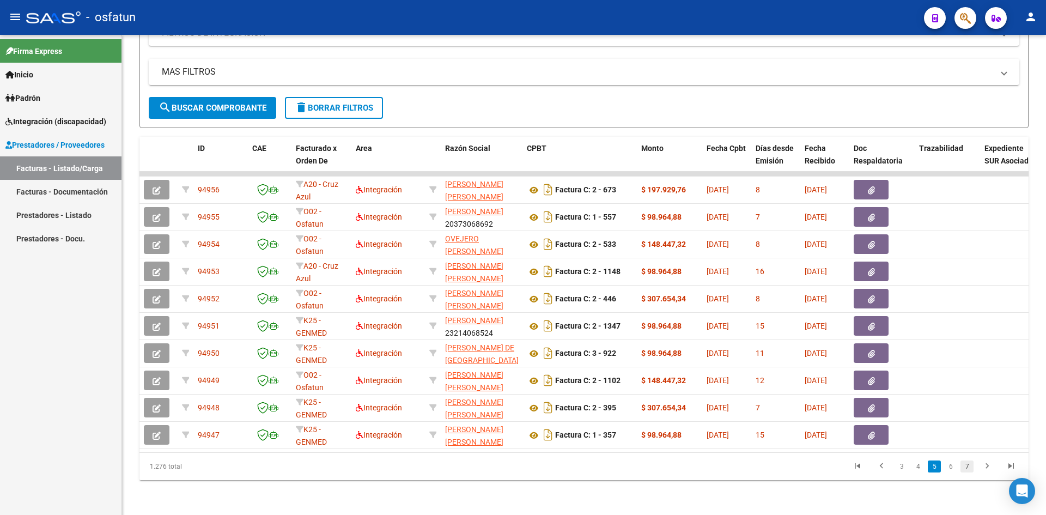
click at [966, 466] on link "7" at bounding box center [966, 466] width 13 height 12
click at [950, 468] on link "8" at bounding box center [950, 466] width 13 height 12
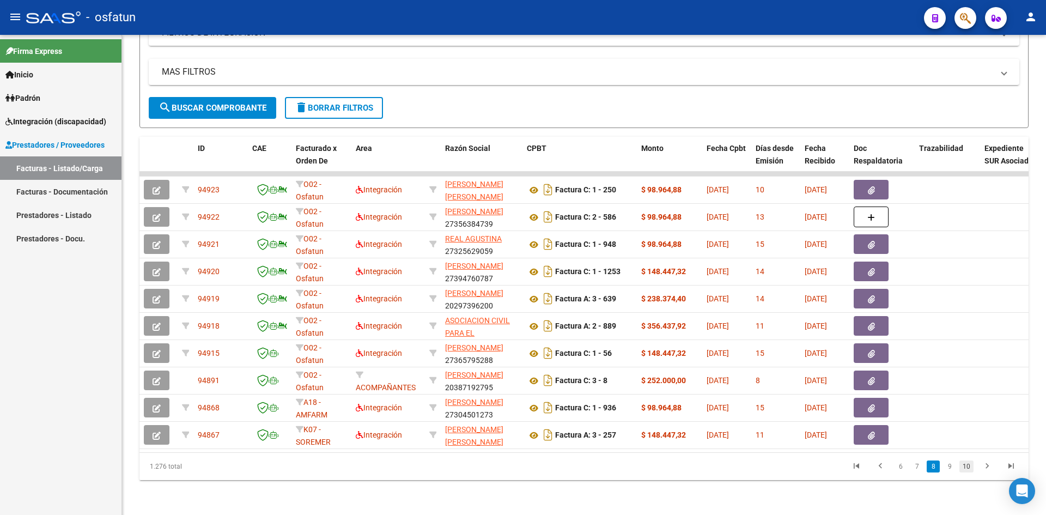
click at [965, 469] on link "10" at bounding box center [966, 466] width 14 height 12
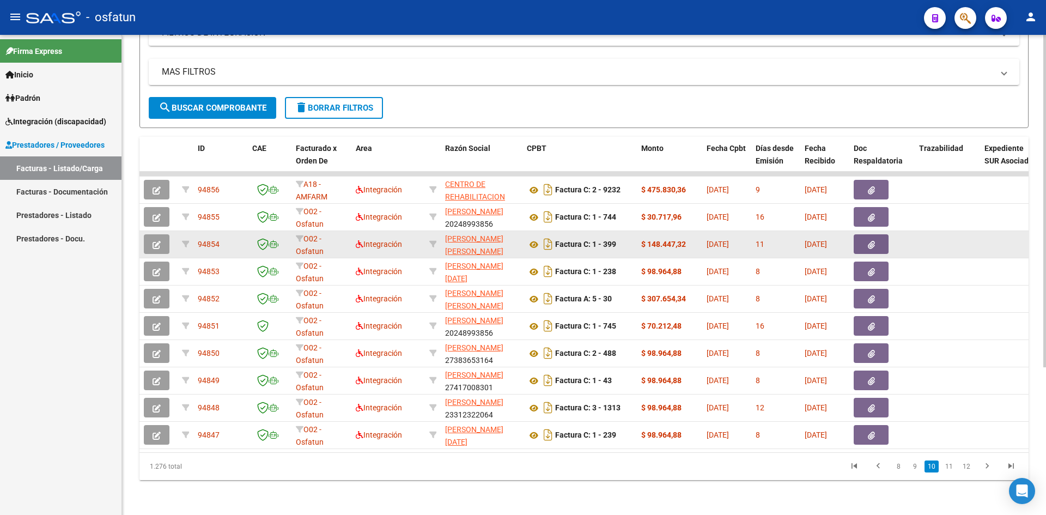
click at [149, 238] on button "button" at bounding box center [157, 244] width 26 height 20
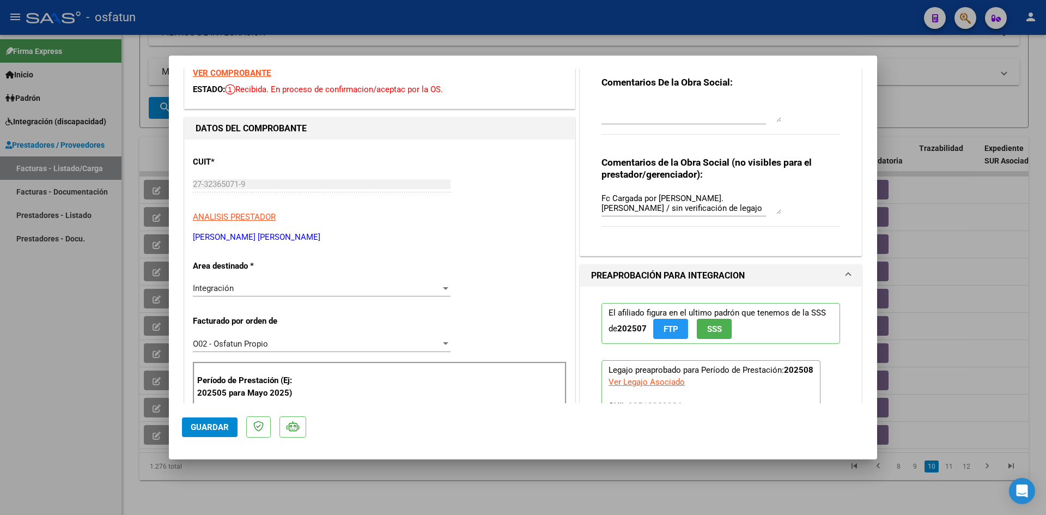
scroll to position [0, 0]
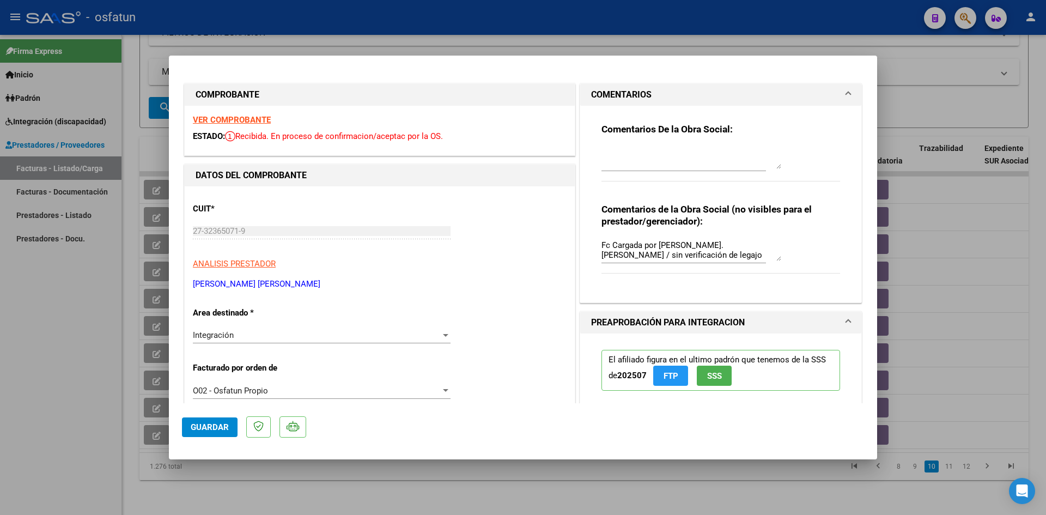
click at [548, 11] on div at bounding box center [523, 257] width 1046 height 515
type input "$ 0,00"
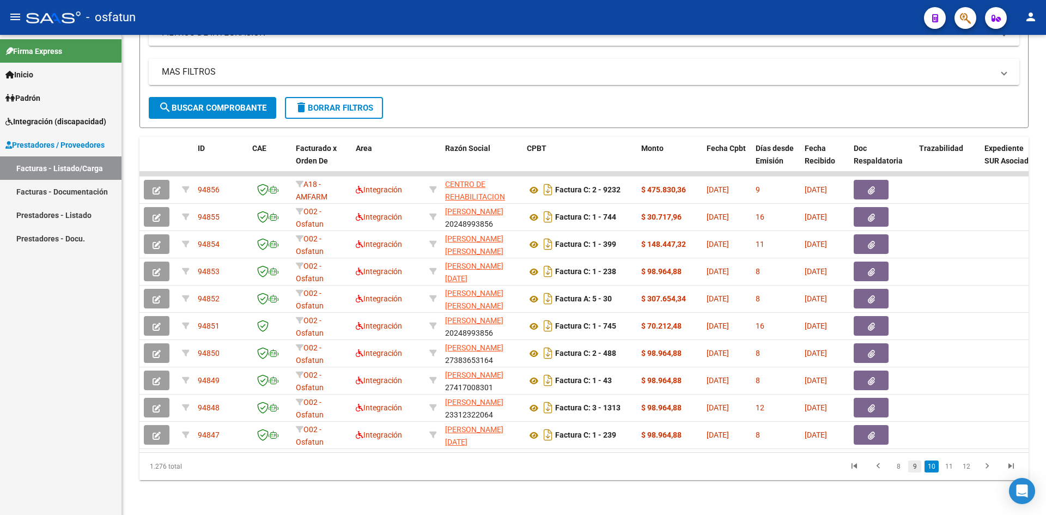
click at [913, 466] on link "9" at bounding box center [914, 466] width 13 height 12
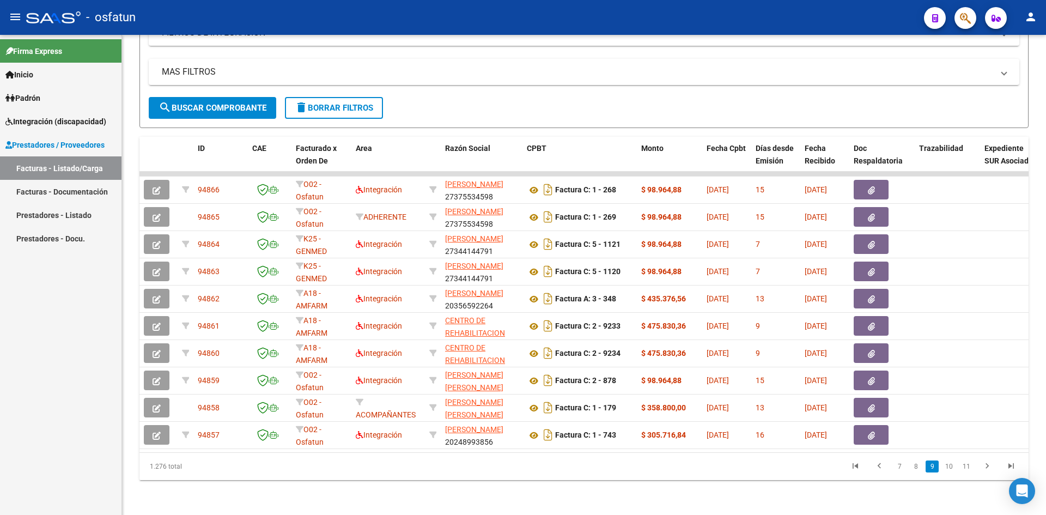
click at [916, 467] on link "8" at bounding box center [915, 466] width 13 height 12
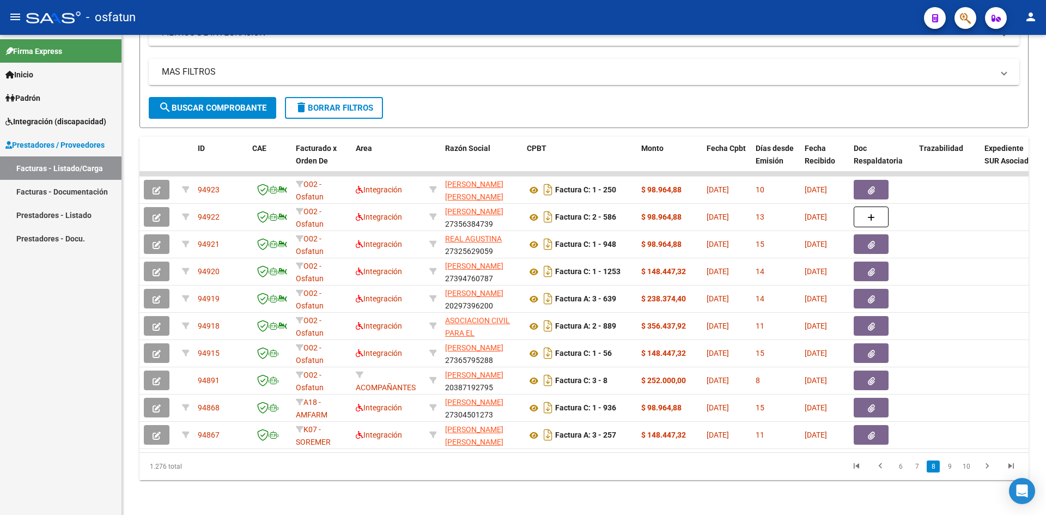
click at [916, 467] on link "7" at bounding box center [916, 466] width 13 height 12
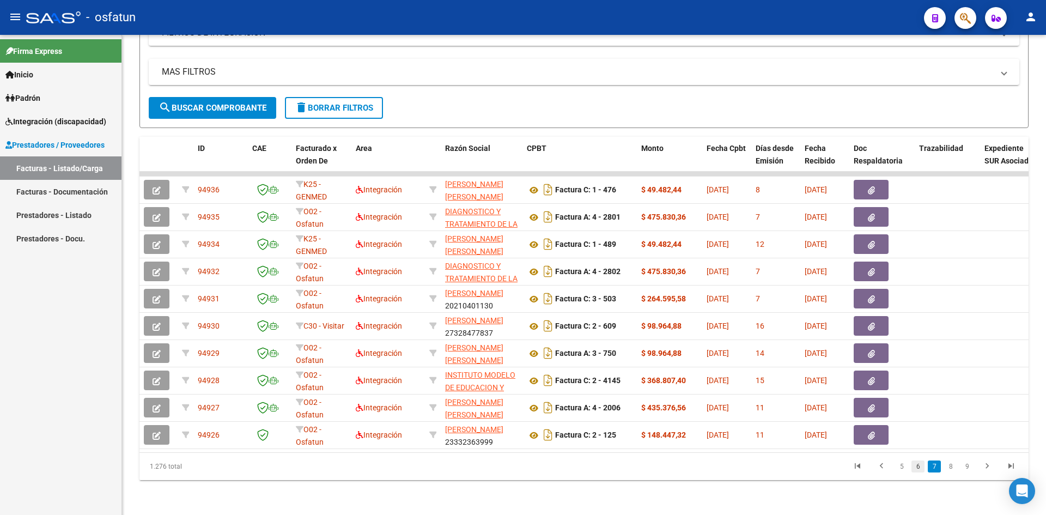
click at [917, 466] on link "6" at bounding box center [917, 466] width 13 height 12
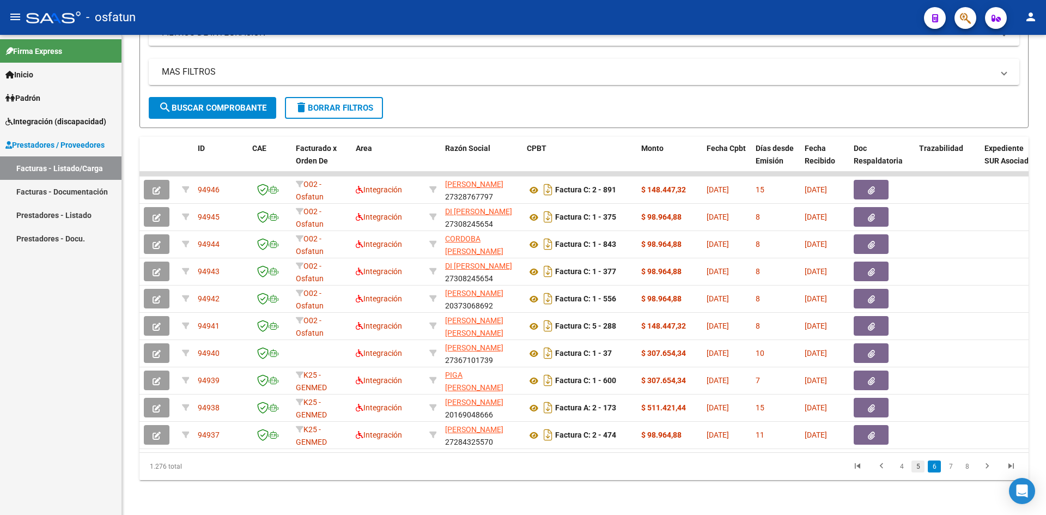
click at [917, 465] on link "5" at bounding box center [917, 466] width 13 height 12
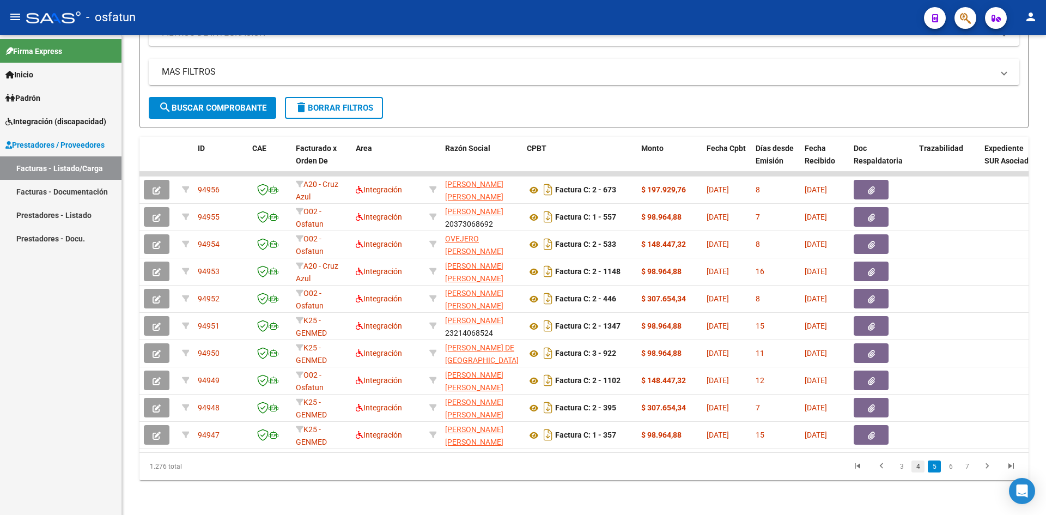
click at [920, 468] on link "4" at bounding box center [917, 466] width 13 height 12
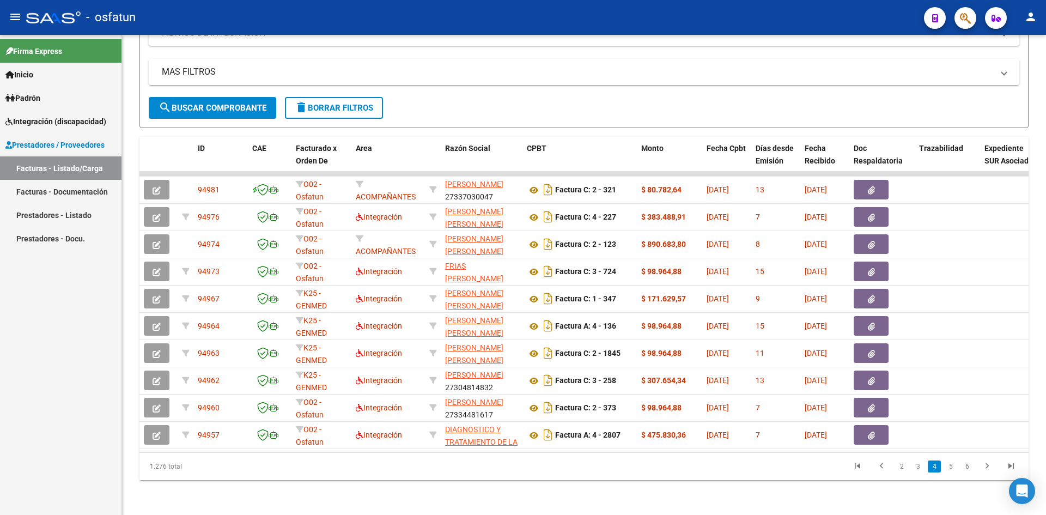
click at [920, 468] on link "3" at bounding box center [917, 466] width 13 height 12
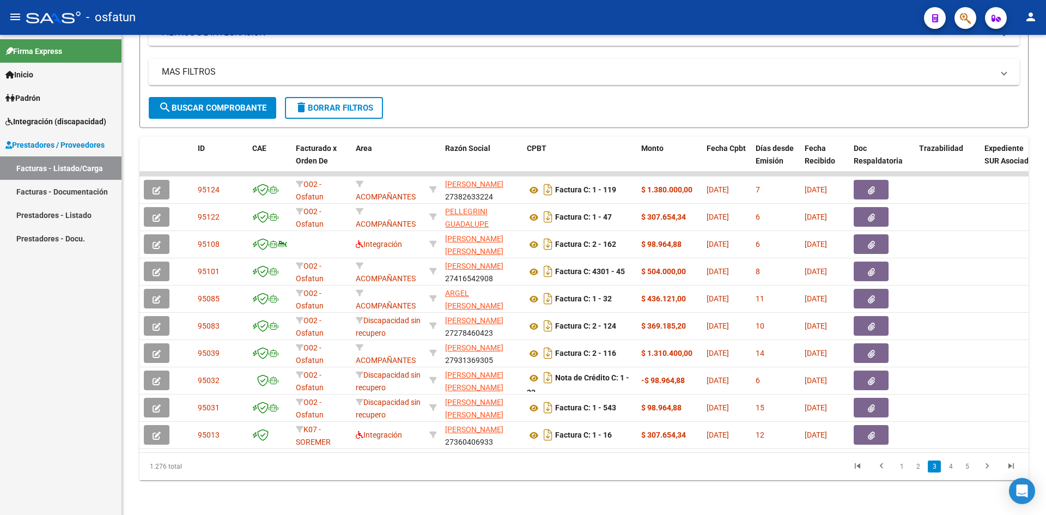
click at [920, 468] on link "2" at bounding box center [917, 466] width 13 height 12
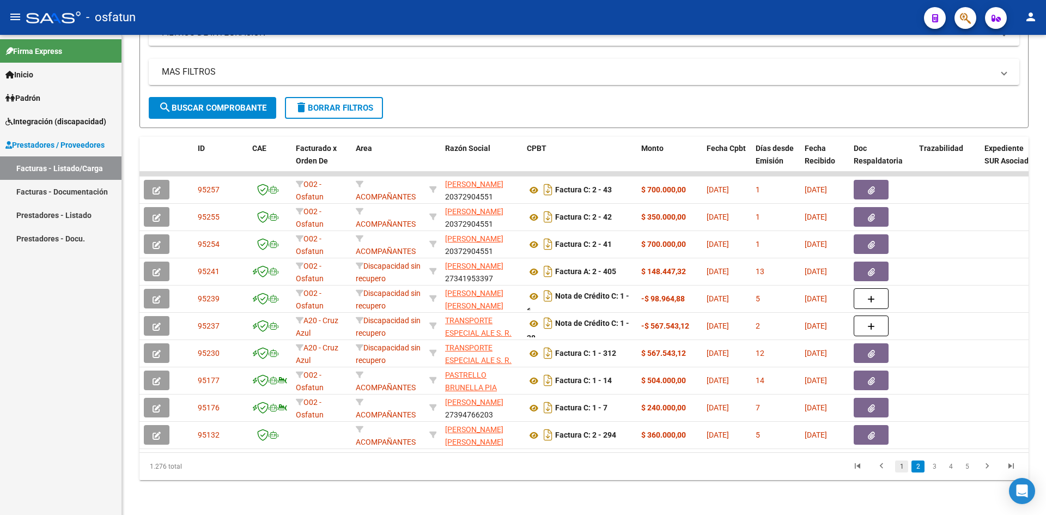
click at [898, 468] on link "1" at bounding box center [901, 466] width 13 height 12
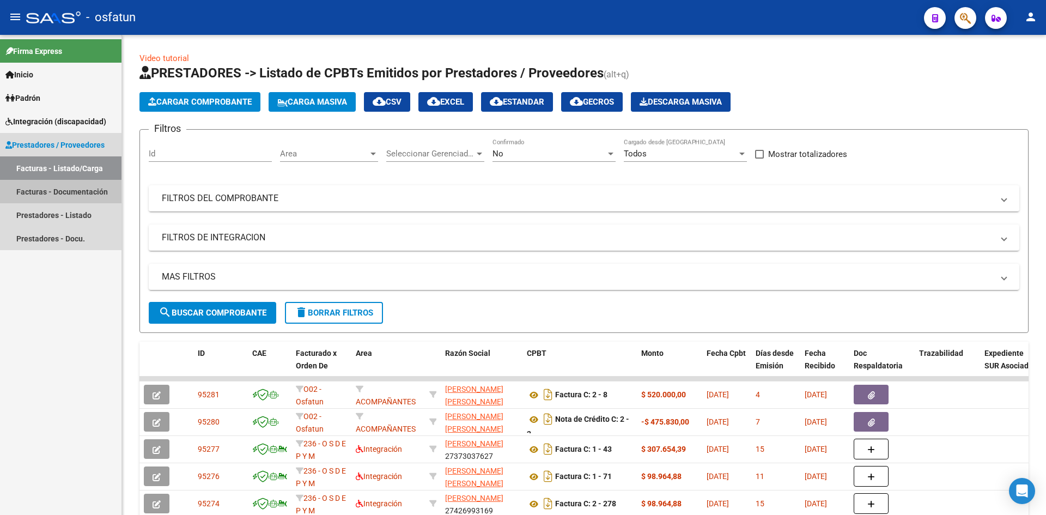
click at [38, 193] on link "Facturas - Documentación" at bounding box center [60, 191] width 121 height 23
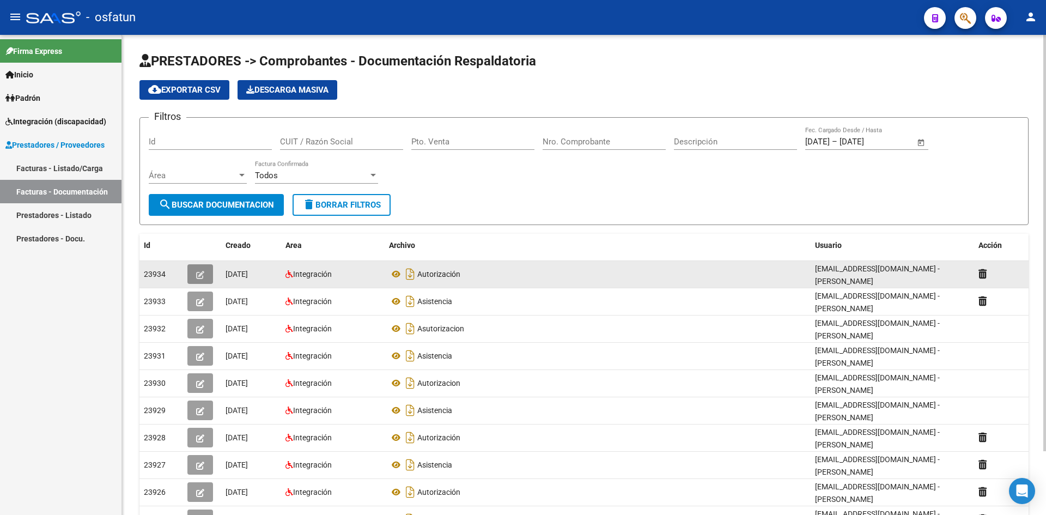
click at [205, 273] on button "button" at bounding box center [200, 274] width 26 height 20
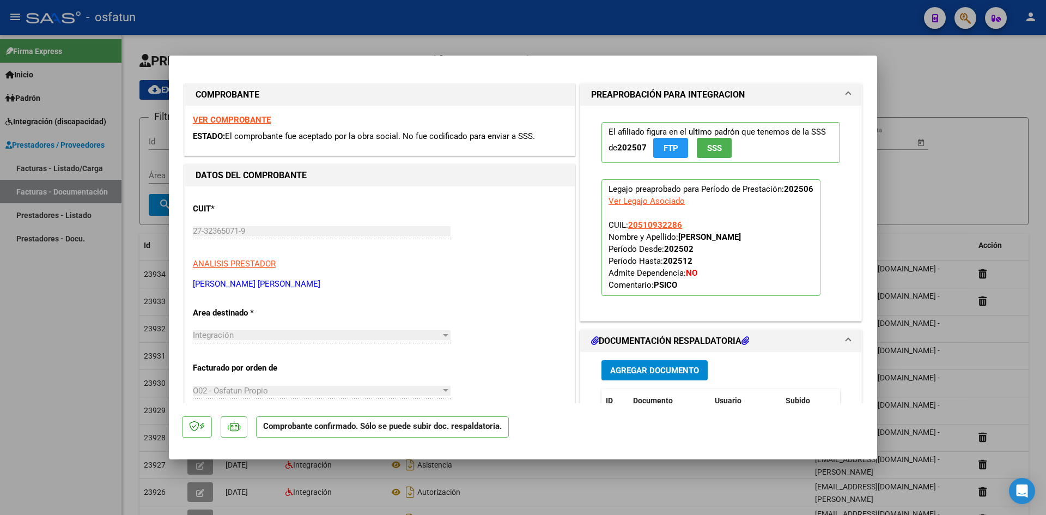
click at [211, 44] on div at bounding box center [523, 257] width 1046 height 515
type input "$ 0,00"
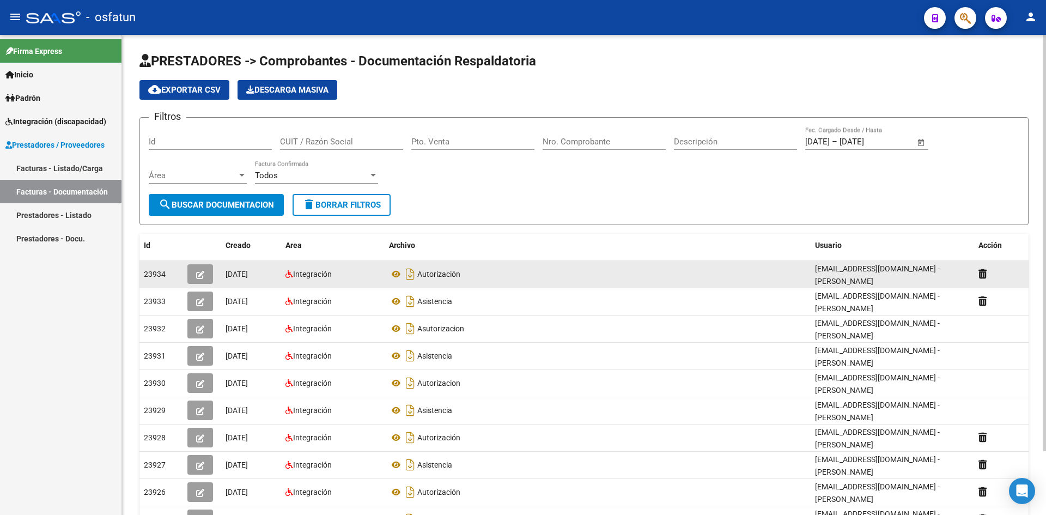
click at [196, 272] on button "button" at bounding box center [200, 274] width 26 height 20
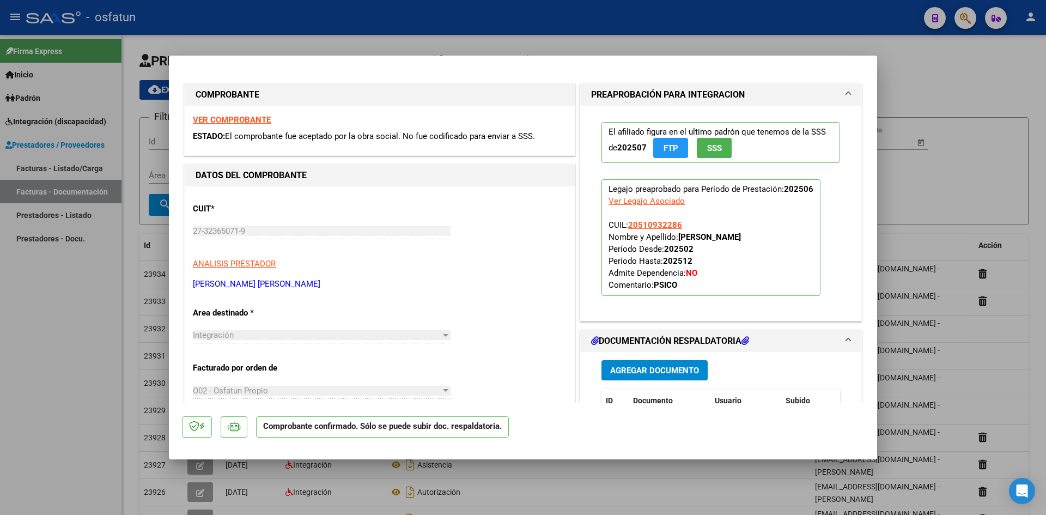
click at [642, 29] on div at bounding box center [523, 257] width 1046 height 515
type input "$ 0,00"
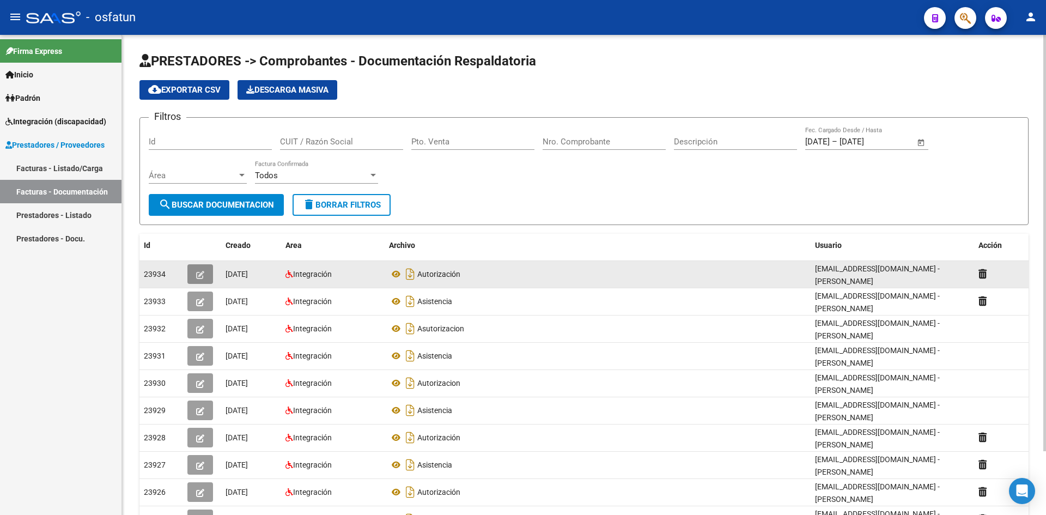
click at [199, 277] on icon "button" at bounding box center [200, 275] width 8 height 8
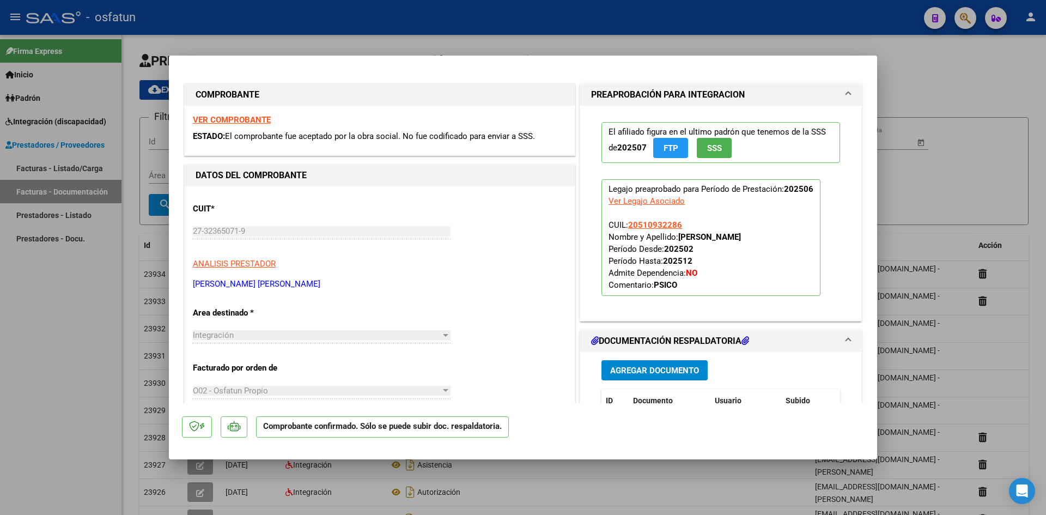
click at [459, 35] on div at bounding box center [523, 257] width 1046 height 515
type input "$ 0,00"
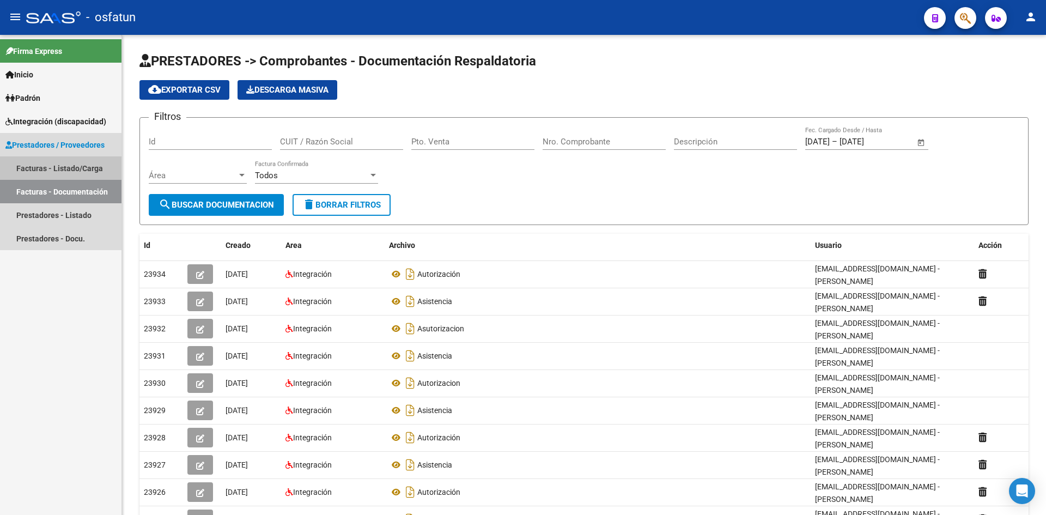
click at [72, 168] on link "Facturas - Listado/Carga" at bounding box center [60, 167] width 121 height 23
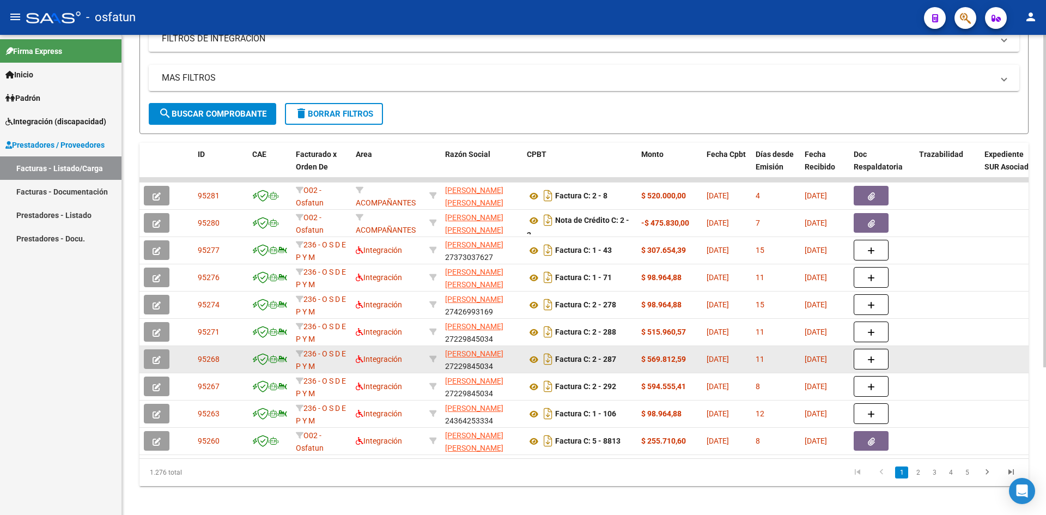
scroll to position [213, 0]
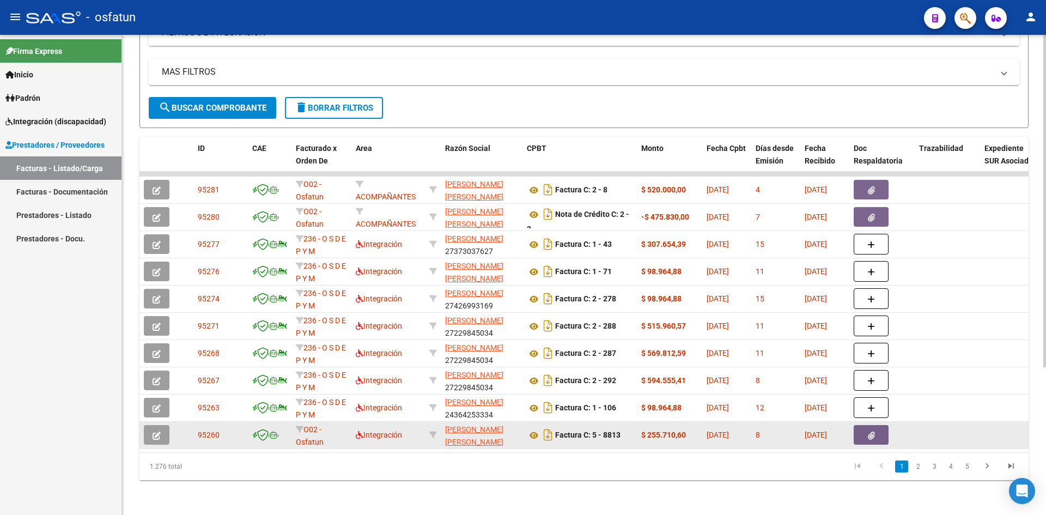
click at [149, 435] on button "button" at bounding box center [157, 435] width 26 height 20
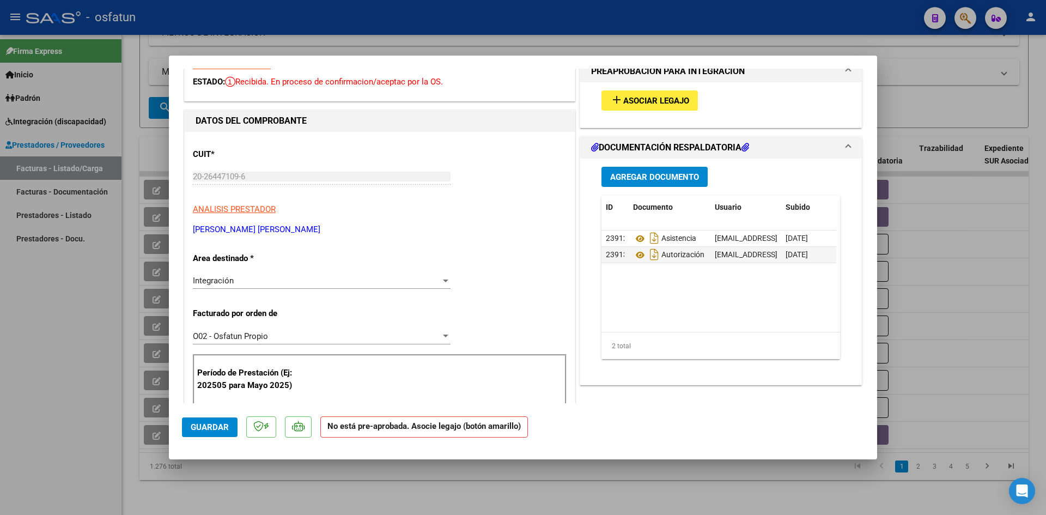
scroll to position [0, 0]
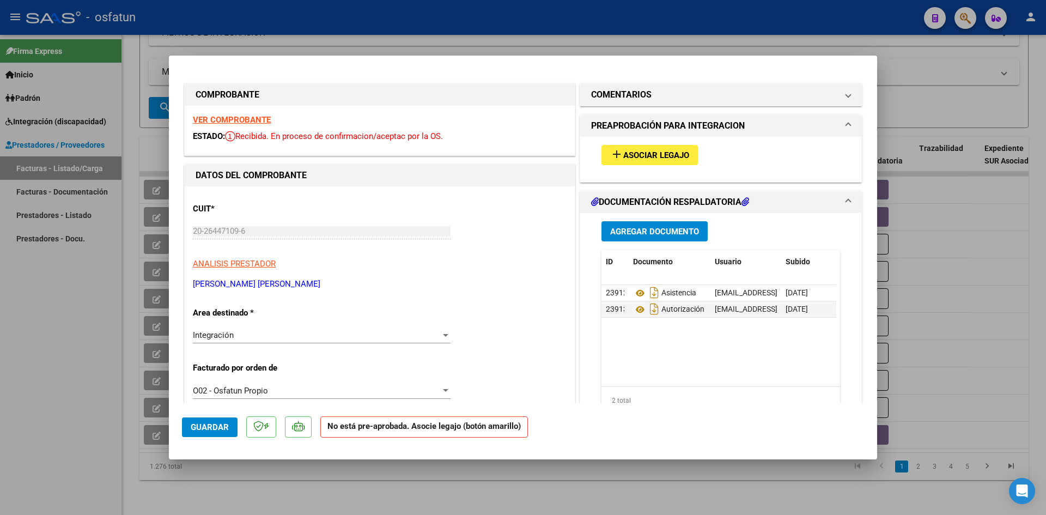
click at [541, 17] on div at bounding box center [523, 257] width 1046 height 515
type input "$ 0,00"
